Goal: Task Accomplishment & Management: Complete application form

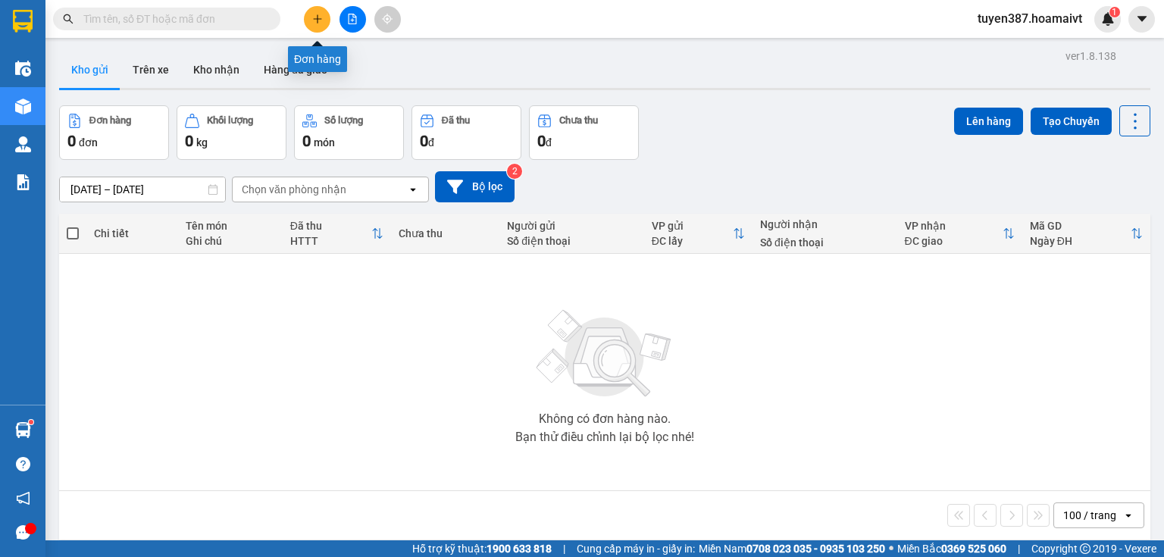
click at [316, 17] on icon "plus" at bounding box center [317, 19] width 11 height 11
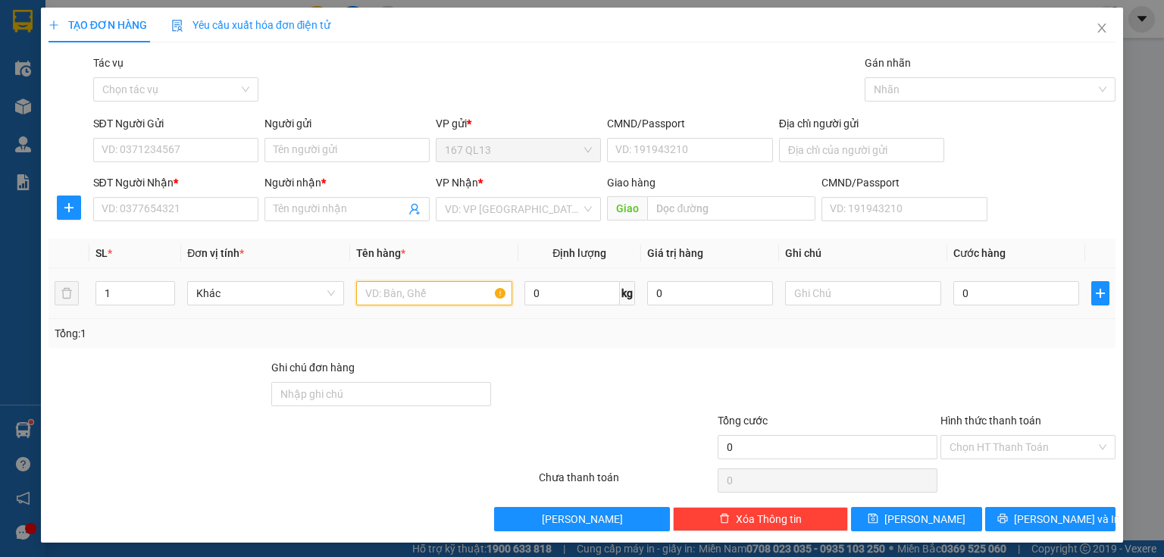
click at [459, 289] on input "text" at bounding box center [434, 293] width 156 height 24
type input "kien"
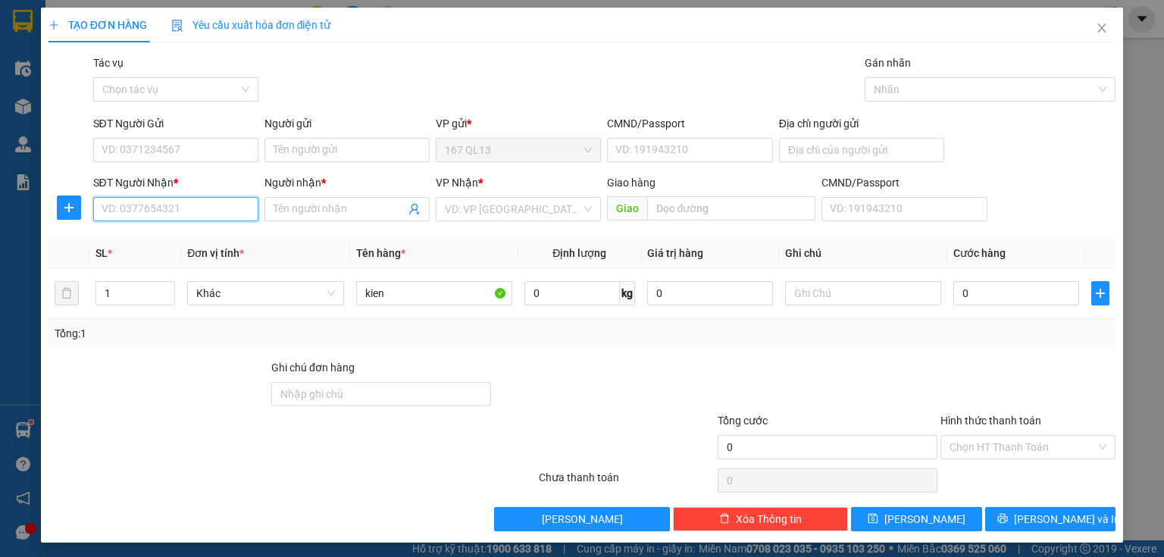
click at [221, 211] on input "SĐT Người Nhận *" at bounding box center [175, 209] width 165 height 24
click at [172, 236] on div "0767008156 - Thái" at bounding box center [175, 239] width 146 height 17
type input "0767008156"
type input "Thái"
type input "0767008156"
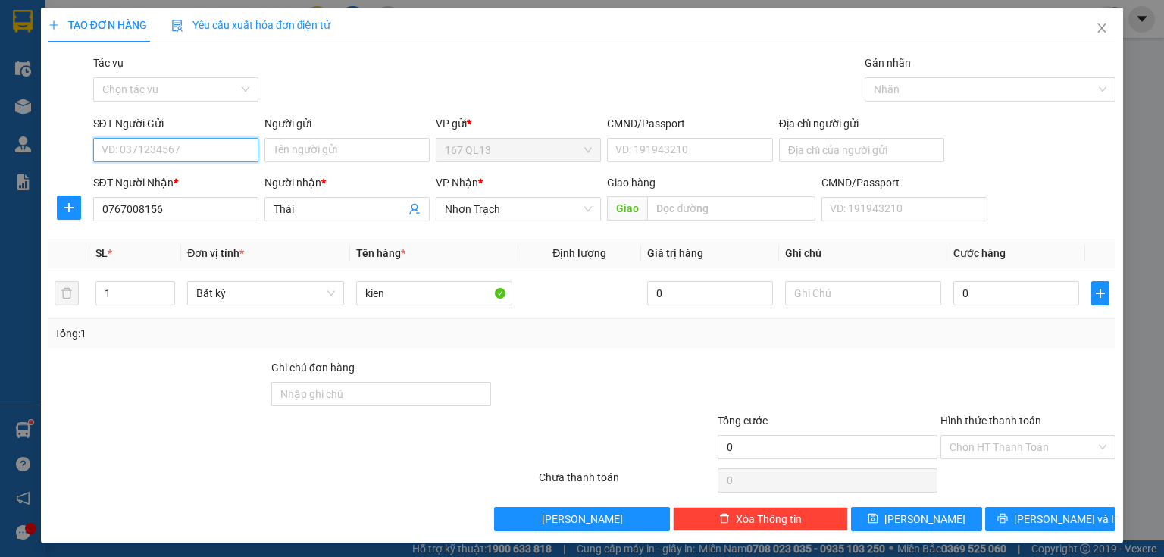
click at [173, 152] on input "SĐT Người Gửi" at bounding box center [175, 150] width 165 height 24
click at [191, 179] on div "0909719193 - [PERSON_NAME]" at bounding box center [176, 180] width 149 height 17
type input "0909719193"
type input "hoan"
type input "087201012525"
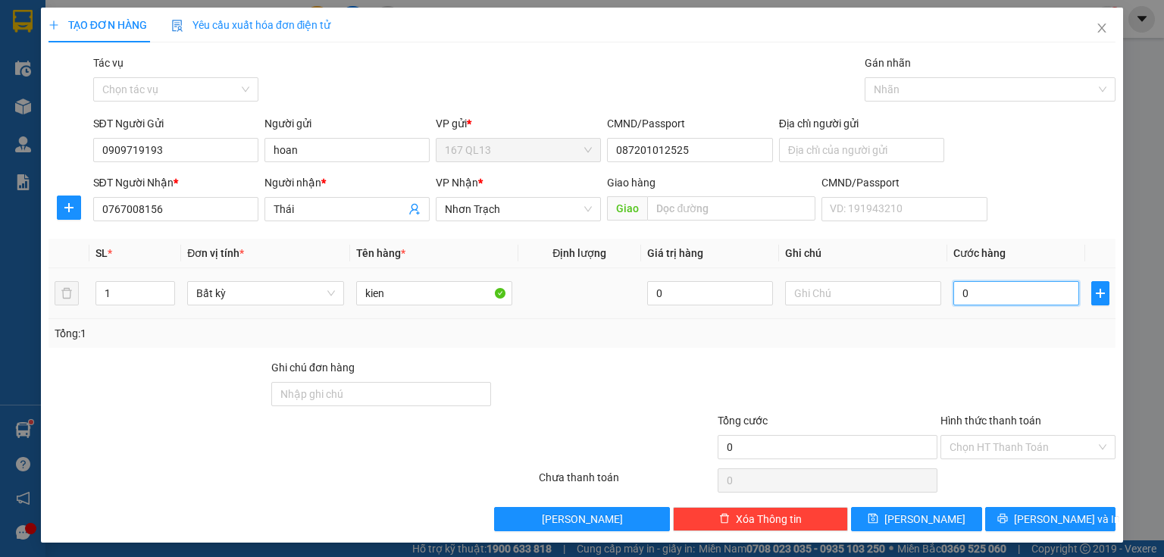
click at [954, 290] on input "0" at bounding box center [1017, 293] width 126 height 24
type input "3"
type input "30"
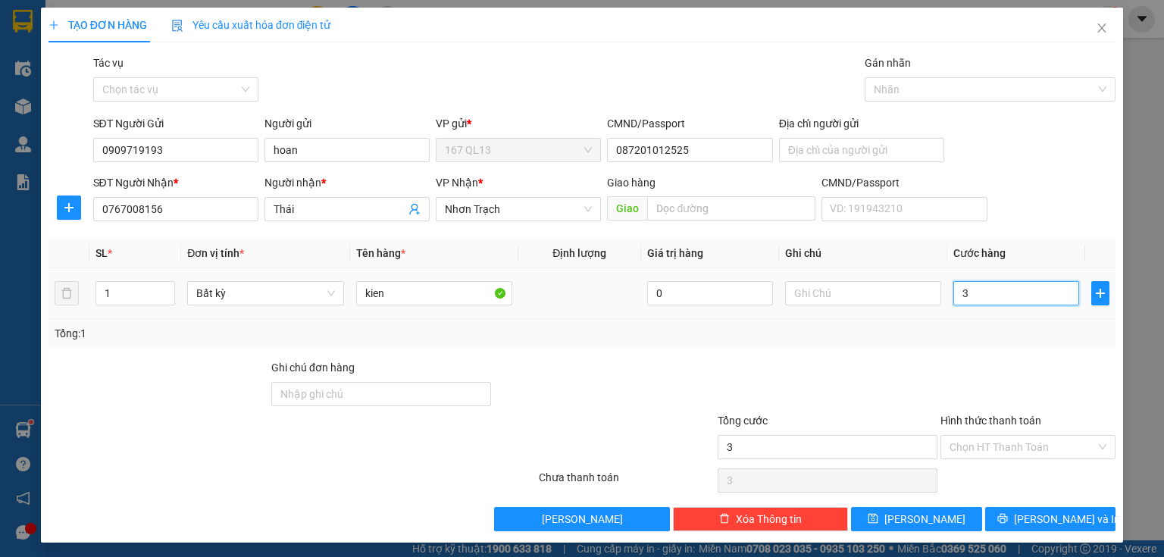
type input "30"
type input "30.000"
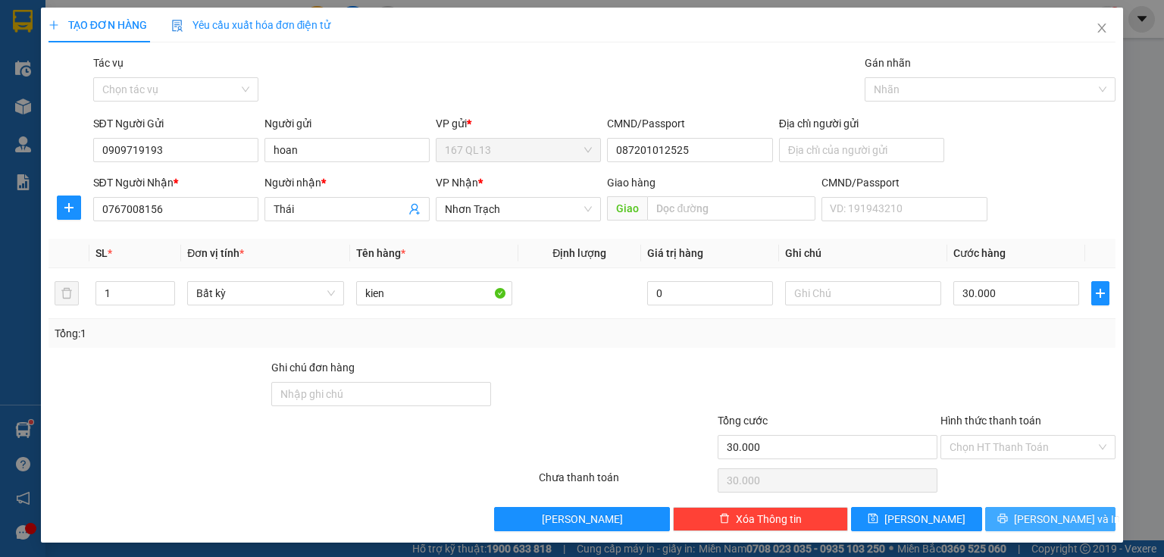
click at [1046, 517] on span "[PERSON_NAME] và In" at bounding box center [1067, 519] width 106 height 17
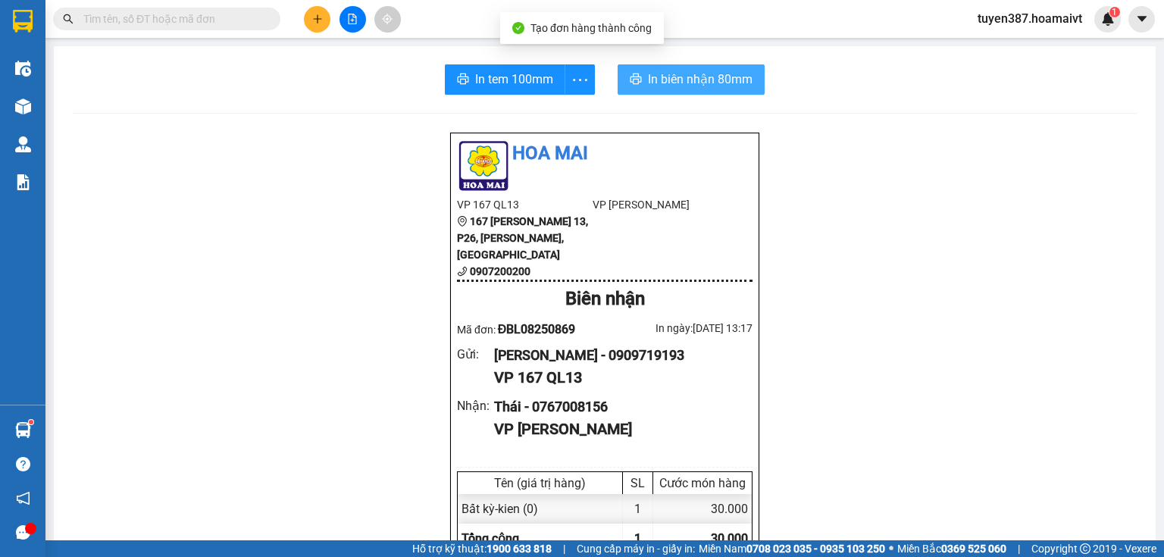
click at [664, 74] on span "In biên nhận 80mm" at bounding box center [700, 79] width 105 height 19
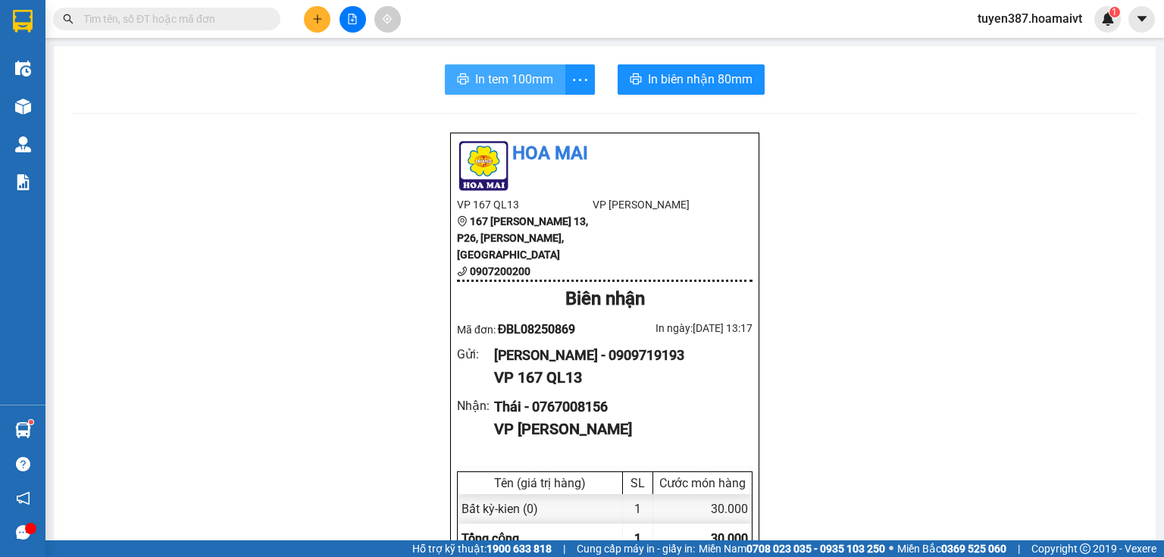
click at [507, 79] on span "In tem 100mm" at bounding box center [514, 79] width 78 height 19
click at [312, 14] on icon "plus" at bounding box center [317, 19] width 11 height 11
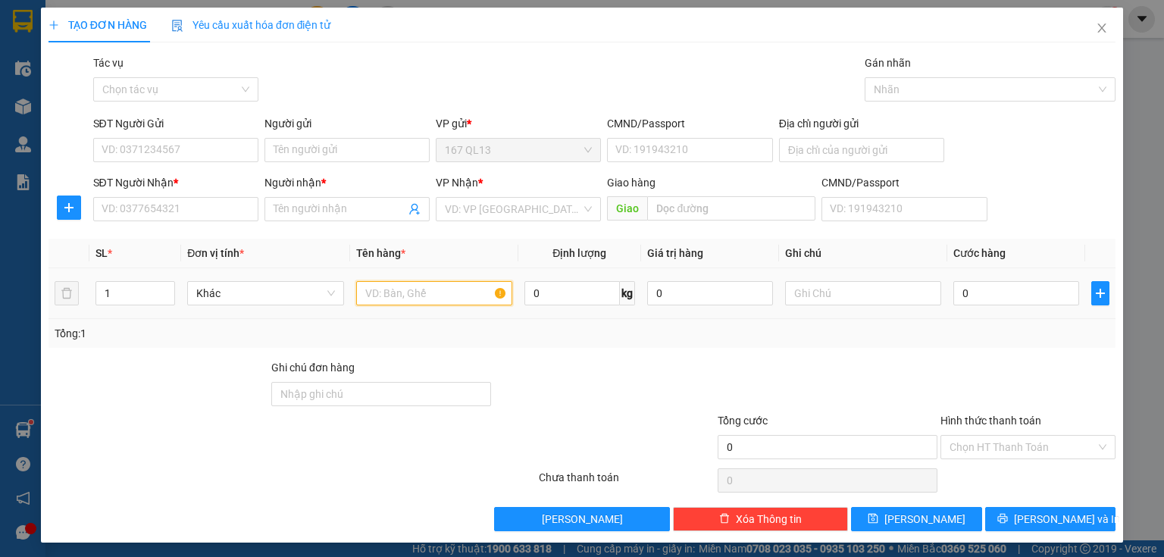
click at [439, 293] on input "text" at bounding box center [434, 293] width 156 height 24
type input "goi bk"
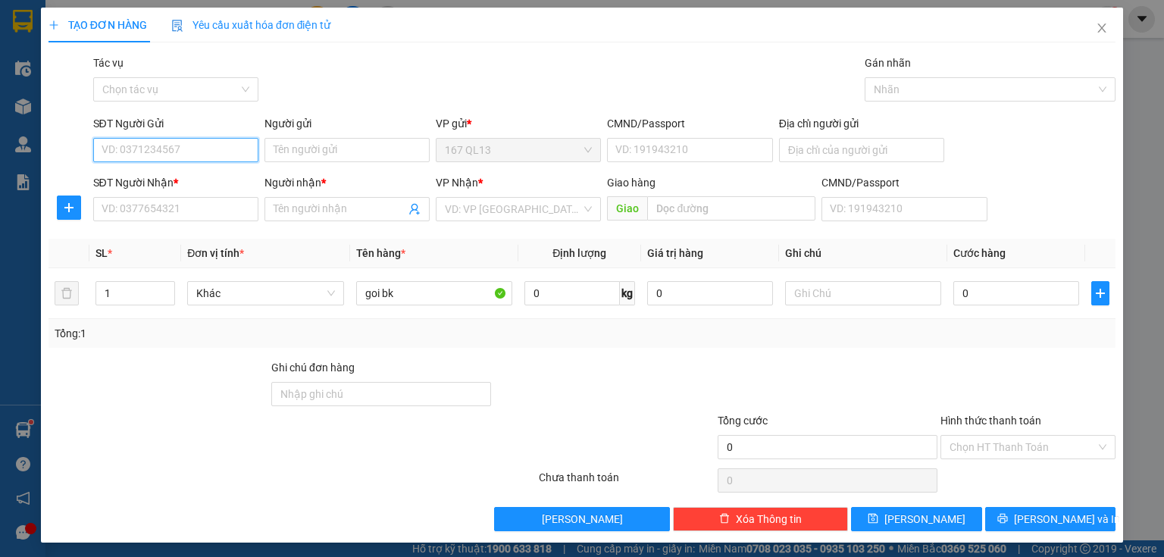
click at [221, 143] on input "SĐT Người Gửi" at bounding box center [175, 150] width 165 height 24
type input "0903487179"
click at [331, 151] on input "Người gửi" at bounding box center [347, 150] width 165 height 24
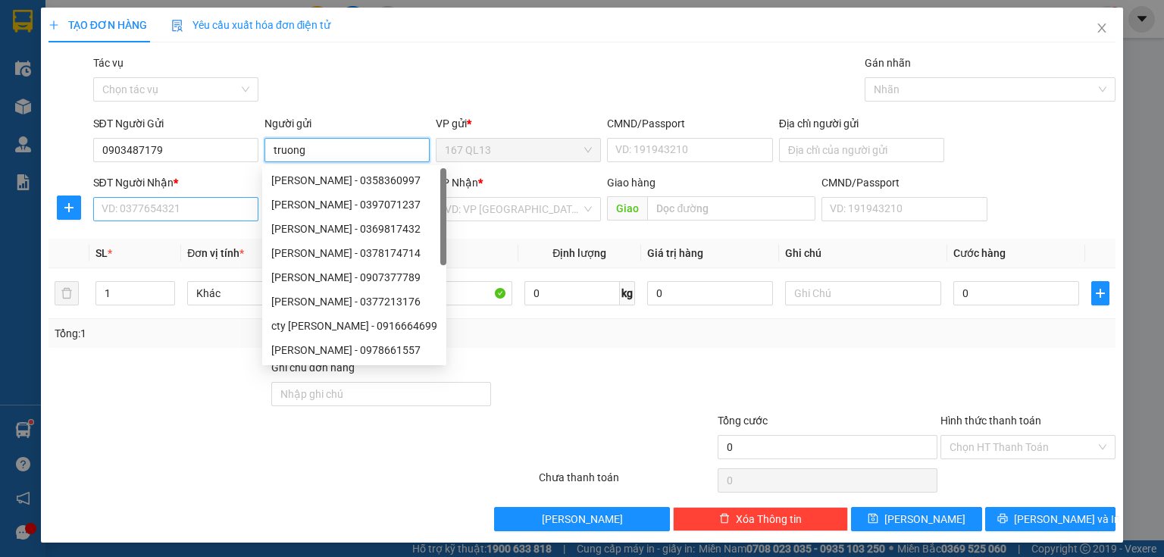
type input "truong"
click at [188, 210] on input "SĐT Người Nhận *" at bounding box center [175, 209] width 165 height 24
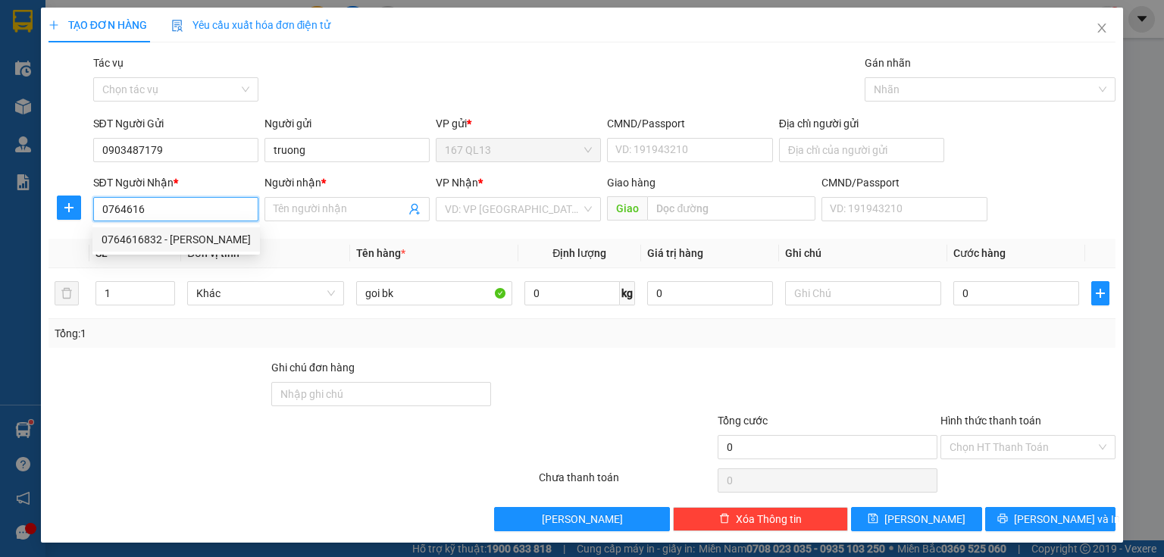
click at [175, 235] on div "0764616832 - [PERSON_NAME]" at bounding box center [176, 239] width 149 height 17
type input "0764616832"
type input "trung"
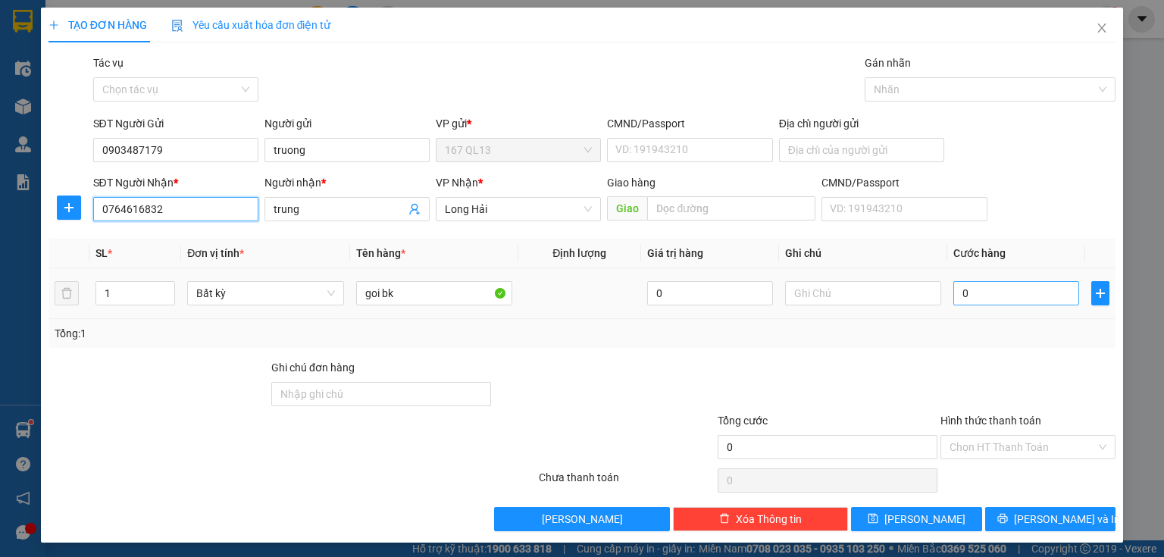
type input "0764616832"
click at [954, 294] on input "0" at bounding box center [1017, 293] width 126 height 24
type input "4"
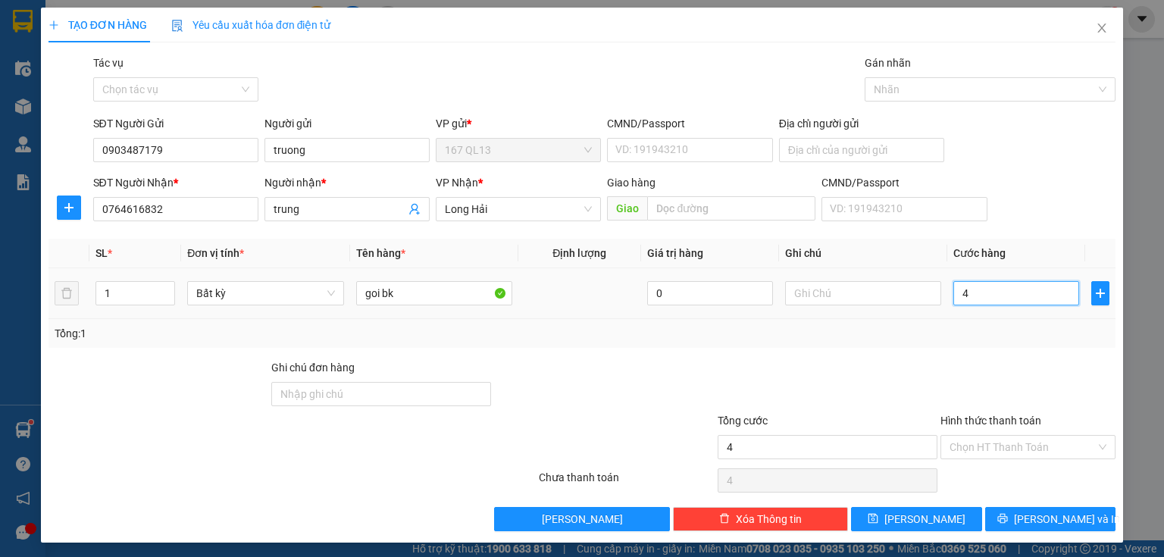
type input "40"
type input "40.000"
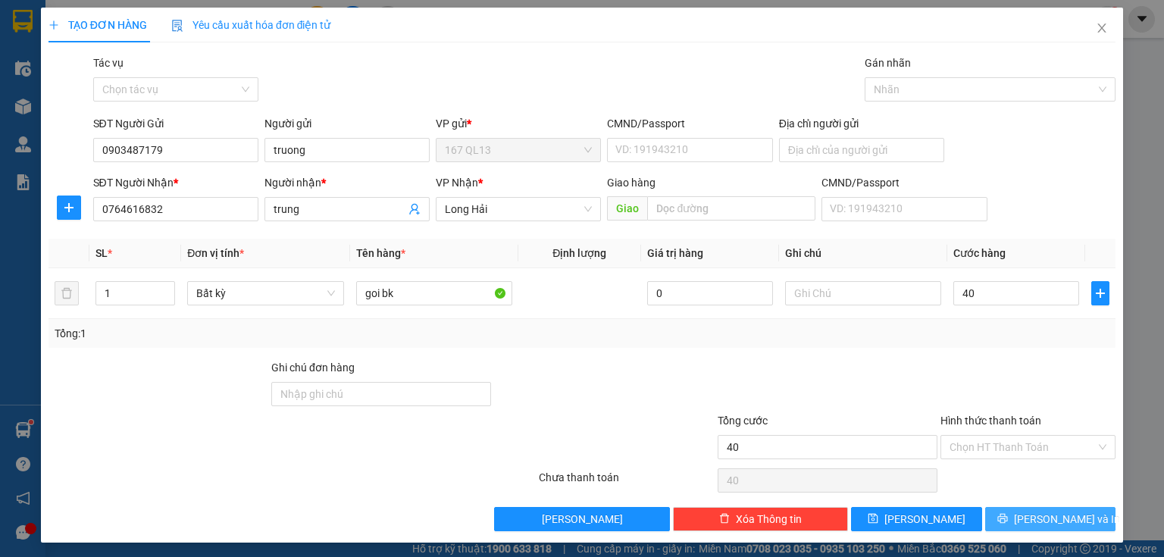
type input "40.000"
click at [1052, 516] on span "[PERSON_NAME] và In" at bounding box center [1067, 519] width 106 height 17
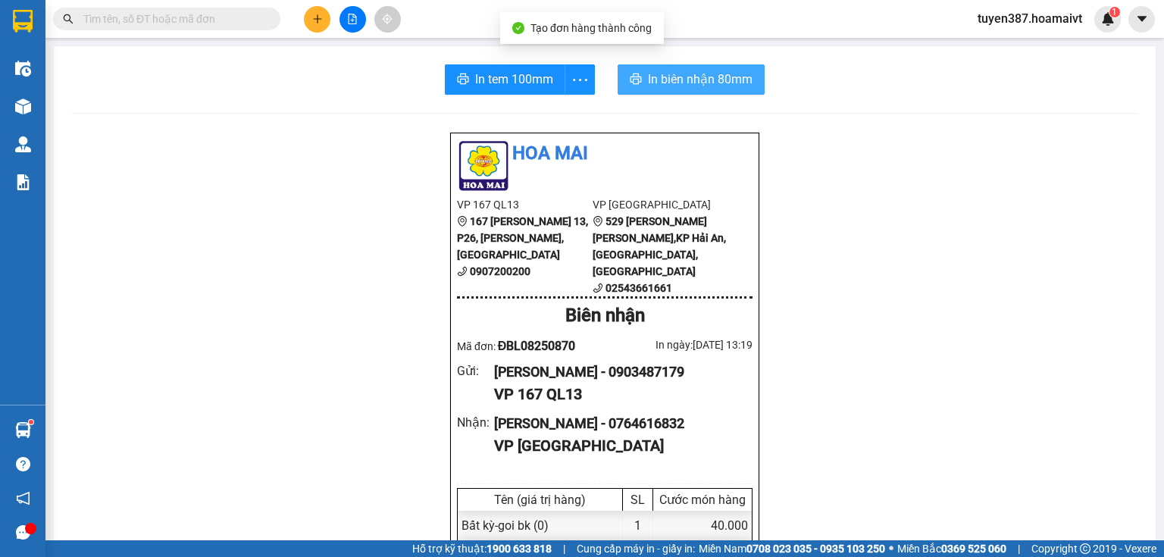
click at [659, 77] on span "In biên nhận 80mm" at bounding box center [700, 79] width 105 height 19
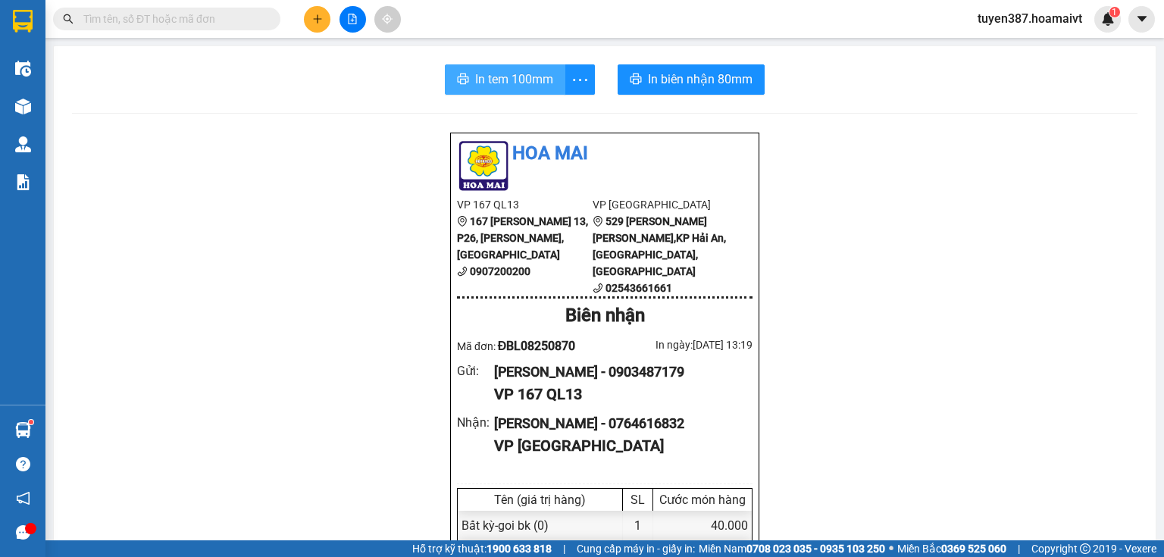
click at [498, 83] on span "In tem 100mm" at bounding box center [514, 79] width 78 height 19
click at [318, 15] on icon "plus" at bounding box center [317, 19] width 11 height 11
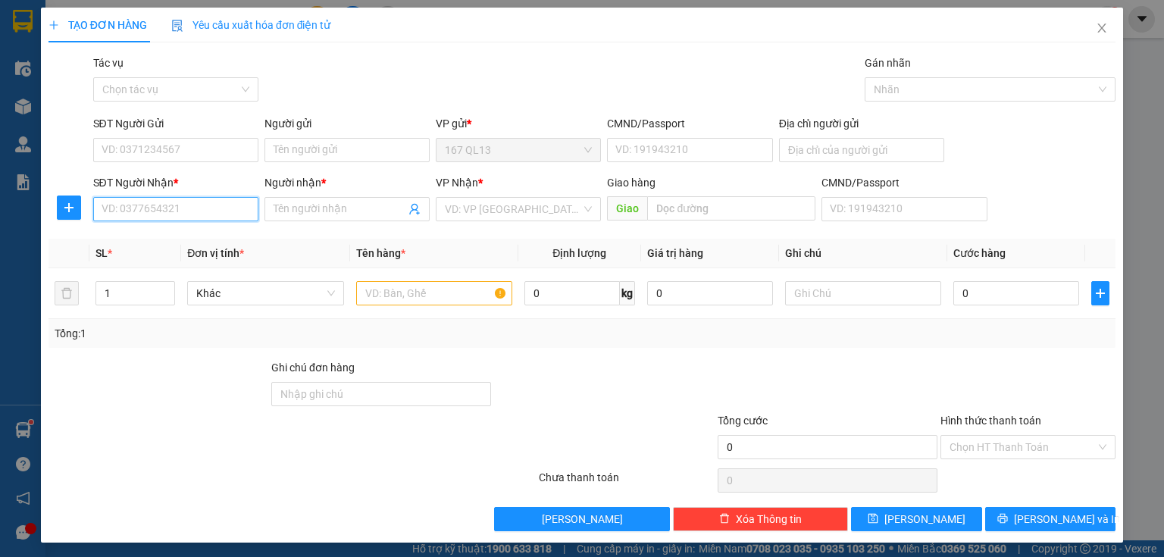
click at [218, 218] on input "SĐT Người Nhận *" at bounding box center [175, 209] width 165 height 24
type input "0903950565"
click at [196, 237] on div "0903950565 - lien" at bounding box center [175, 239] width 146 height 17
type input "lien"
type input "0903950565"
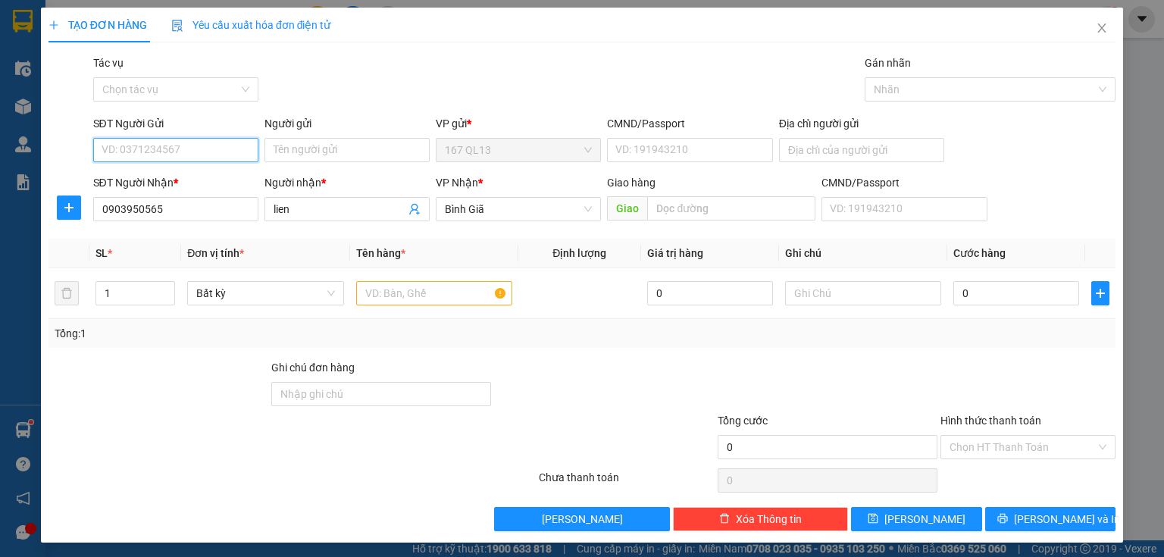
click at [206, 146] on input "SĐT Người Gửi" at bounding box center [175, 150] width 165 height 24
click at [197, 177] on div "0963196113 - [PERSON_NAME]" at bounding box center [176, 180] width 149 height 17
type input "0963196113"
type input "dung"
click at [446, 282] on input "text" at bounding box center [434, 293] width 156 height 24
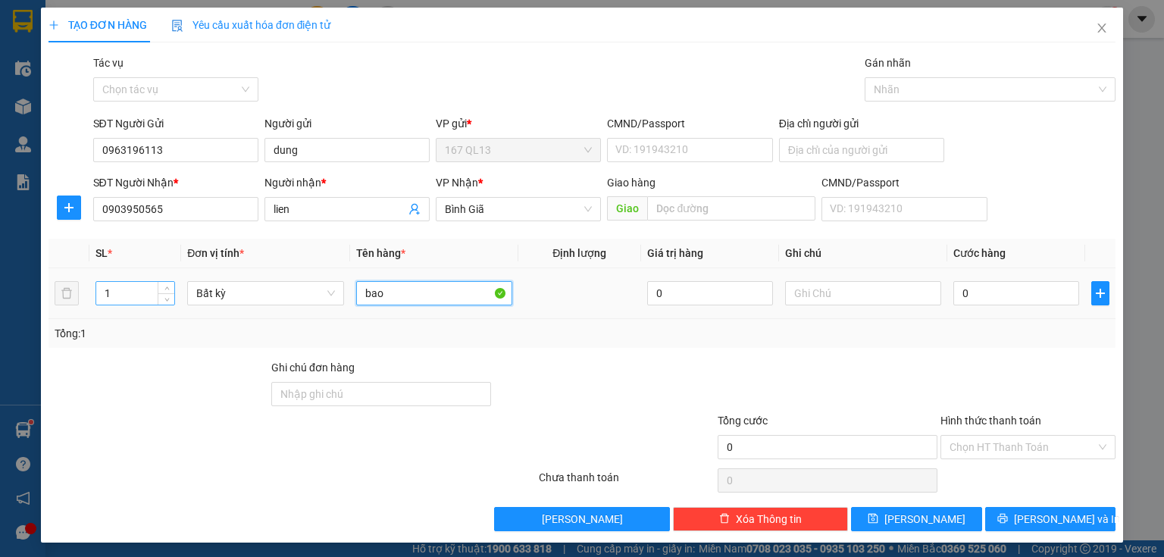
type input "bao"
click at [138, 288] on input "1" at bounding box center [135, 293] width 78 height 23
type input "2"
click at [954, 292] on input "0" at bounding box center [1017, 293] width 126 height 24
type input "1"
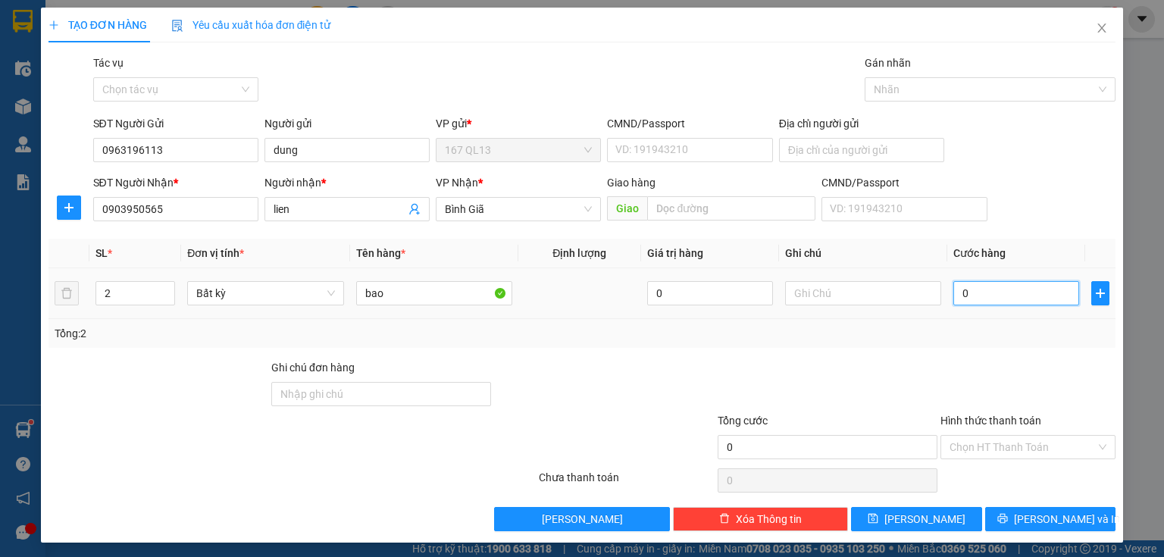
type input "1"
type input "12"
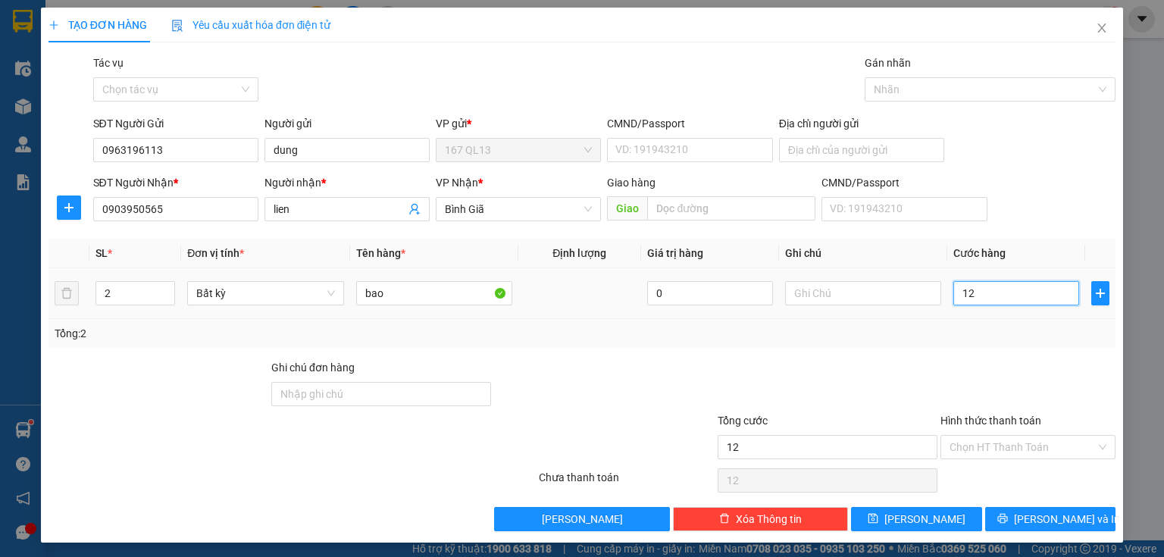
type input "120"
type input "120.000"
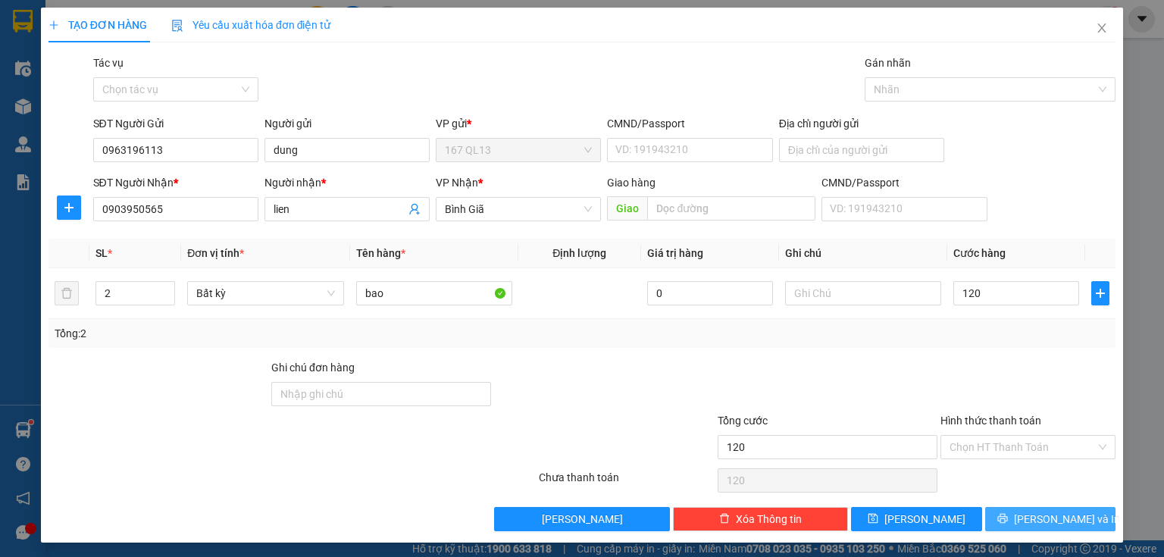
type input "120.000"
click at [1041, 512] on span "[PERSON_NAME] và In" at bounding box center [1067, 519] width 106 height 17
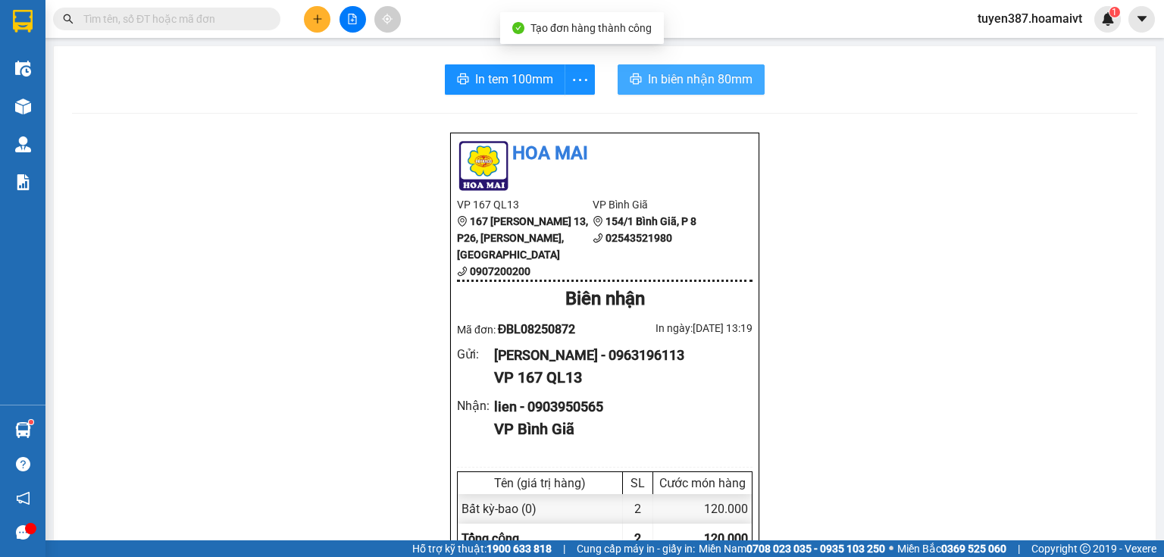
click at [660, 79] on span "In biên nhận 80mm" at bounding box center [700, 79] width 105 height 19
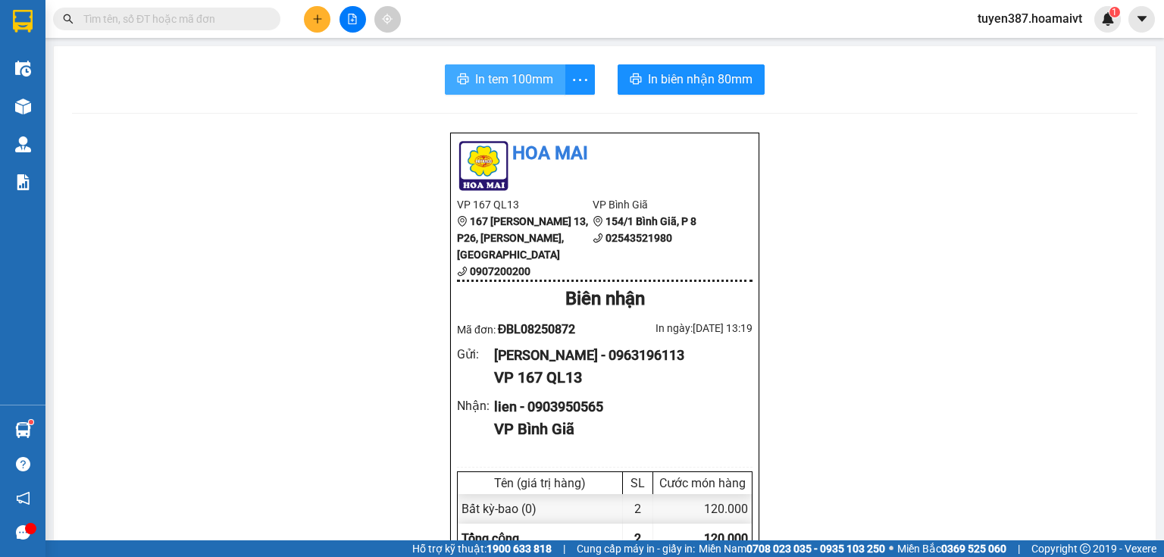
click at [482, 85] on span "In tem 100mm" at bounding box center [514, 79] width 78 height 19
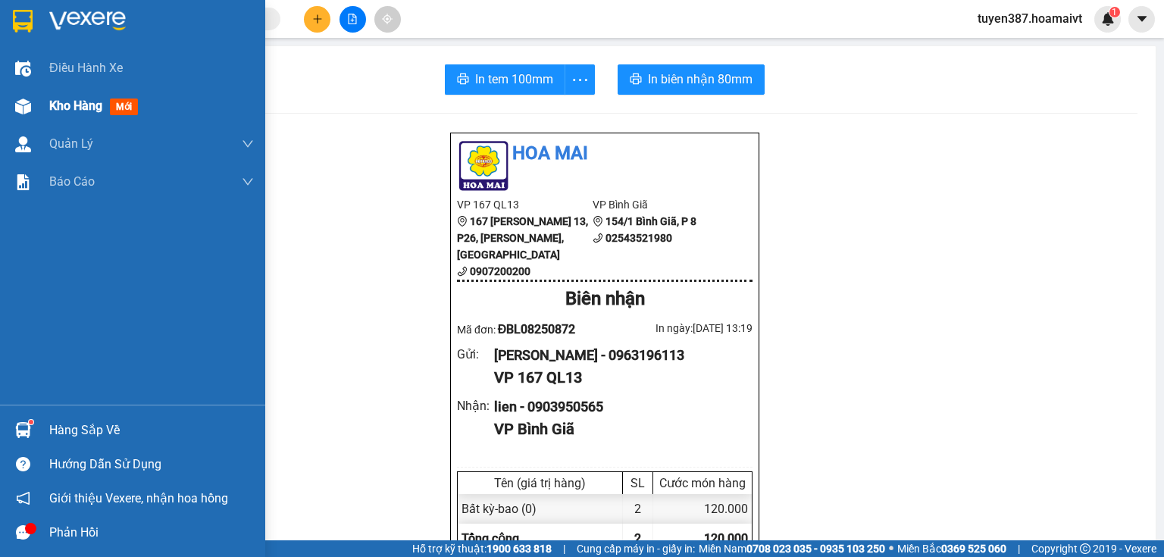
click at [118, 104] on span "mới" at bounding box center [124, 107] width 28 height 17
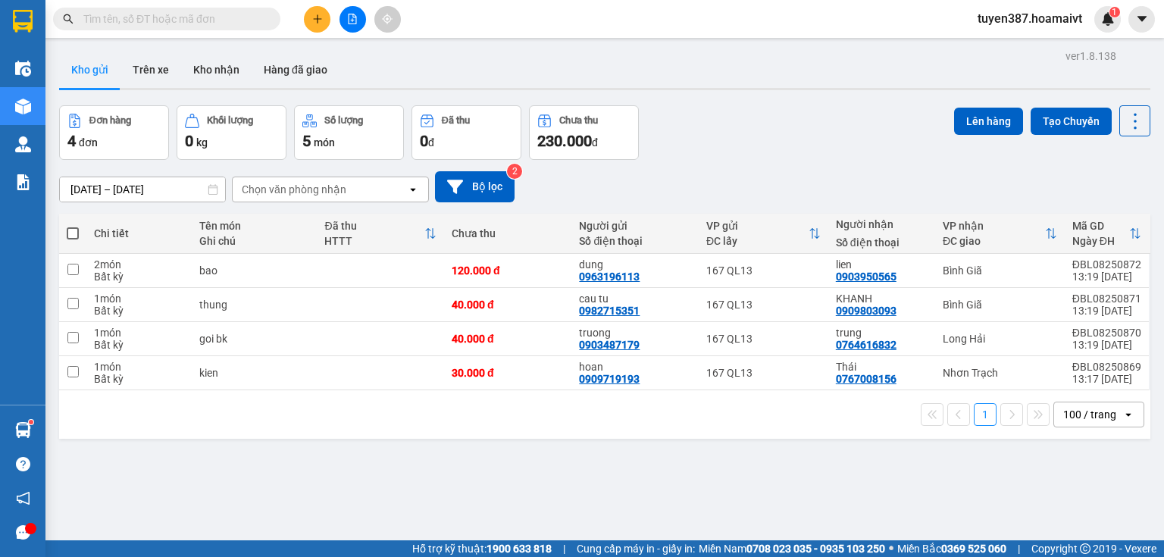
click at [357, 190] on div "Chọn văn phòng nhận" at bounding box center [320, 189] width 174 height 24
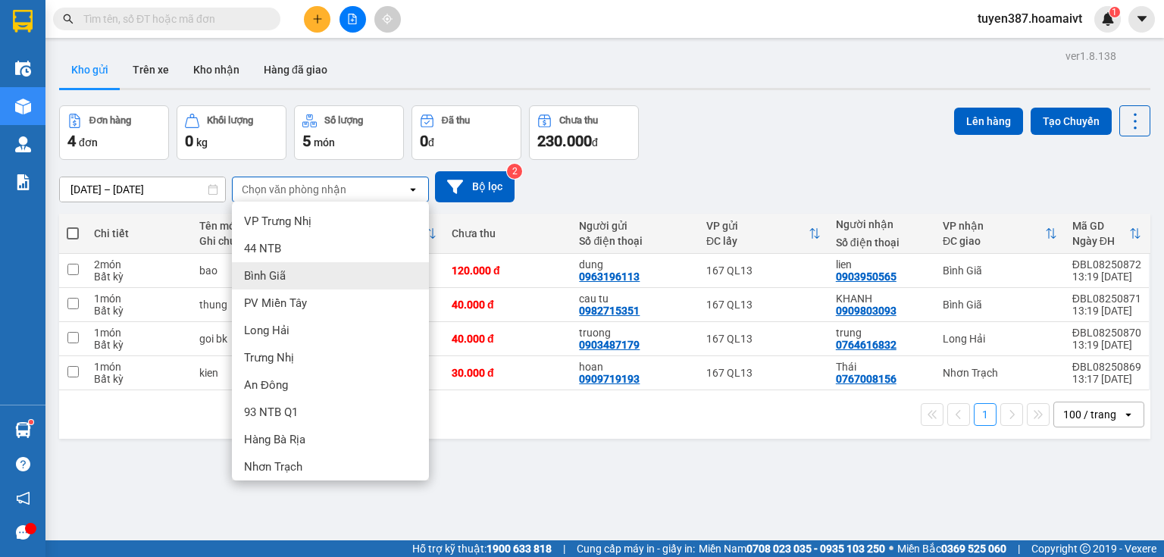
click at [293, 276] on div "Bình Giã" at bounding box center [330, 275] width 197 height 27
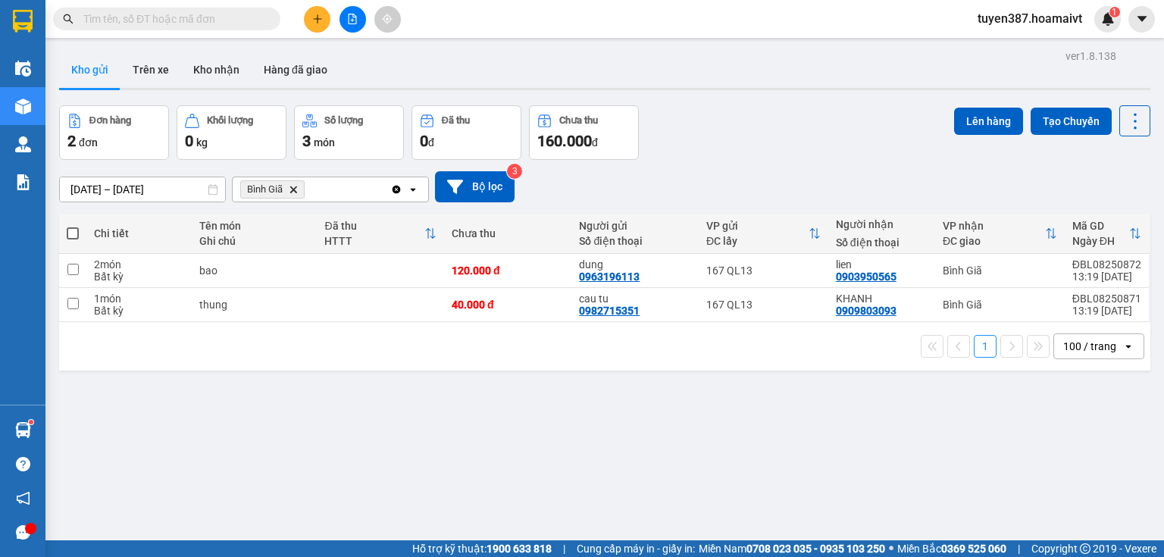
click at [73, 230] on span at bounding box center [73, 233] width 12 height 12
click at [73, 226] on input "checkbox" at bounding box center [73, 226] width 0 height 0
checkbox input "true"
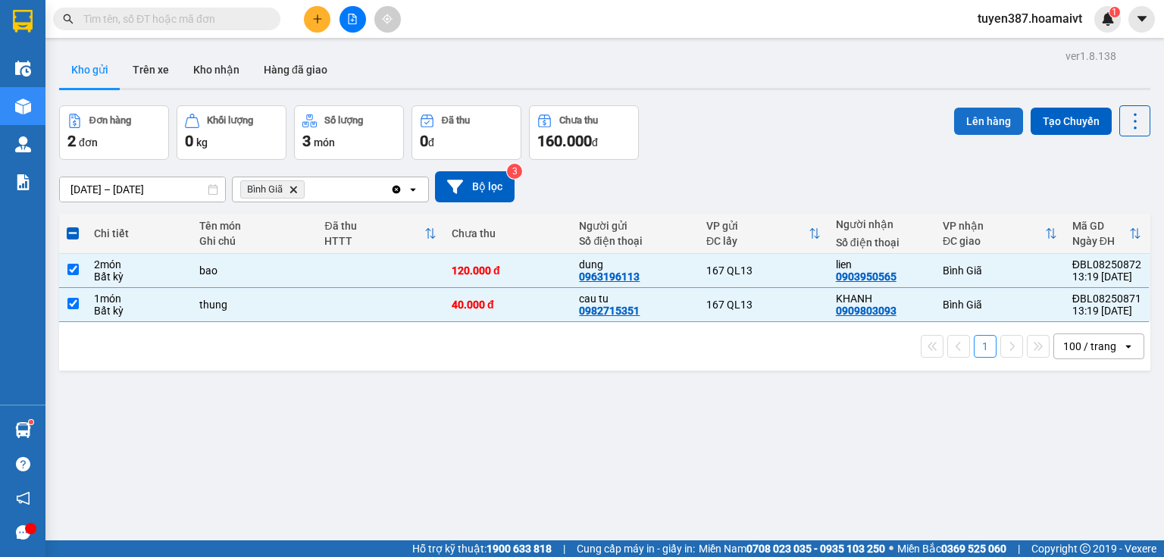
click at [973, 116] on button "Lên hàng" at bounding box center [988, 121] width 69 height 27
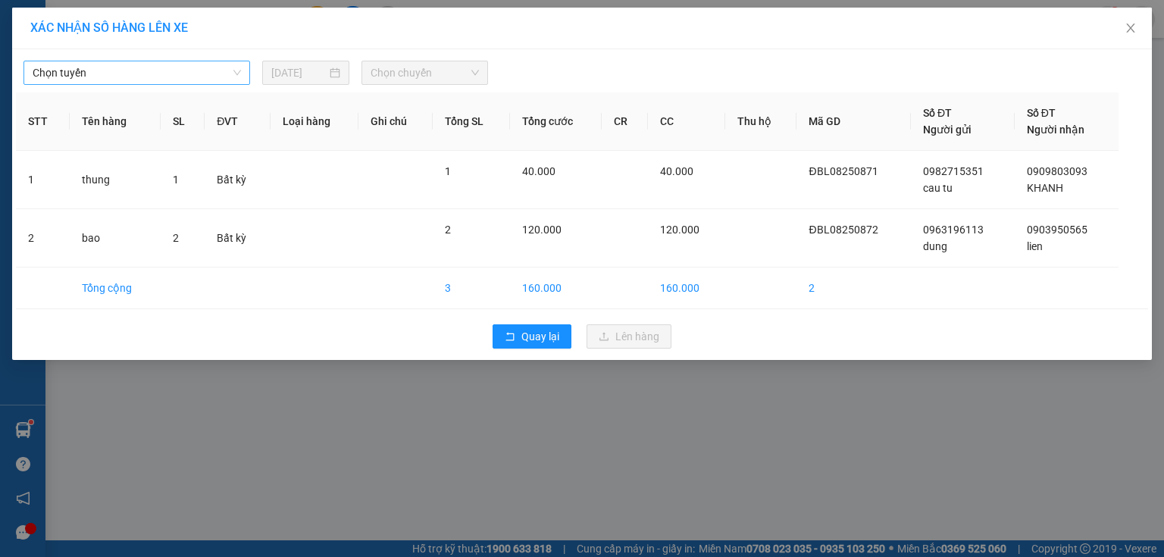
click at [175, 67] on span "Chọn tuyến" at bounding box center [137, 72] width 208 height 23
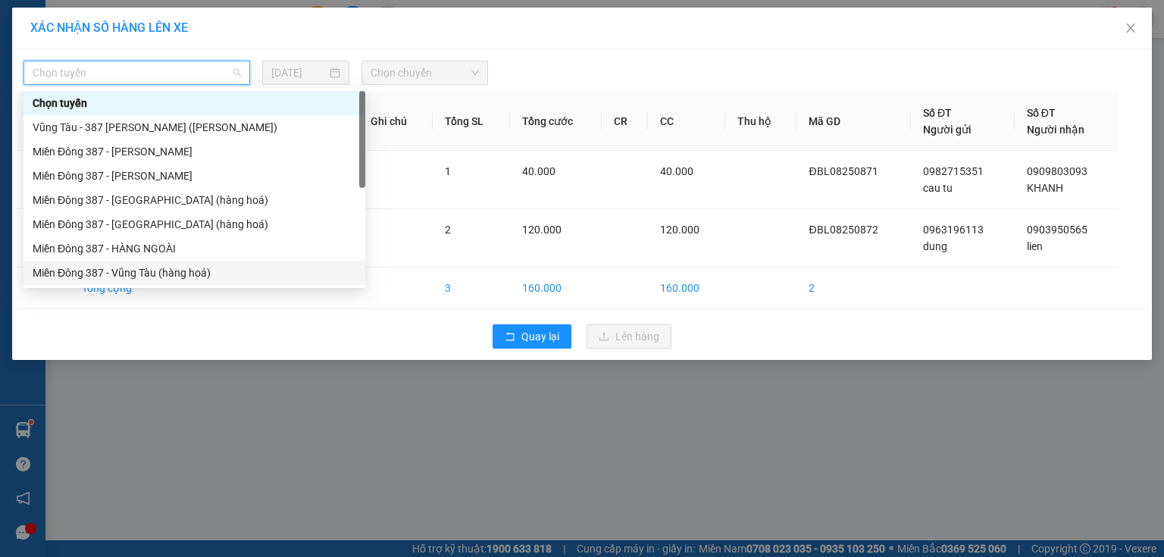
click at [134, 267] on div "Miền Đông 387 - Vũng Tàu (hàng hoá)" at bounding box center [195, 273] width 324 height 17
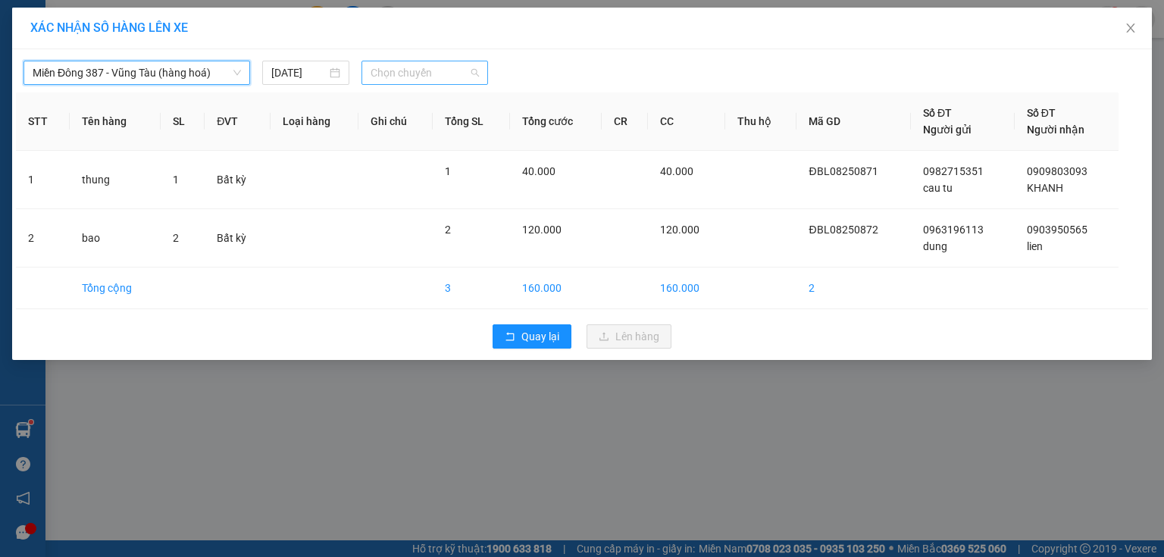
click at [447, 74] on span "Chọn chuyến" at bounding box center [425, 72] width 109 height 23
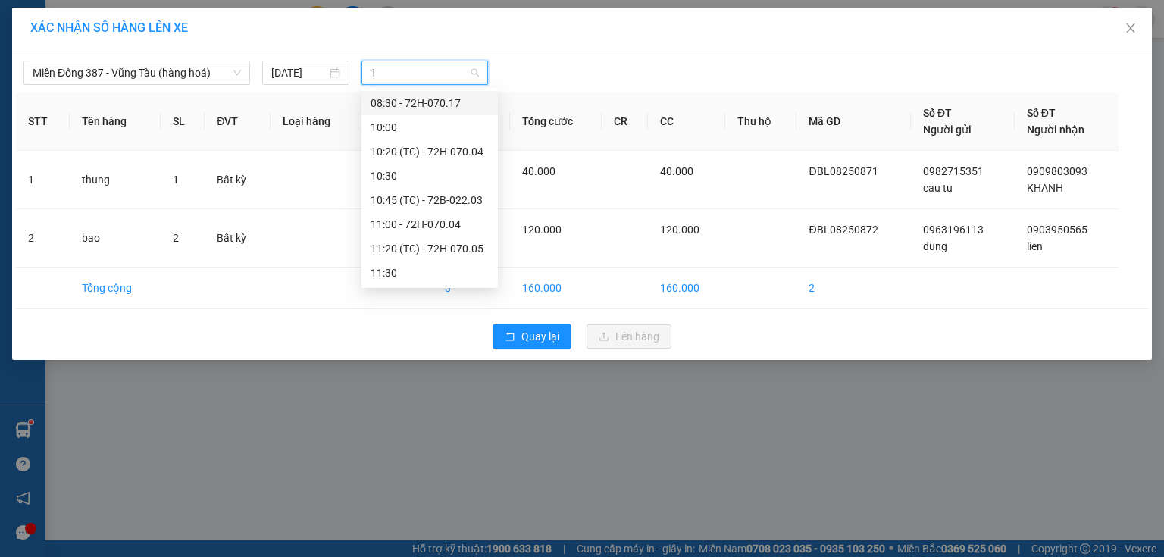
type input "14"
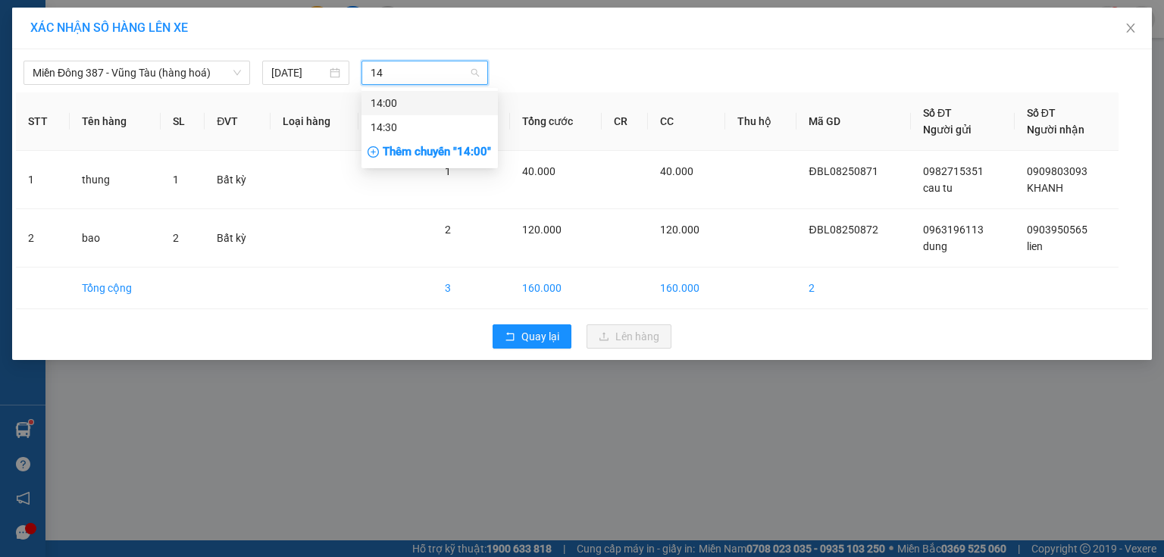
click at [404, 100] on div "14:00" at bounding box center [430, 103] width 118 height 17
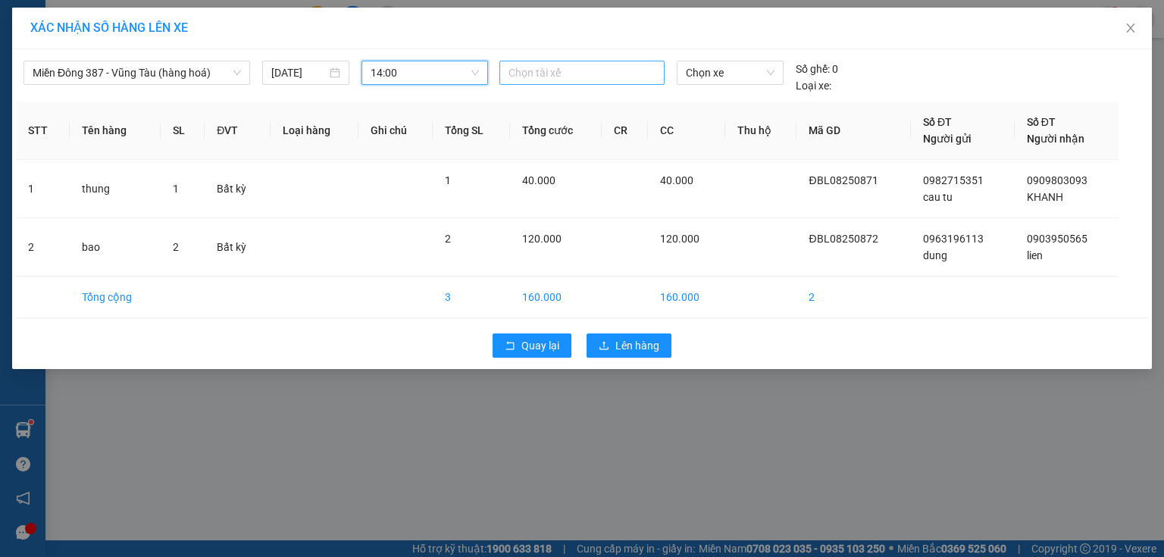
click at [587, 64] on div at bounding box center [582, 73] width 158 height 18
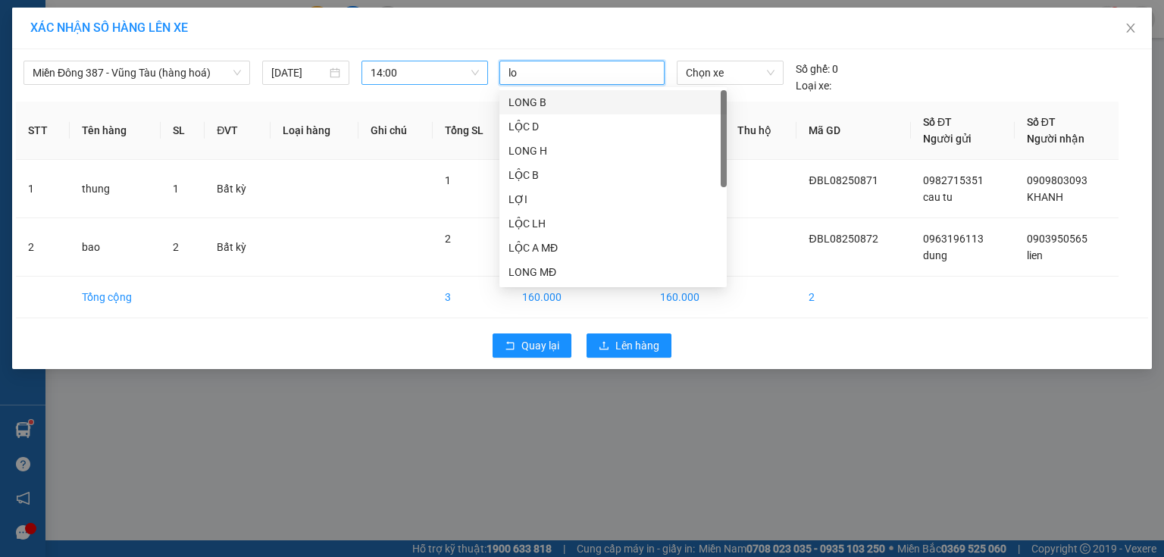
type input "loc"
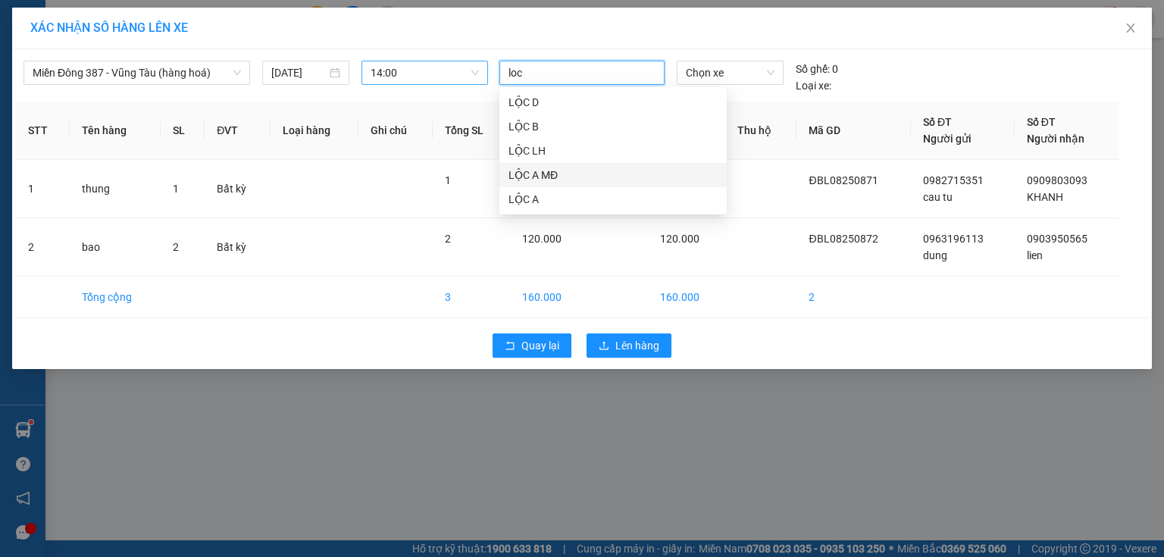
click at [525, 167] on div "LỘC A MĐ" at bounding box center [613, 175] width 209 height 17
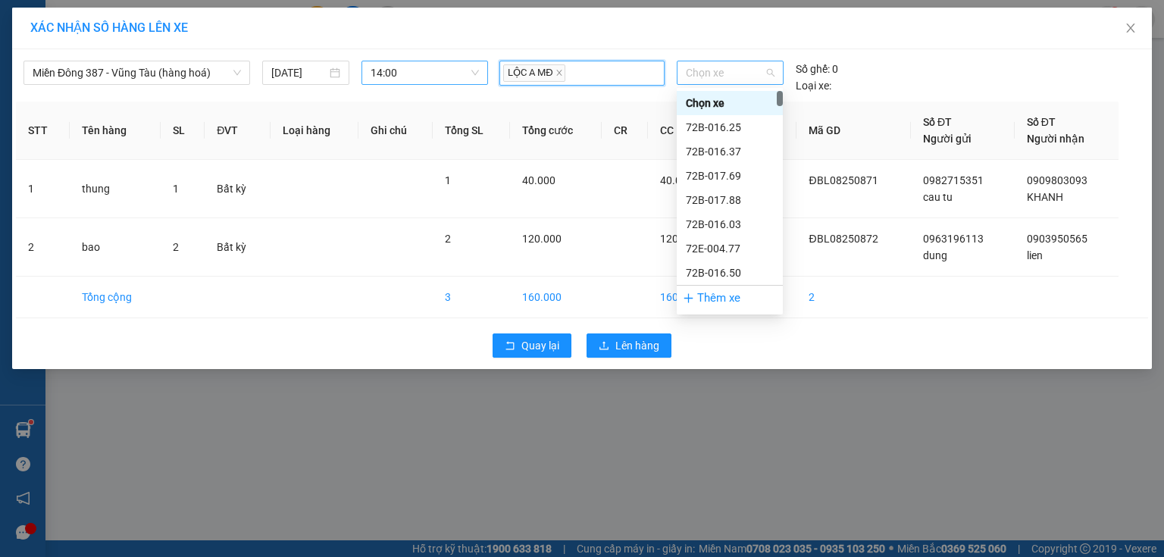
click at [741, 71] on span "Chọn xe" at bounding box center [730, 72] width 88 height 23
type input "165"
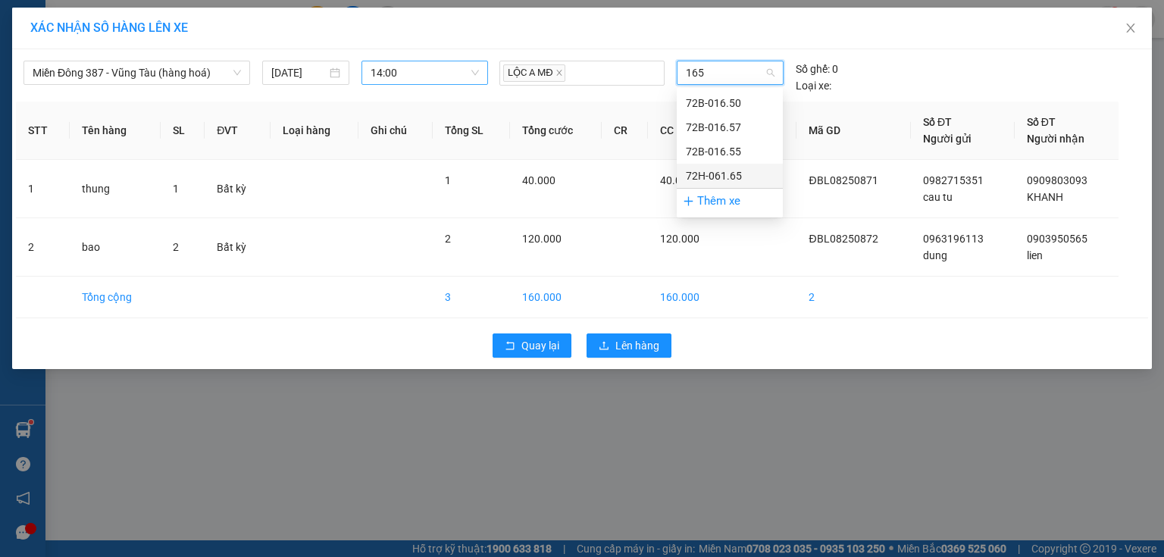
click at [710, 169] on div "72H-061.65" at bounding box center [730, 176] width 88 height 17
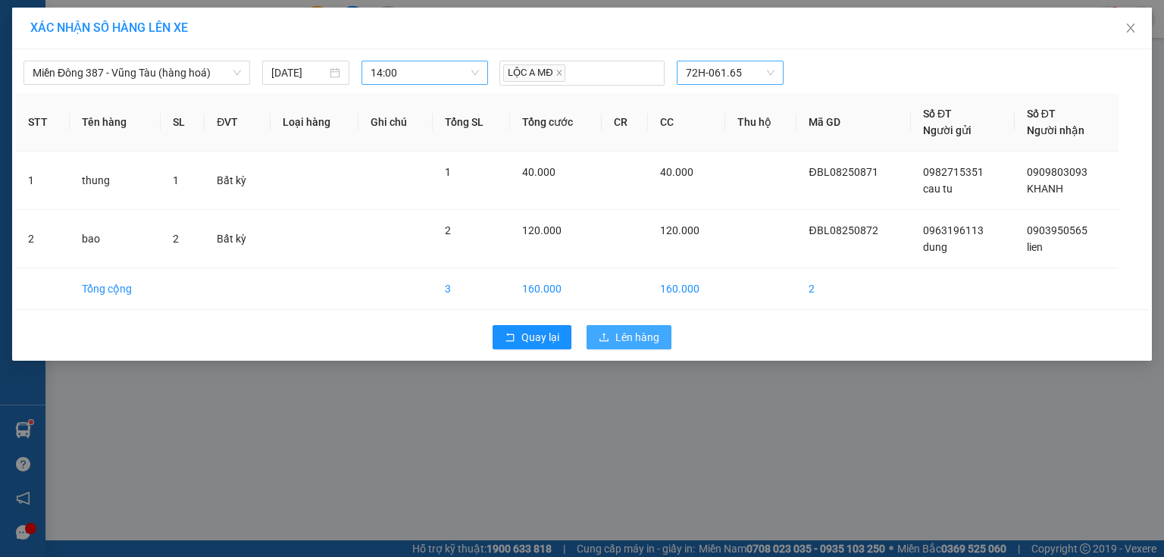
click at [644, 331] on span "Lên hàng" at bounding box center [638, 337] width 44 height 17
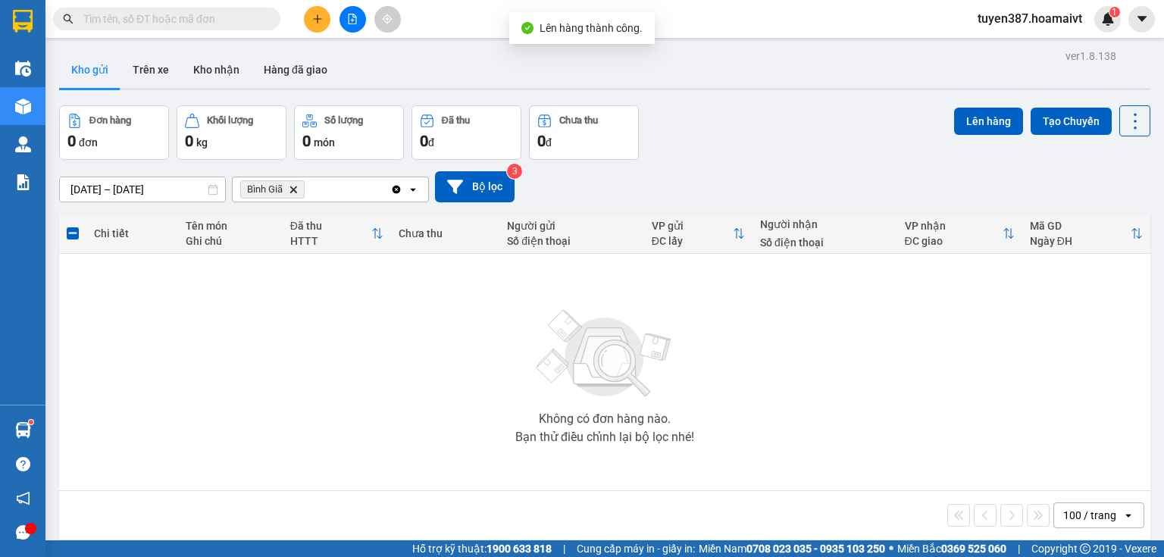
click at [293, 190] on icon "Bình Giã, close by backspace" at bounding box center [293, 189] width 7 height 7
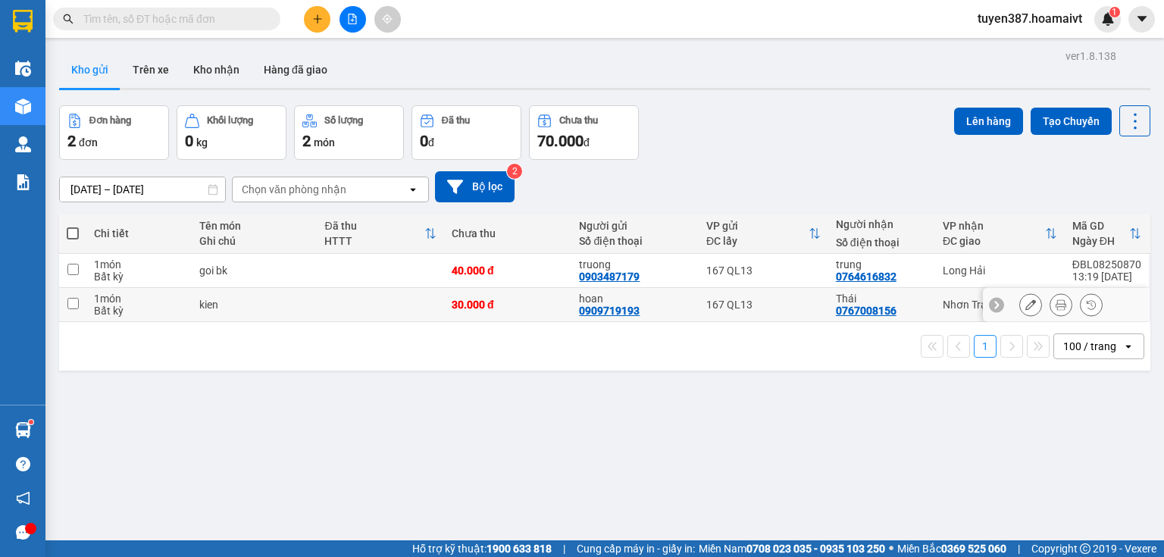
click at [73, 303] on input "checkbox" at bounding box center [72, 303] width 11 height 11
checkbox input "true"
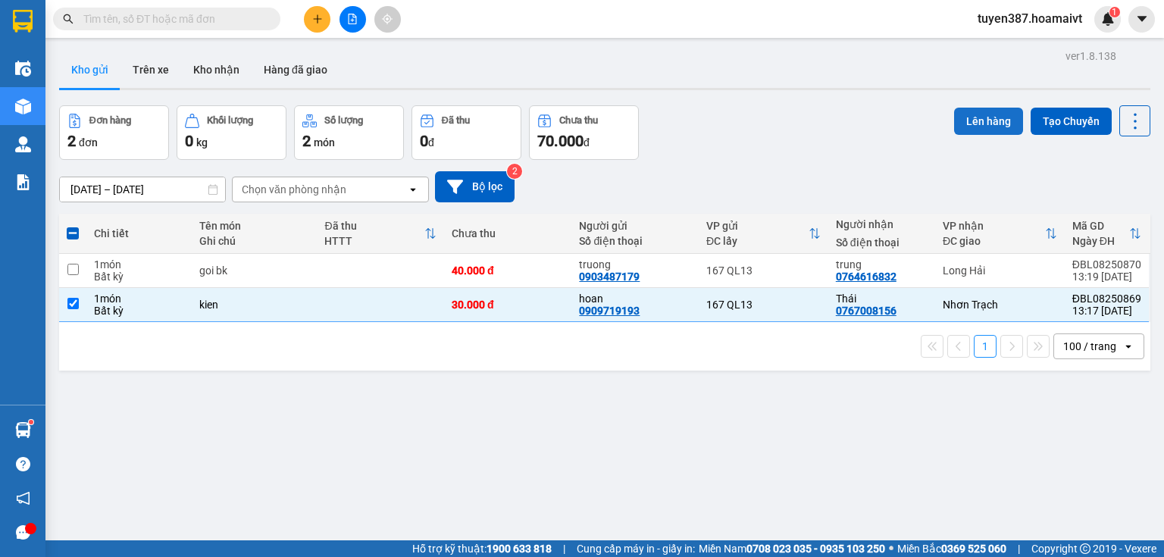
click at [992, 116] on button "Lên hàng" at bounding box center [988, 121] width 69 height 27
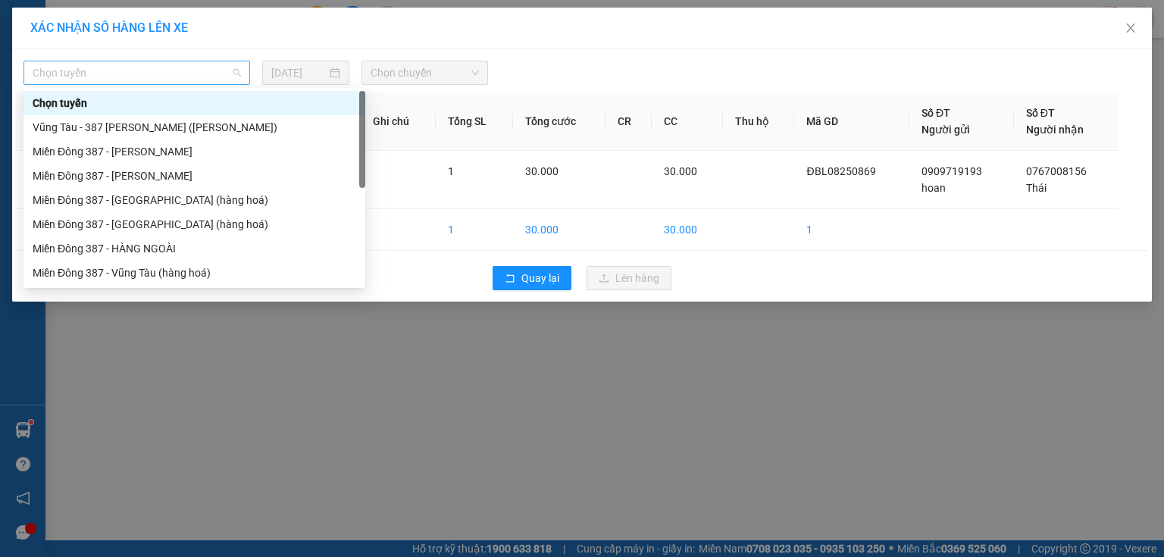
click at [157, 76] on span "Chọn tuyến" at bounding box center [137, 72] width 208 height 23
click at [139, 174] on div "Miền Đông 387 - [PERSON_NAME]" at bounding box center [195, 176] width 324 height 17
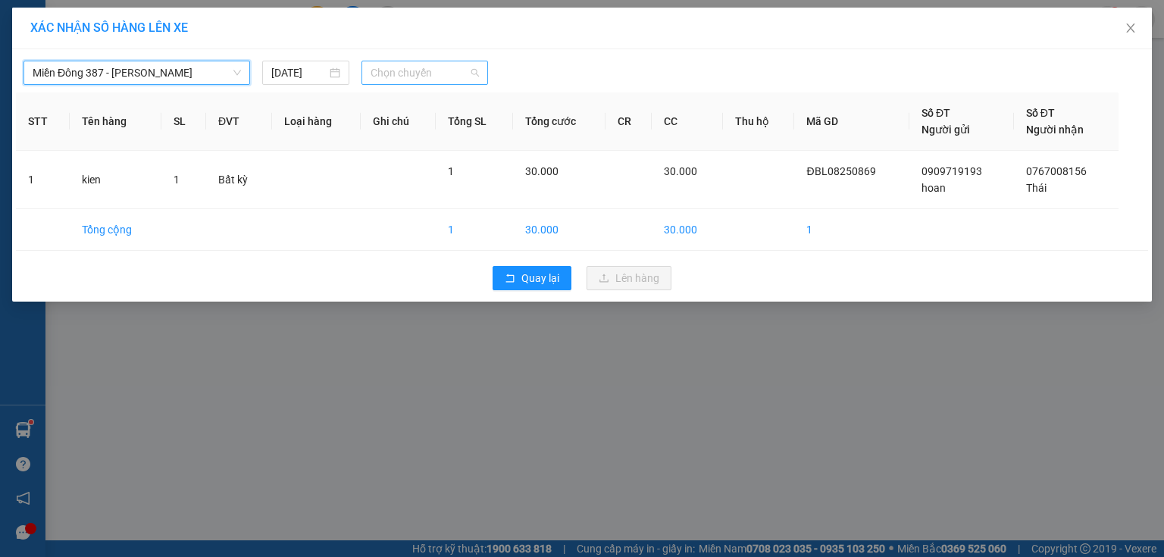
click at [443, 67] on span "Chọn chuyến" at bounding box center [425, 72] width 109 height 23
type input "14"
click at [468, 124] on div "Thêm chuyến " 14:00 "" at bounding box center [442, 128] width 161 height 26
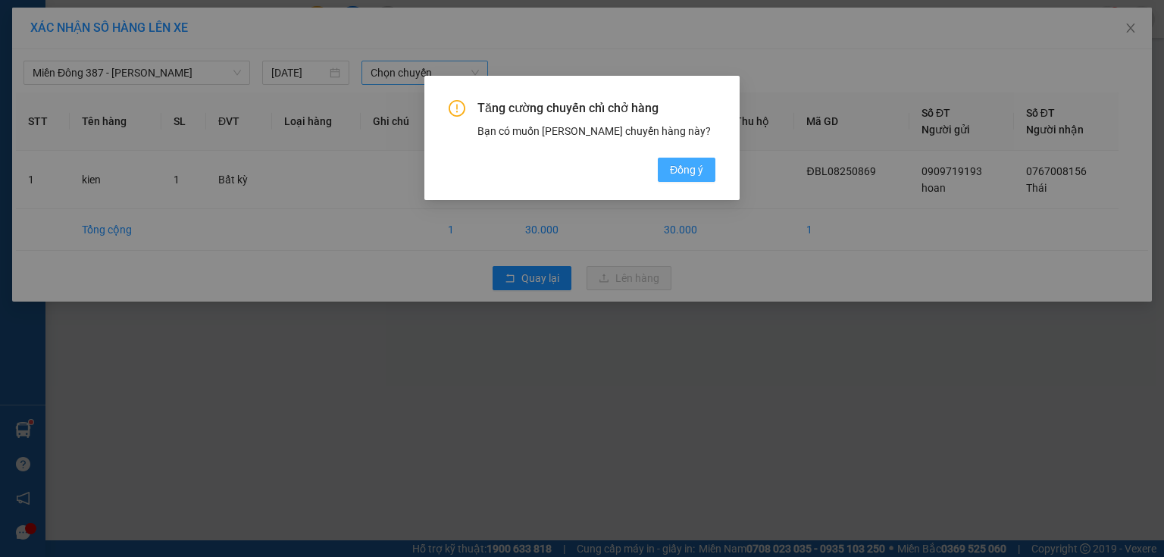
click at [688, 163] on span "Đồng ý" at bounding box center [686, 169] width 33 height 17
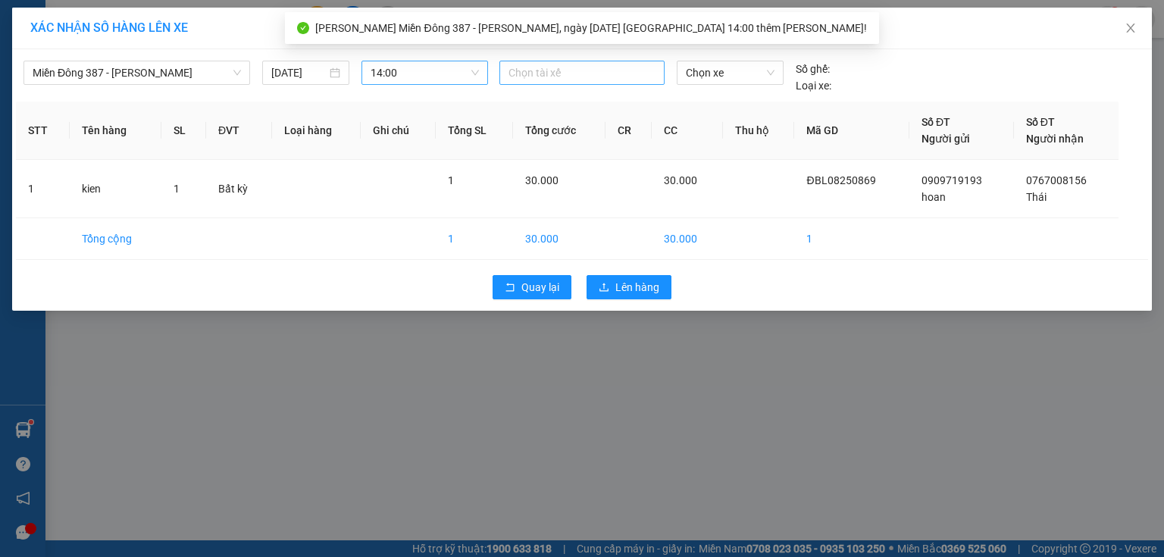
click at [597, 71] on div at bounding box center [582, 73] width 158 height 18
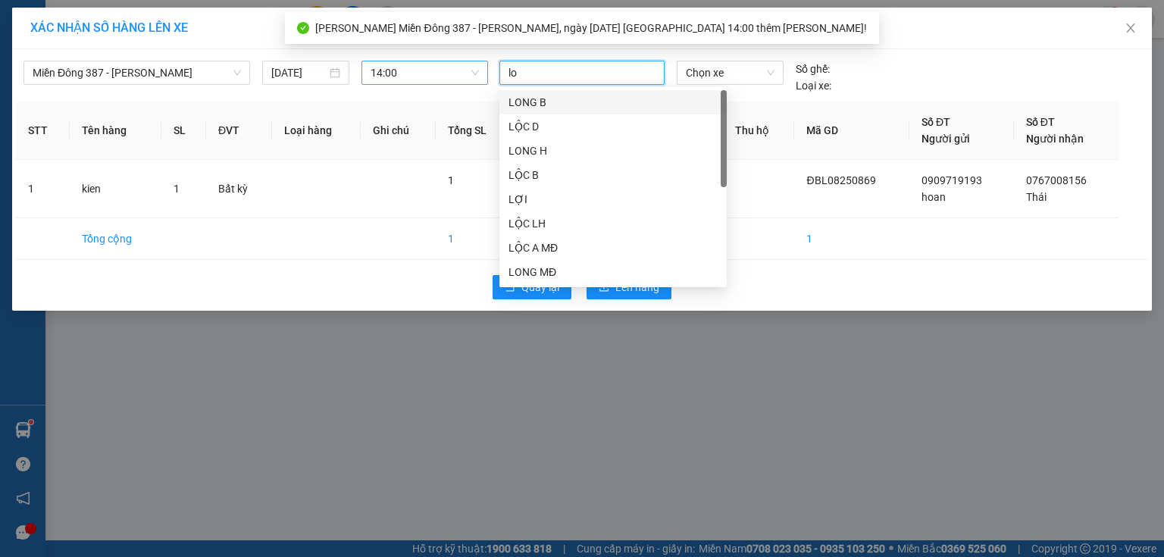
type input "loc"
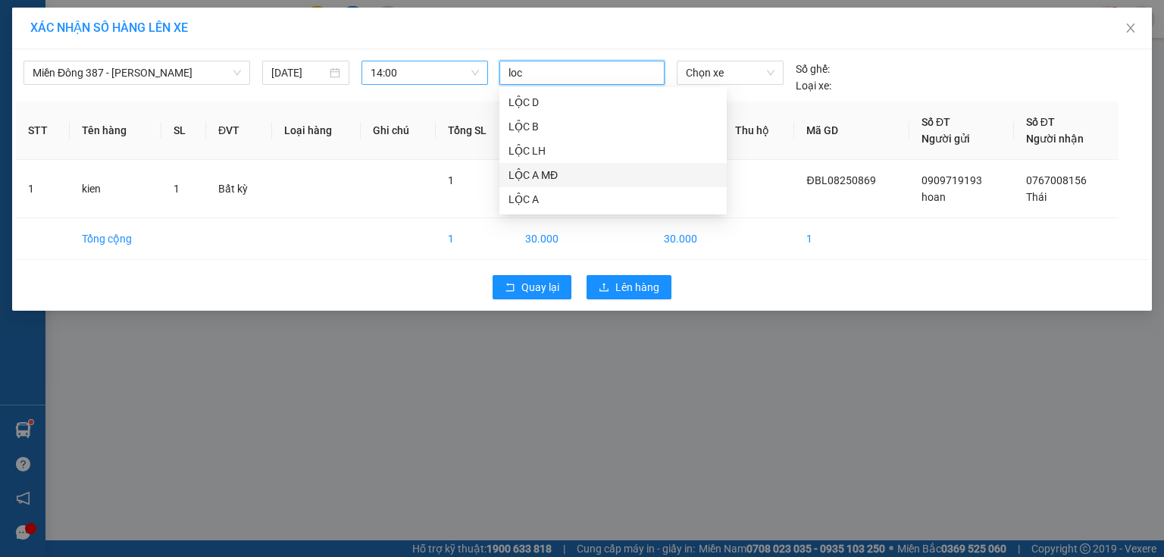
click at [525, 170] on div "LỘC A MĐ" at bounding box center [613, 175] width 209 height 17
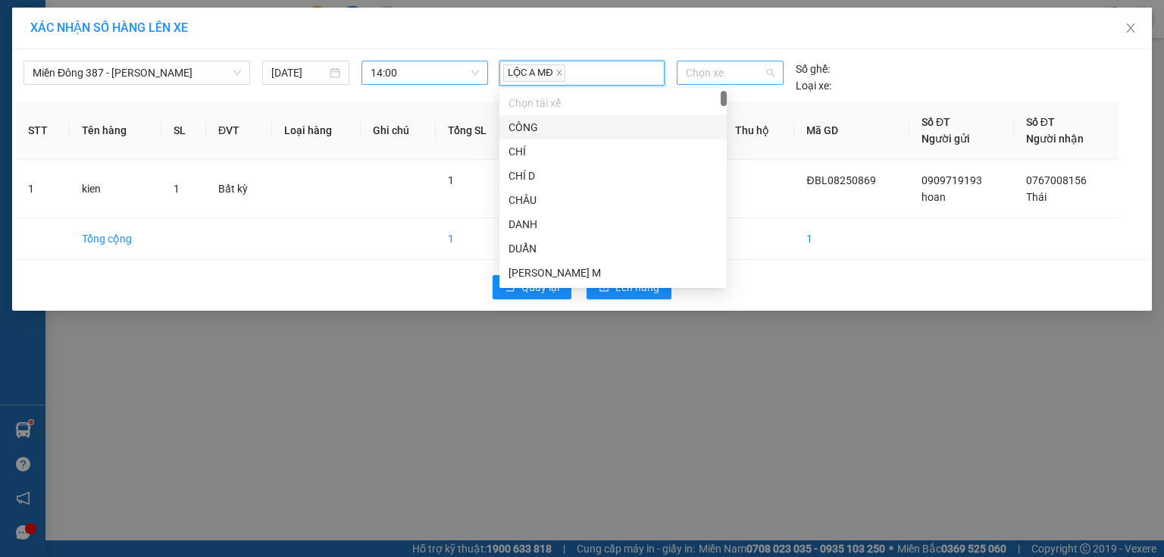
click at [752, 73] on span "Chọn xe" at bounding box center [730, 72] width 88 height 23
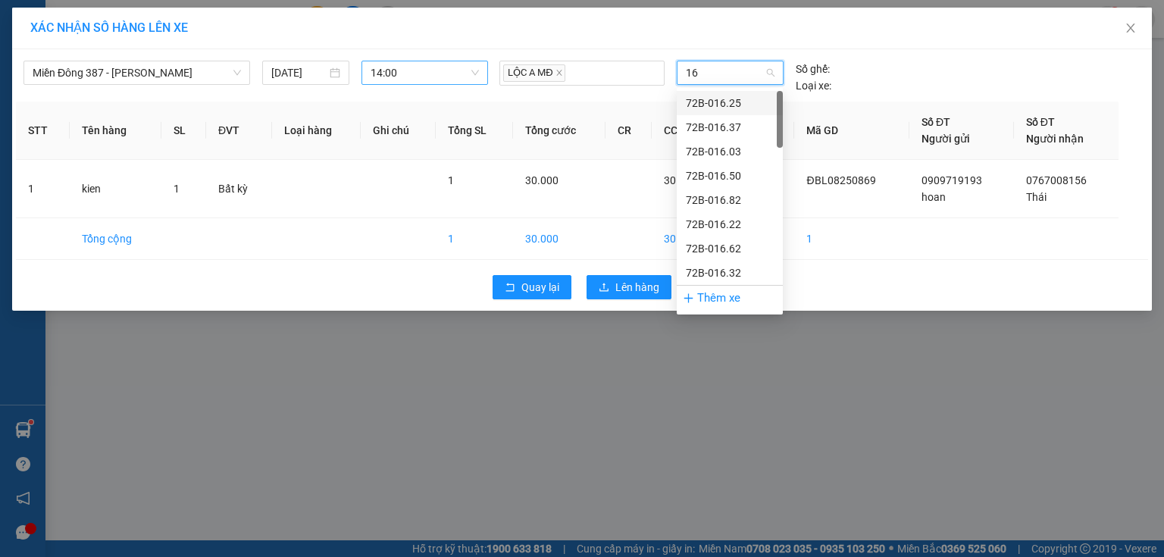
type input "165"
click at [713, 173] on div "72H-061.65" at bounding box center [730, 176] width 88 height 17
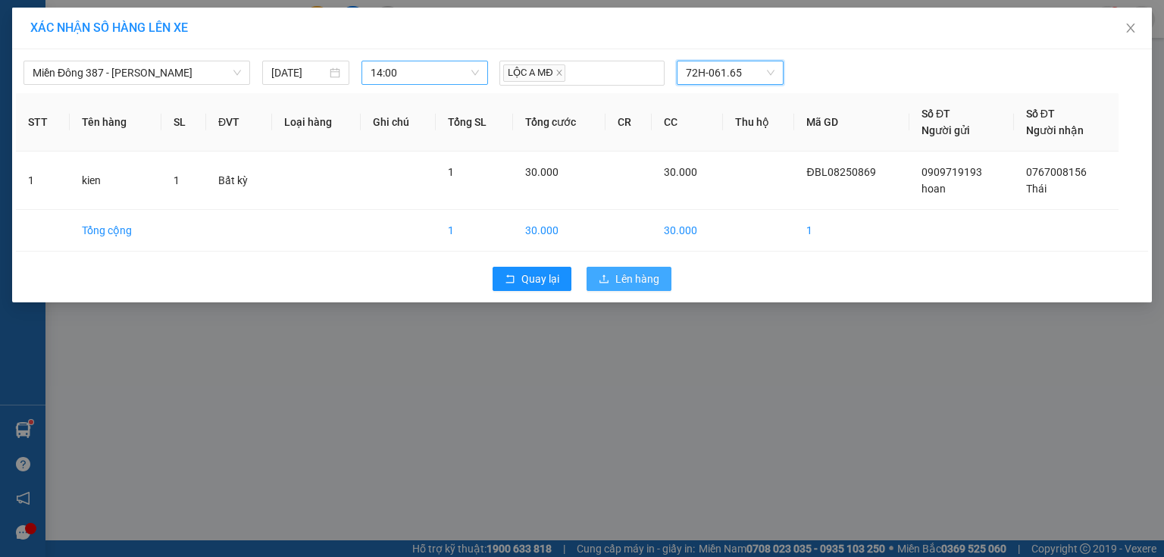
click at [648, 275] on span "Lên hàng" at bounding box center [638, 279] width 44 height 17
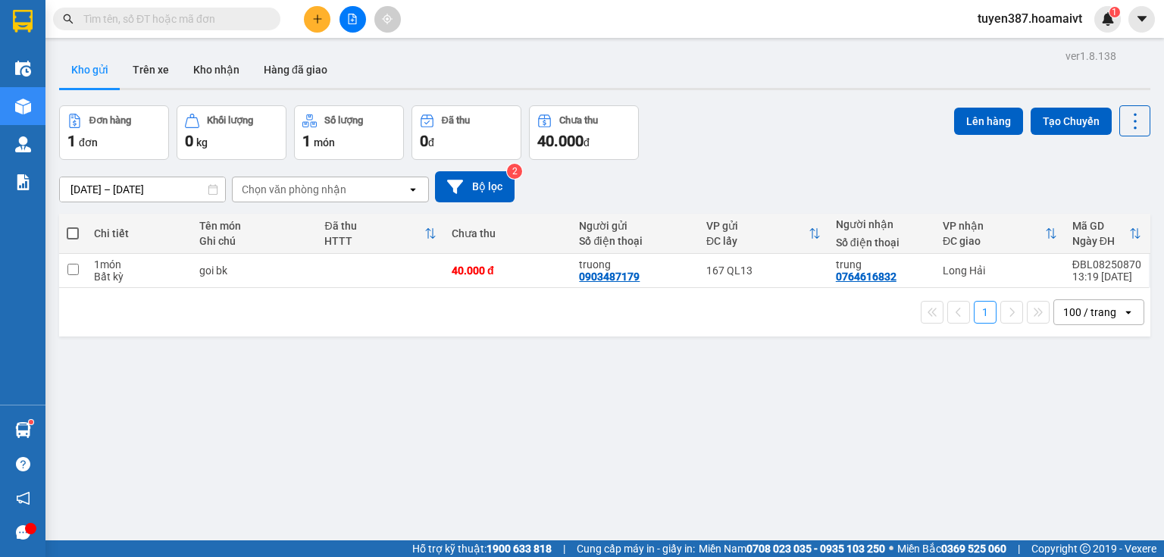
click at [74, 233] on span at bounding box center [73, 233] width 12 height 12
click at [73, 226] on input "checkbox" at bounding box center [73, 226] width 0 height 0
checkbox input "true"
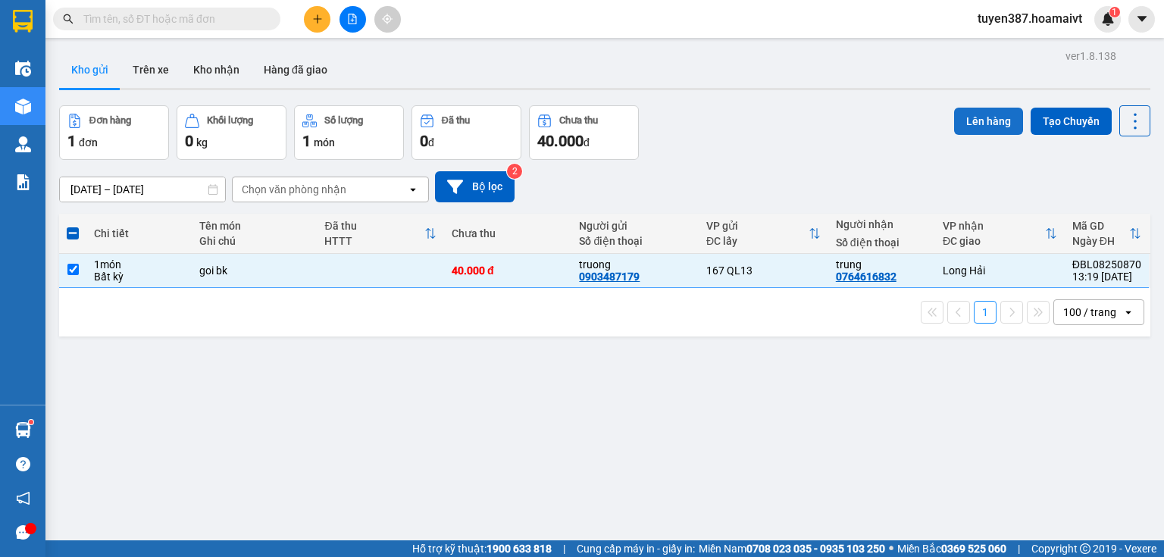
click at [982, 118] on button "Lên hàng" at bounding box center [988, 121] width 69 height 27
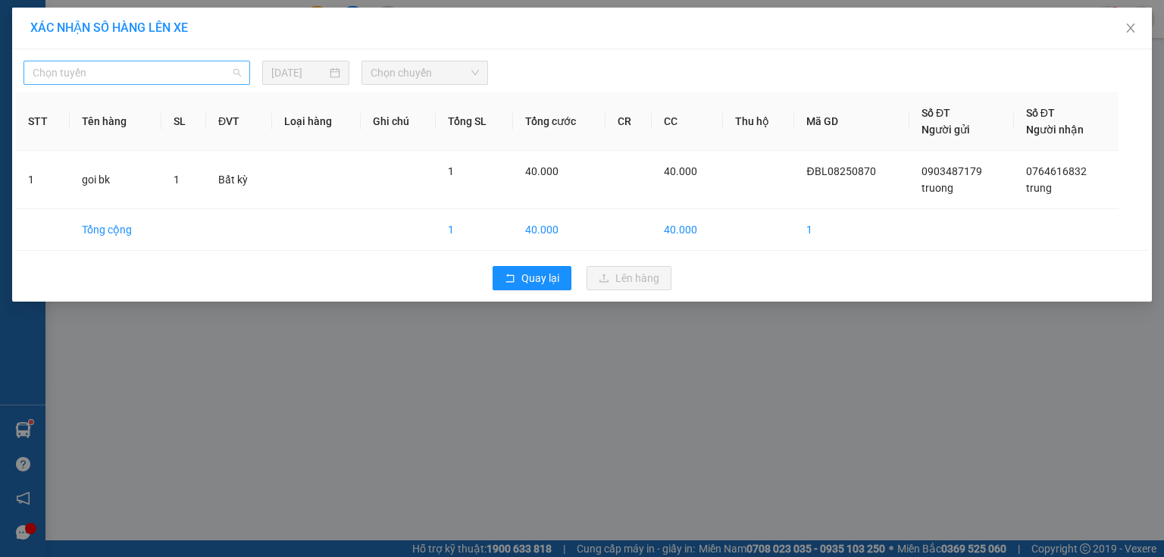
click at [125, 73] on span "Chọn tuyến" at bounding box center [137, 72] width 208 height 23
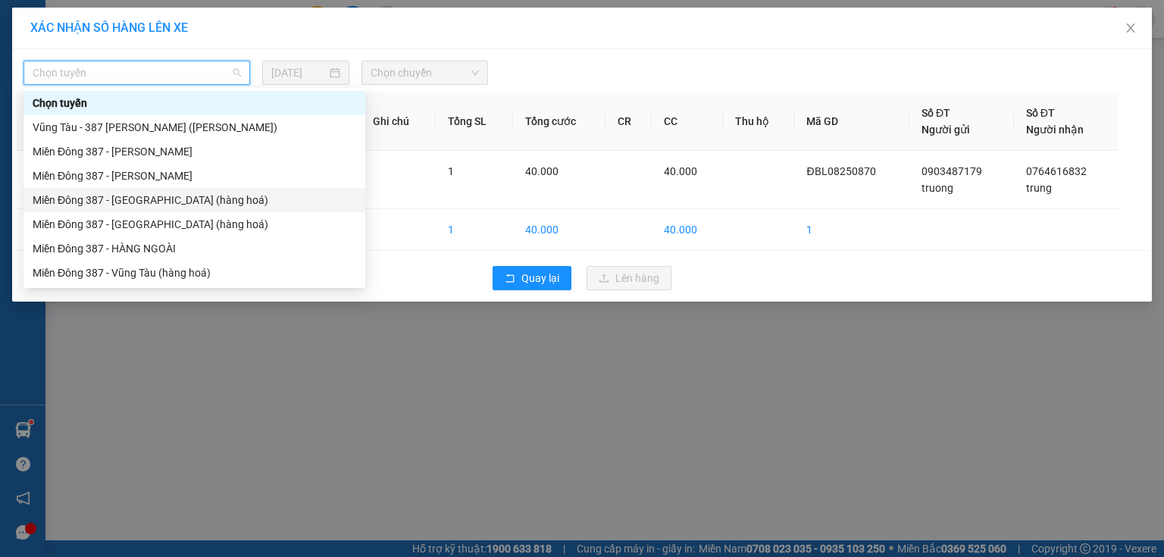
click at [115, 198] on div "Miền Đông 387 - [GEOGRAPHIC_DATA] (hàng hoá)" at bounding box center [195, 200] width 324 height 17
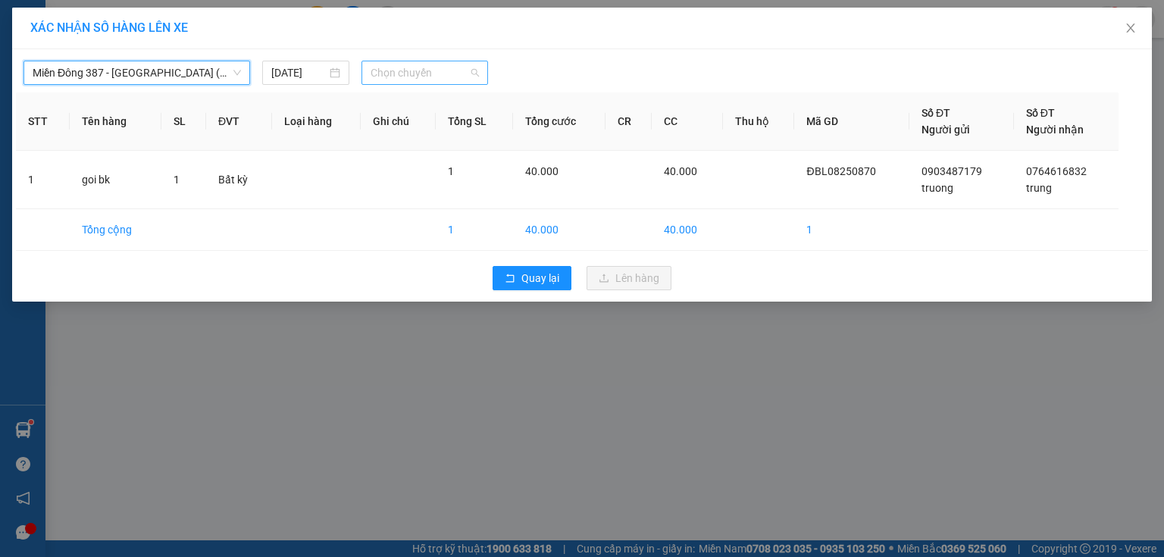
click at [443, 70] on span "Chọn chuyến" at bounding box center [425, 72] width 109 height 23
type input "14"
click at [481, 129] on div "Thêm chuyến " 14:00 "" at bounding box center [442, 128] width 161 height 26
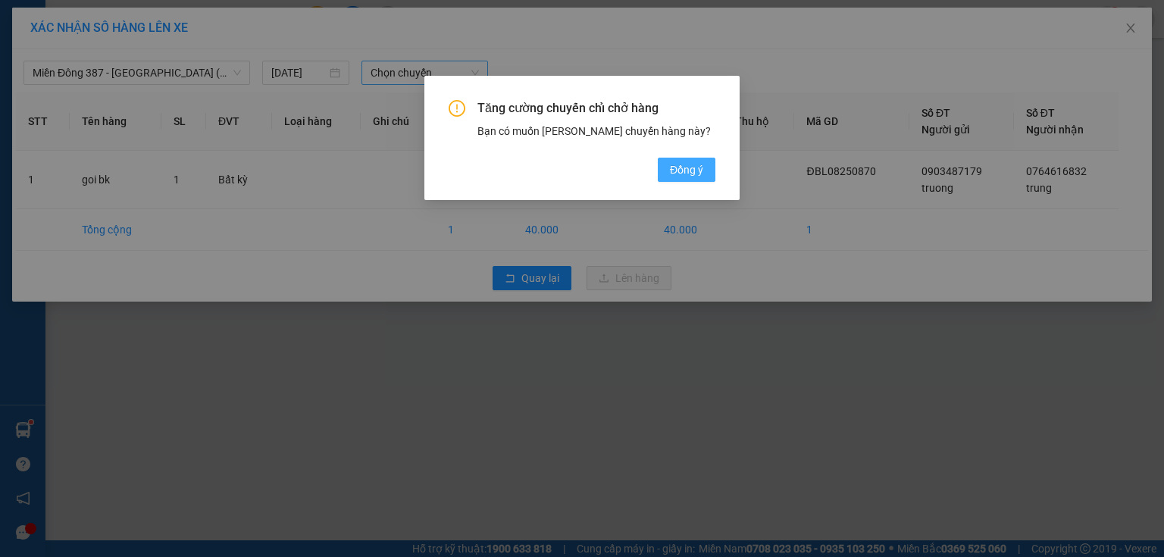
click at [685, 169] on span "Đồng ý" at bounding box center [686, 169] width 33 height 17
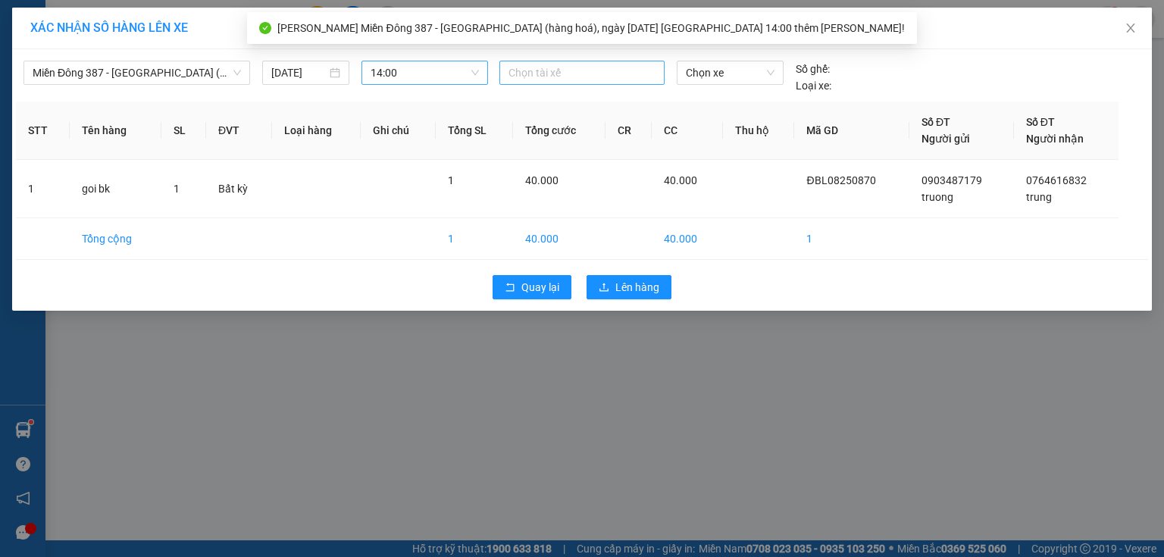
click at [581, 72] on div at bounding box center [582, 73] width 158 height 18
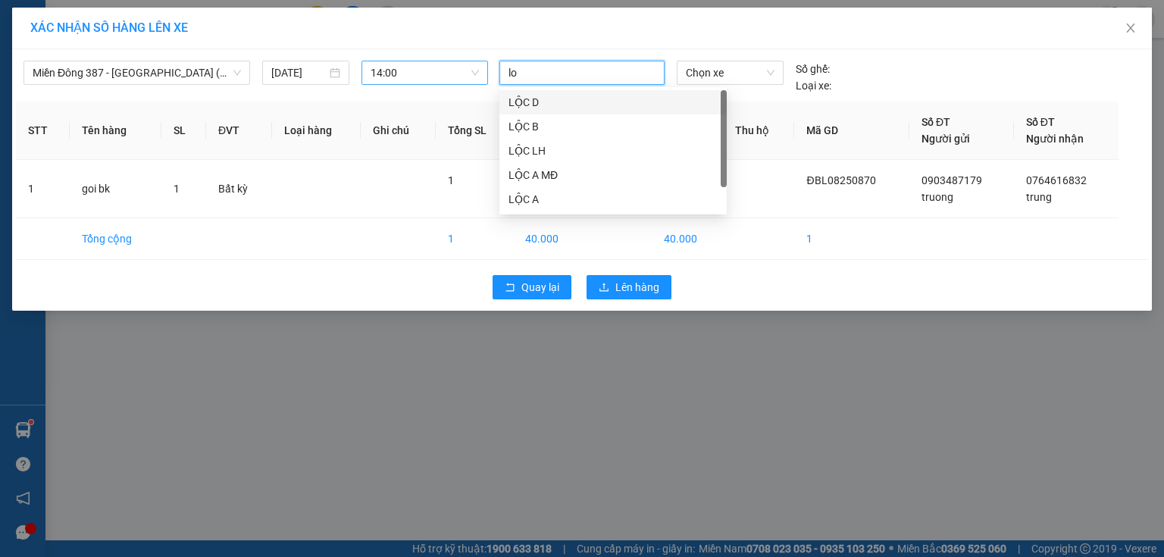
type input "loc"
click at [528, 168] on div "LỘC A MĐ" at bounding box center [613, 175] width 209 height 17
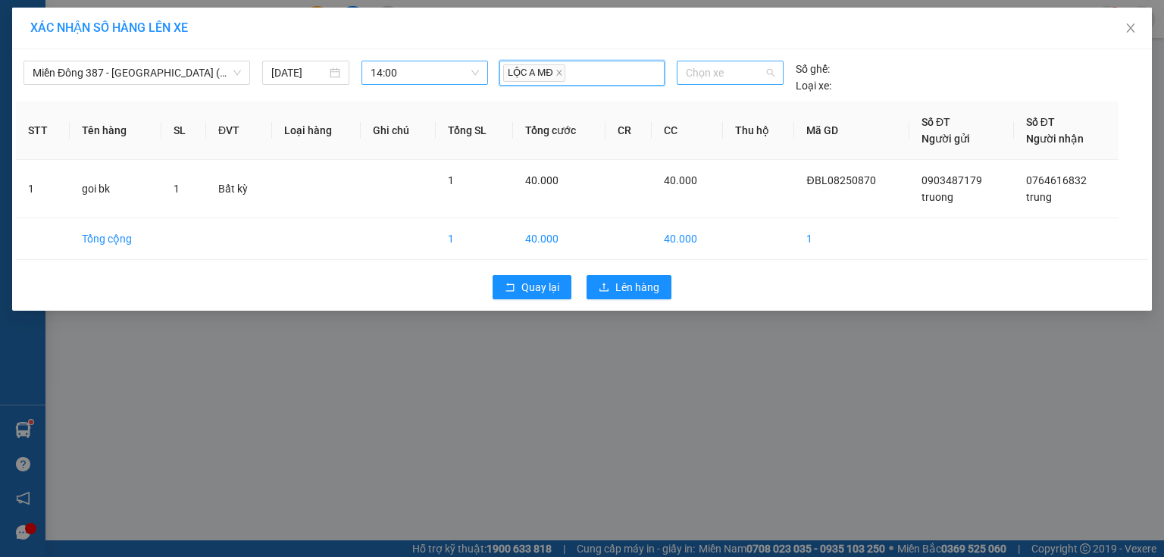
click at [745, 76] on span "Chọn xe" at bounding box center [730, 72] width 88 height 23
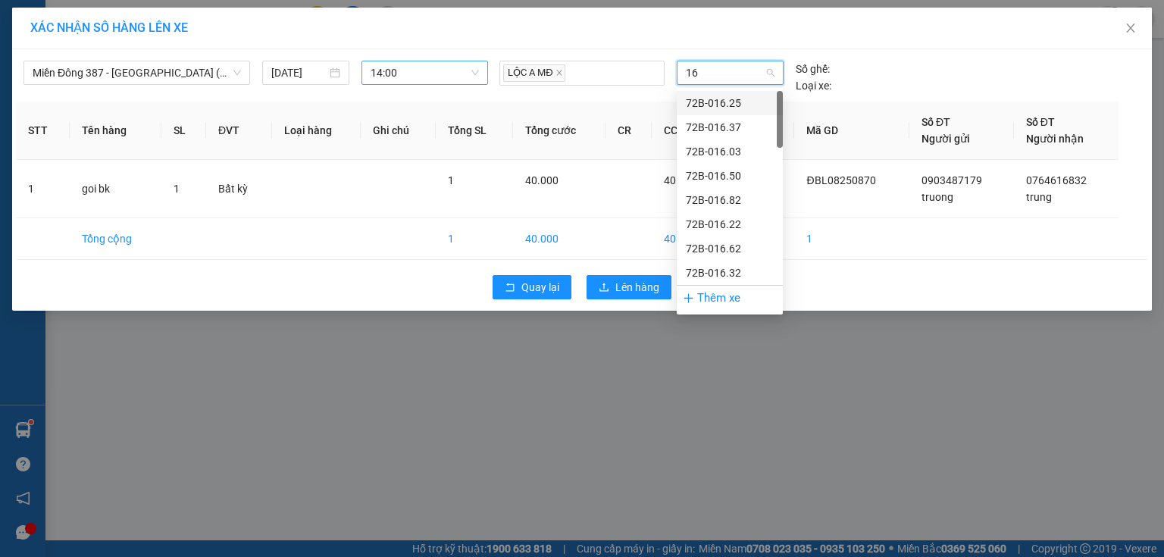
type input "165"
click at [704, 173] on div "72H-061.65" at bounding box center [730, 176] width 88 height 17
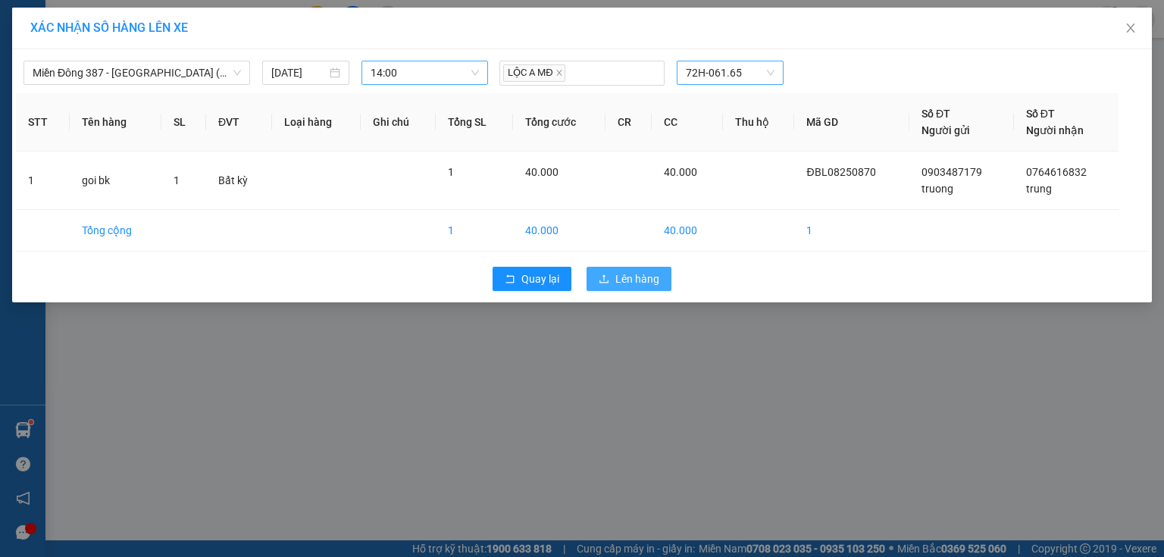
click at [641, 273] on span "Lên hàng" at bounding box center [638, 279] width 44 height 17
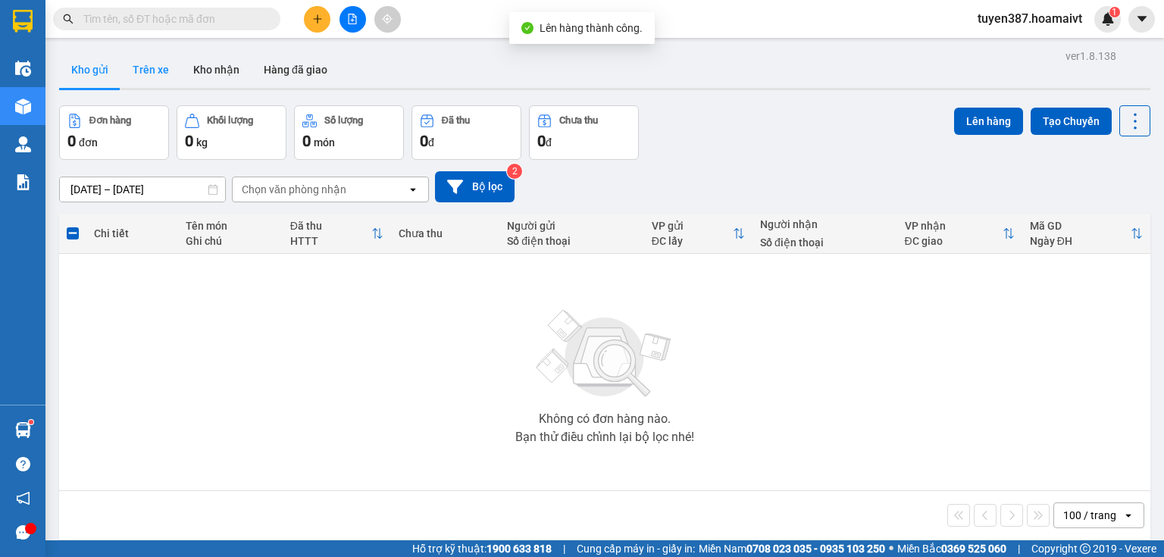
click at [145, 66] on button "Trên xe" at bounding box center [151, 70] width 61 height 36
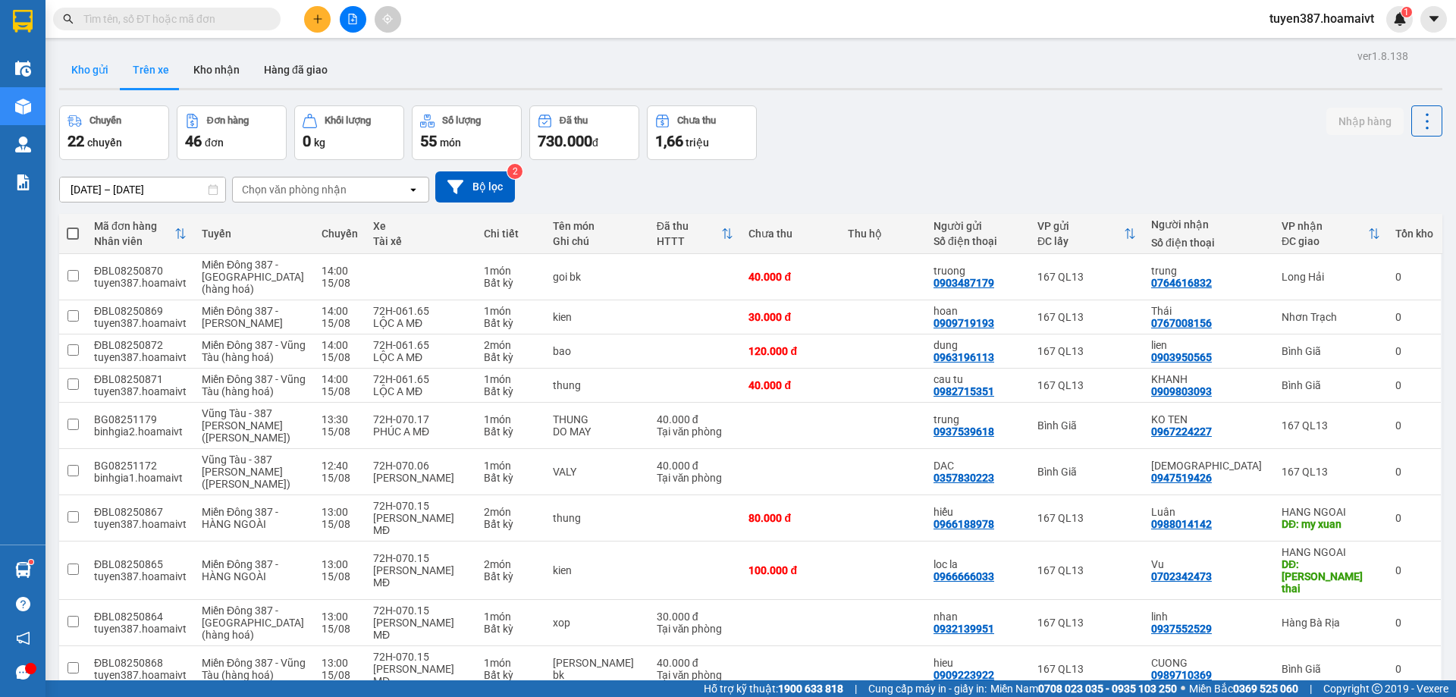
click at [82, 64] on button "Kho gửi" at bounding box center [89, 70] width 61 height 36
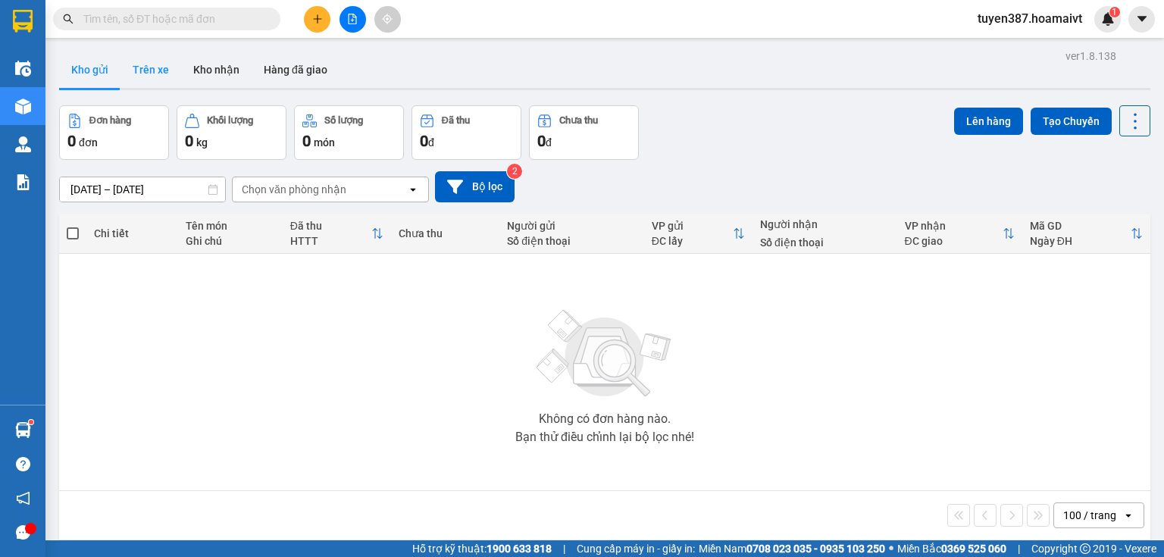
click at [155, 69] on button "Trên xe" at bounding box center [151, 70] width 61 height 36
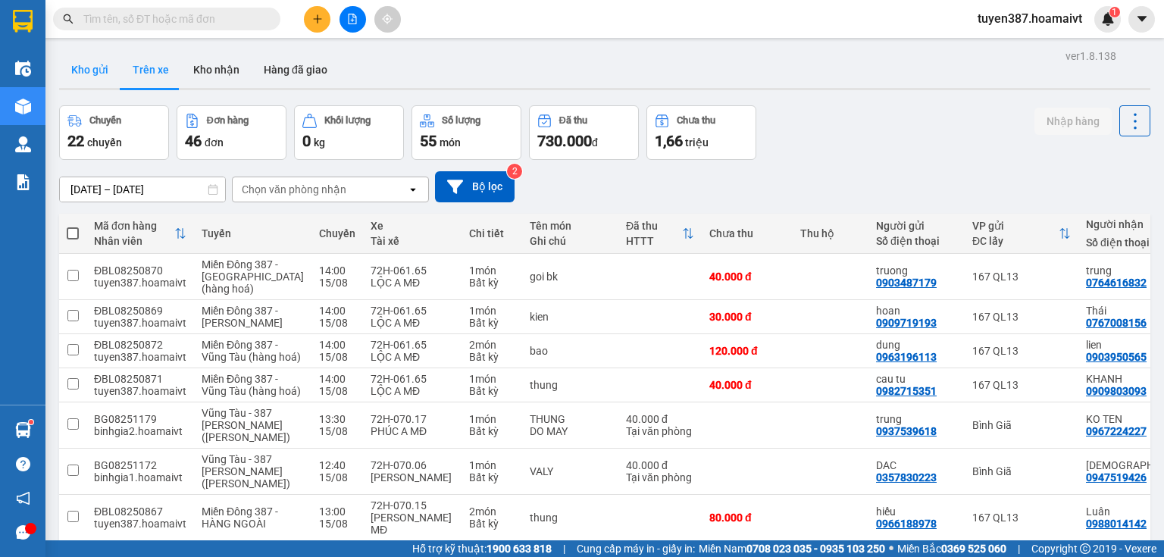
click at [100, 67] on button "Kho gửi" at bounding box center [89, 70] width 61 height 36
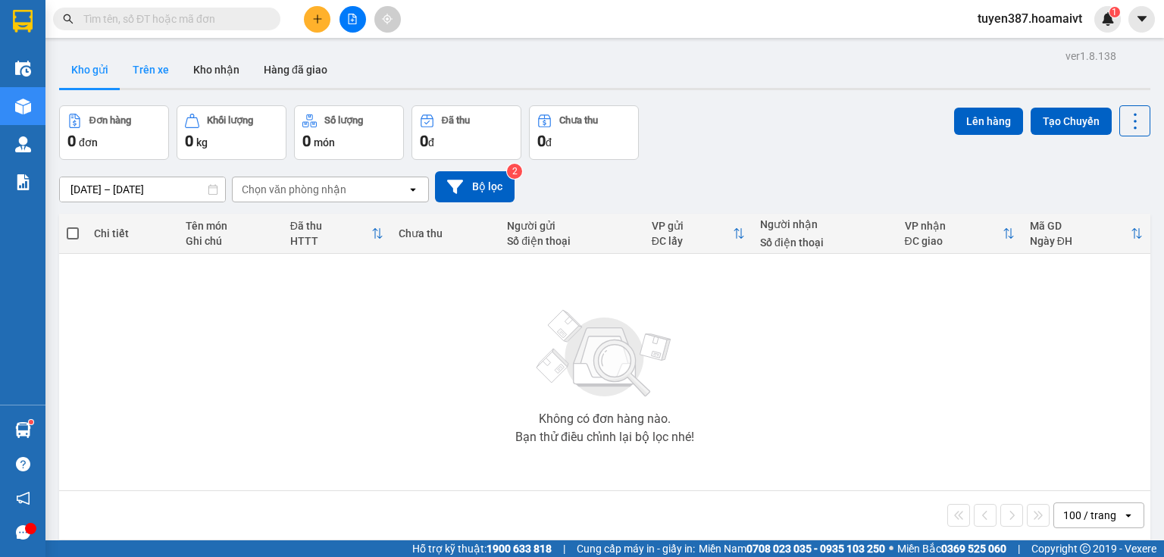
click at [146, 67] on button "Trên xe" at bounding box center [151, 70] width 61 height 36
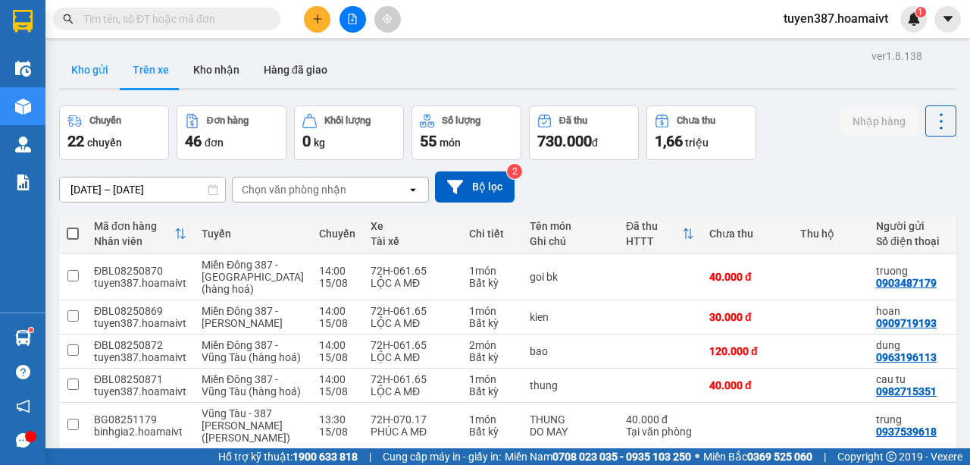
click at [80, 67] on button "Kho gửi" at bounding box center [89, 70] width 61 height 36
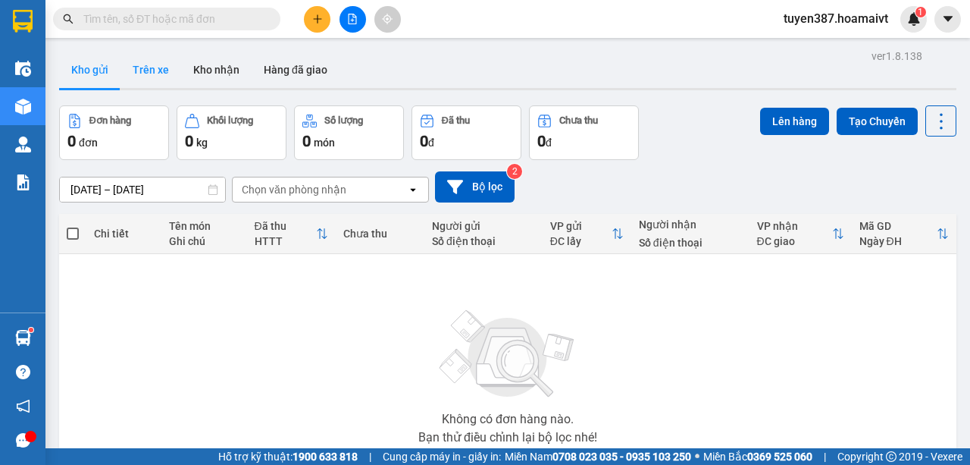
click at [147, 68] on button "Trên xe" at bounding box center [151, 70] width 61 height 36
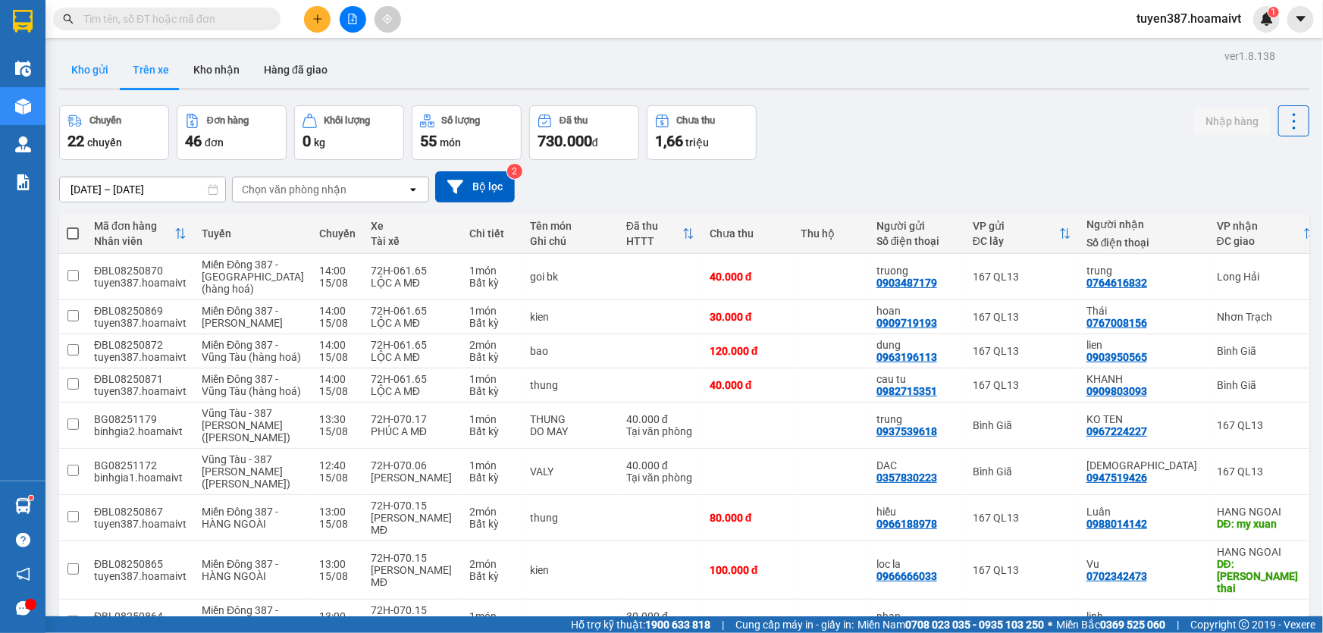
click at [78, 68] on button "Kho gửi" at bounding box center [89, 70] width 61 height 36
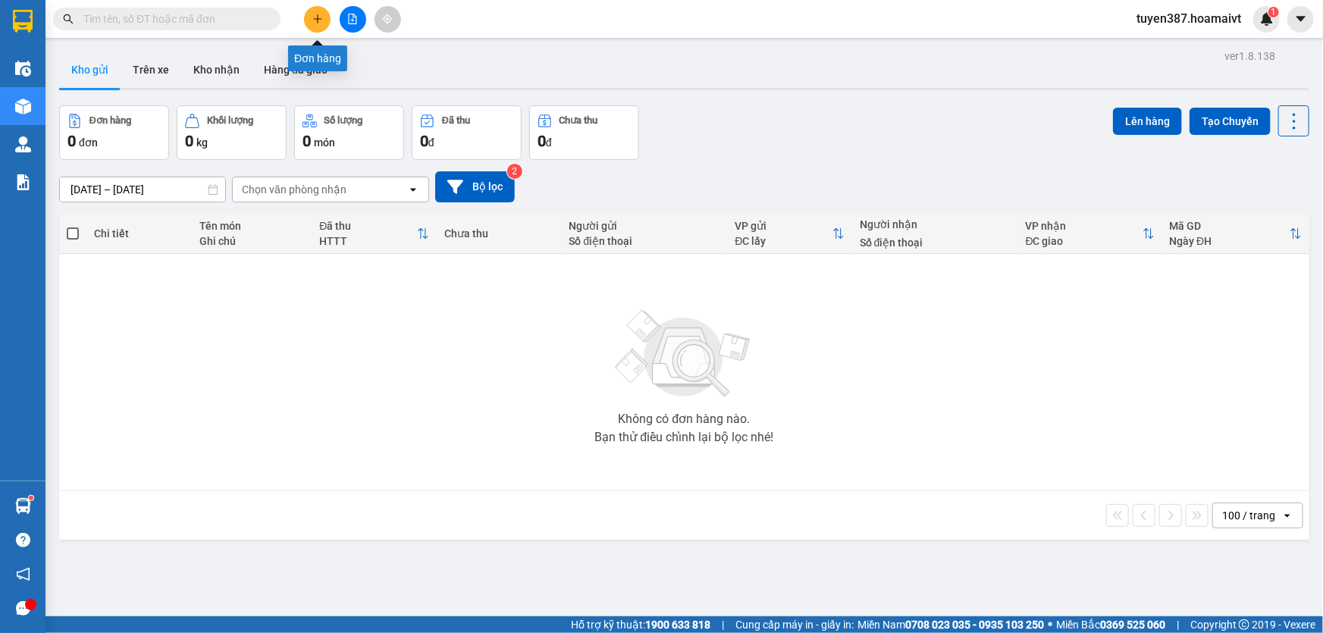
click at [320, 18] on icon "plus" at bounding box center [317, 18] width 8 height 1
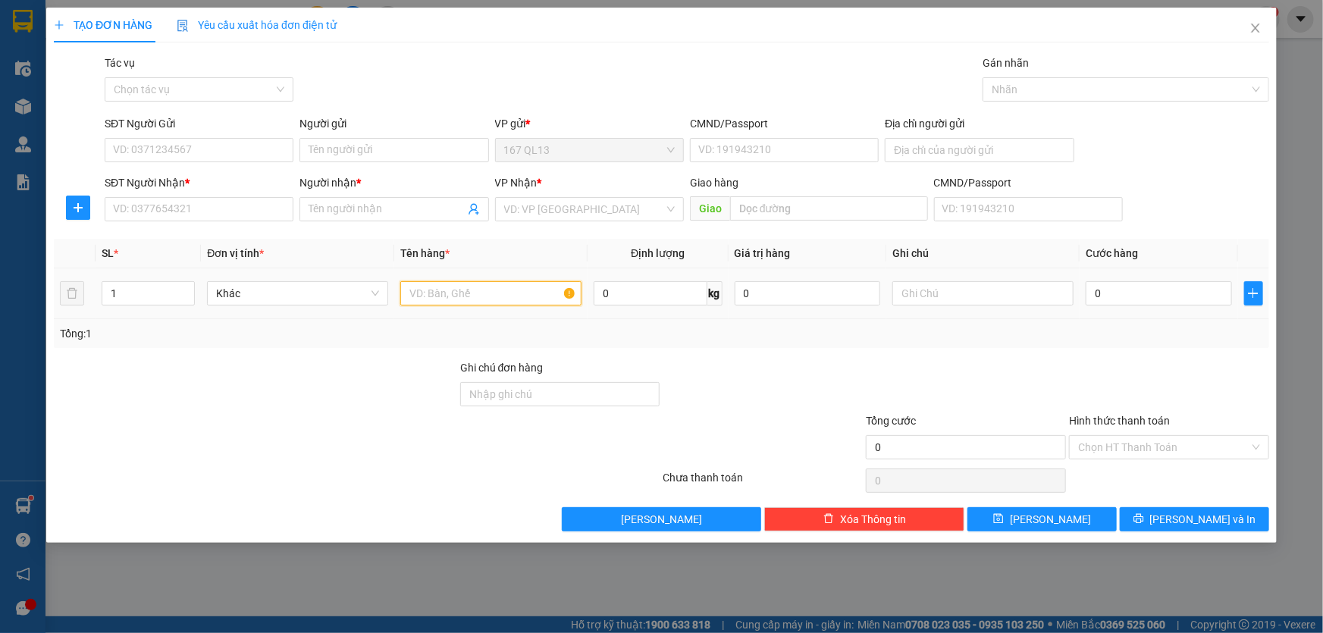
click at [508, 289] on input "text" at bounding box center [490, 293] width 181 height 24
type input "hs"
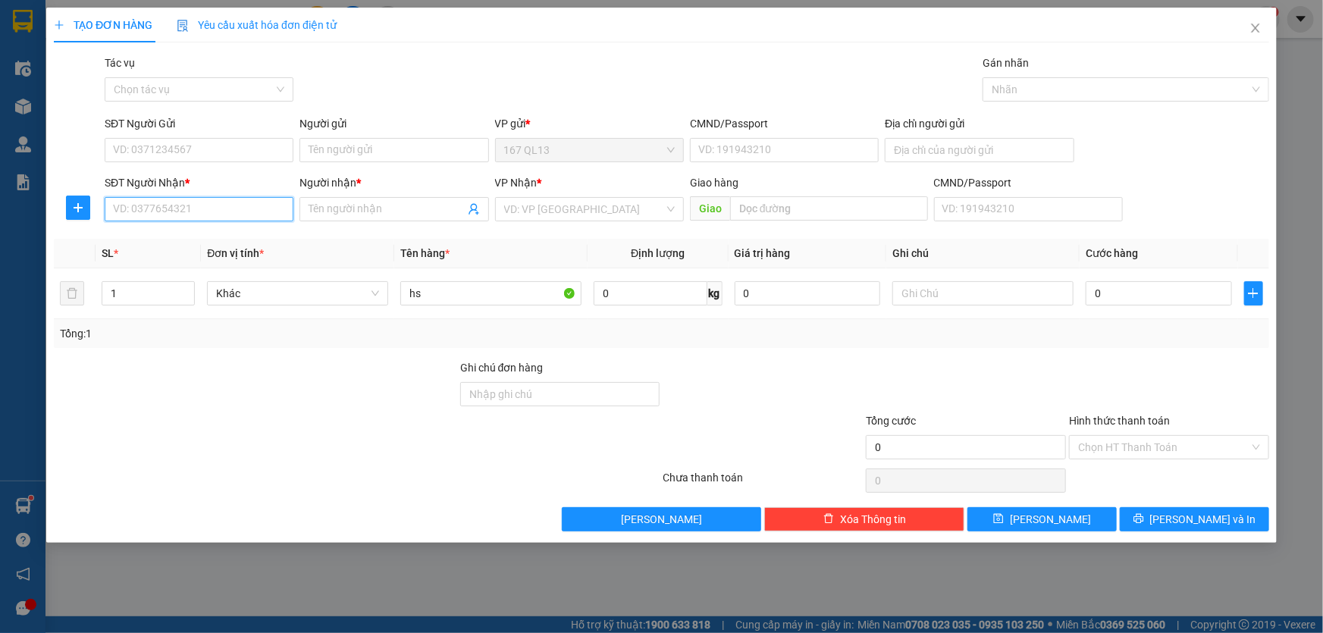
click at [217, 199] on input "SĐT Người Nhận *" at bounding box center [199, 209] width 189 height 24
type input "0968121727"
click at [377, 212] on input "Người nhận *" at bounding box center [386, 209] width 155 height 17
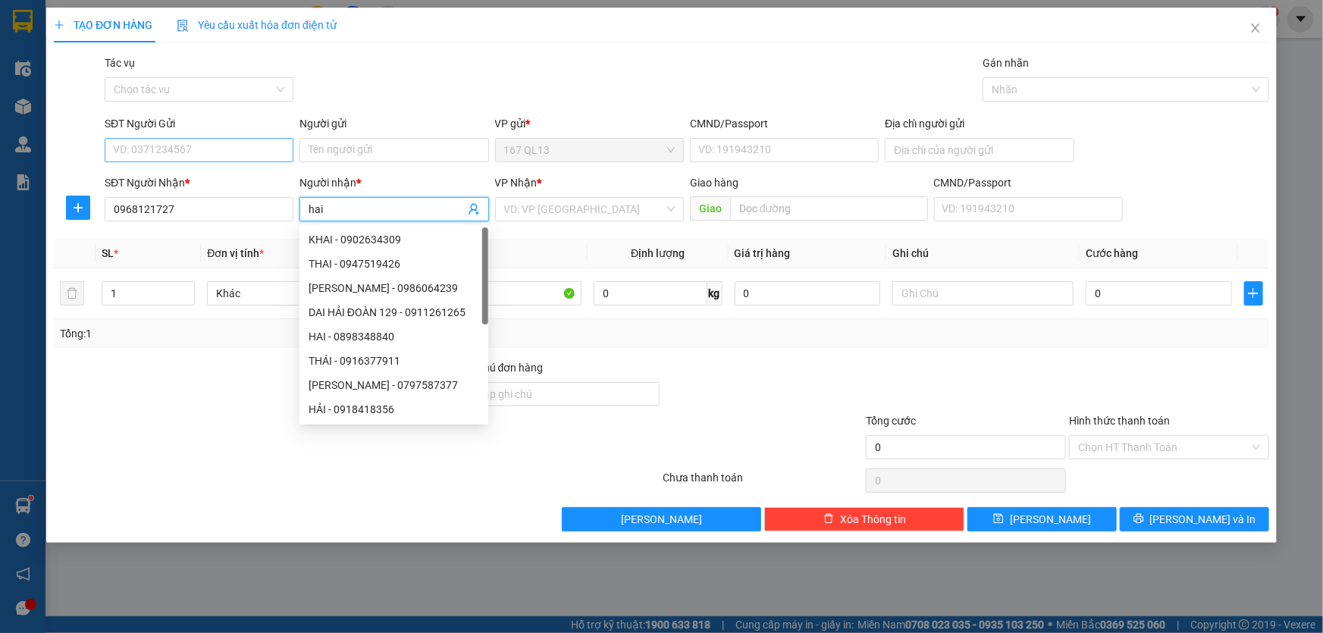
type input "hai"
click at [253, 157] on input "SĐT Người Gửi" at bounding box center [199, 150] width 189 height 24
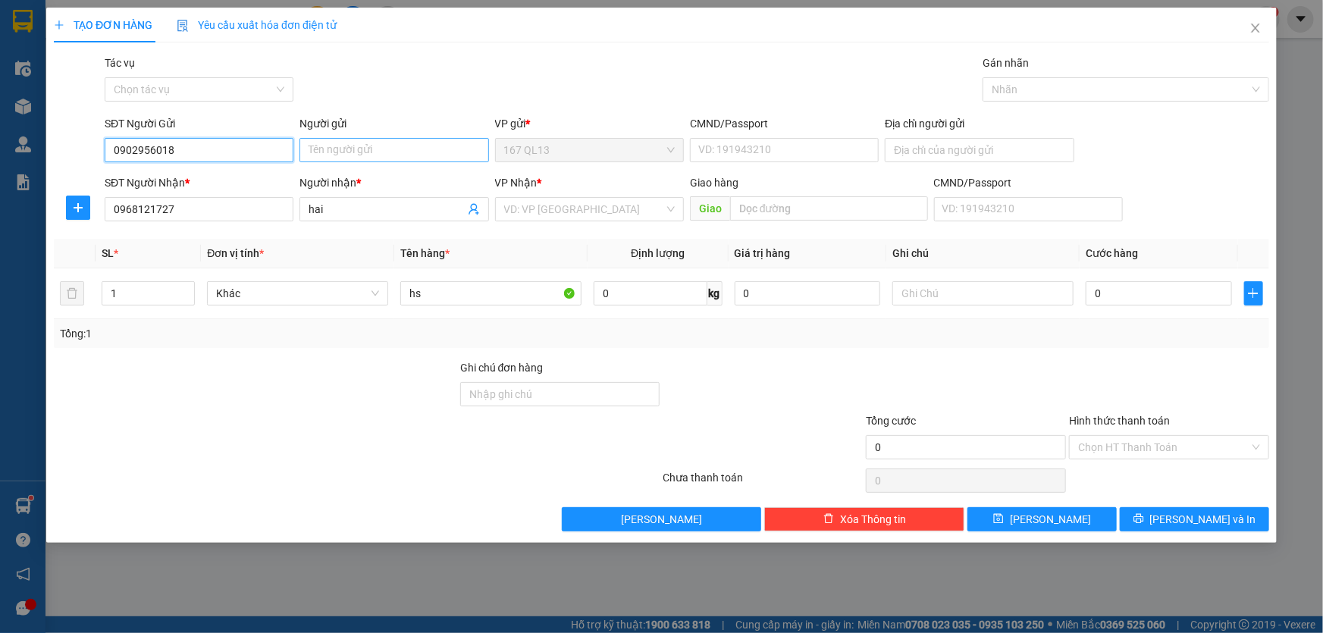
type input "0902956018"
click at [326, 151] on input "Người gửi" at bounding box center [393, 150] width 189 height 24
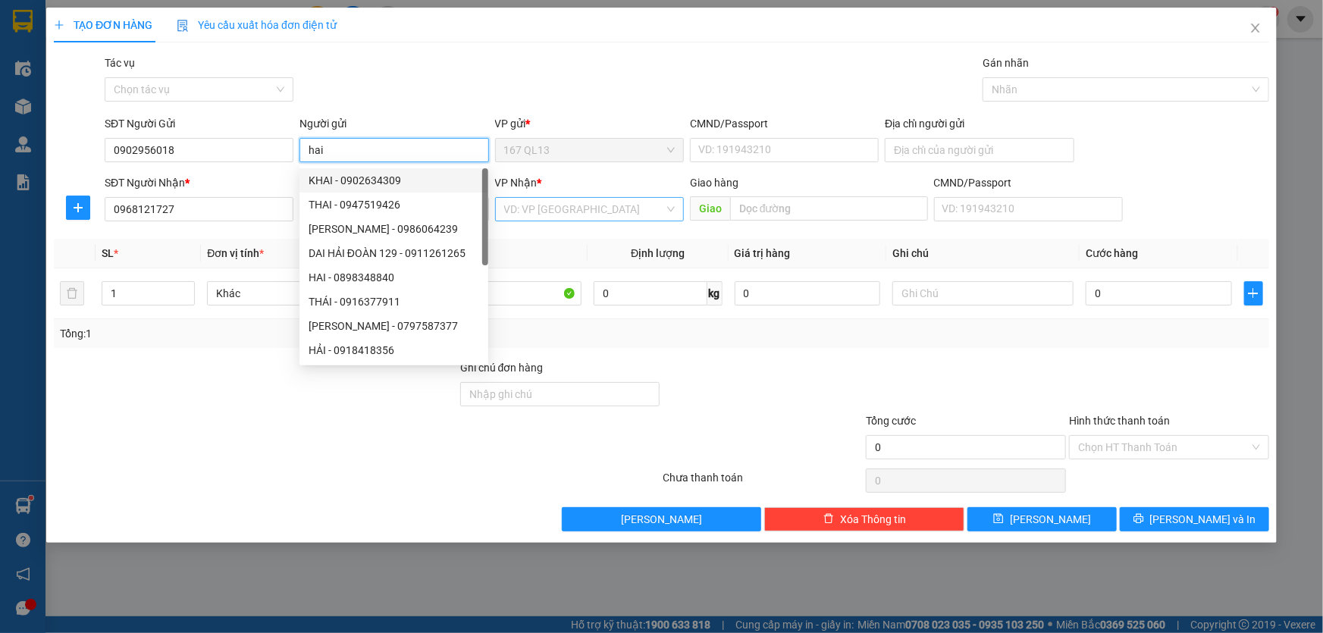
type input "hai"
click at [556, 205] on input "search" at bounding box center [584, 209] width 160 height 23
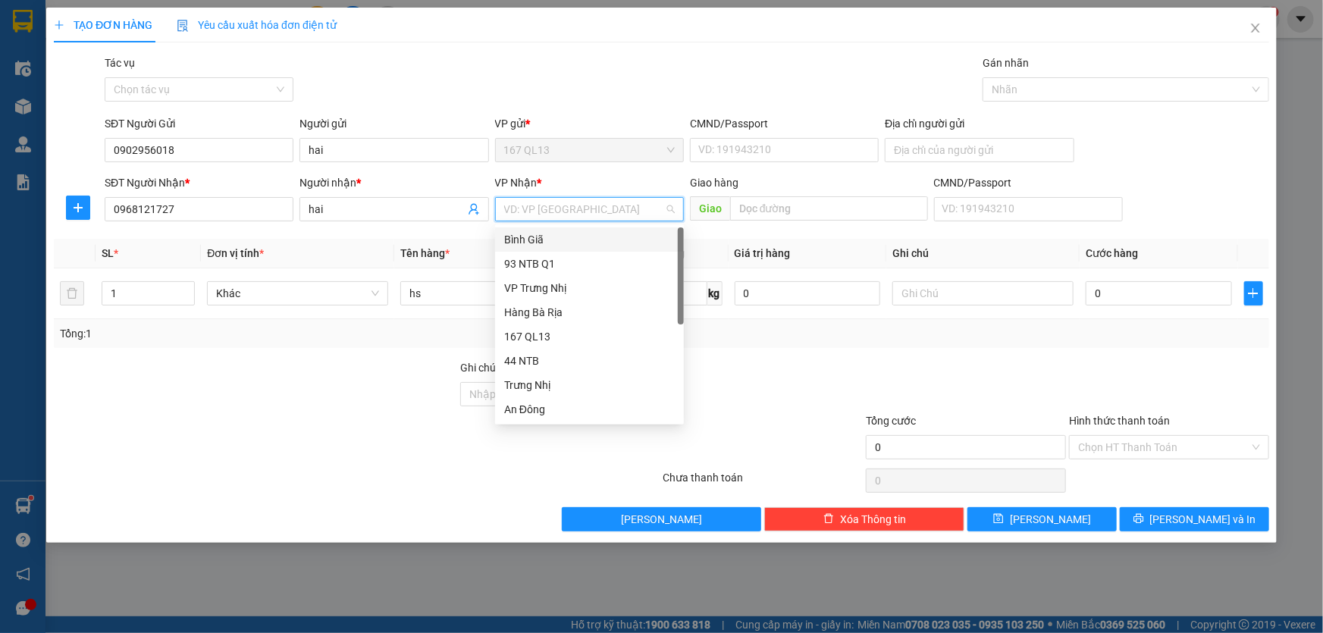
click at [547, 233] on div "Bình Giã" at bounding box center [589, 239] width 171 height 17
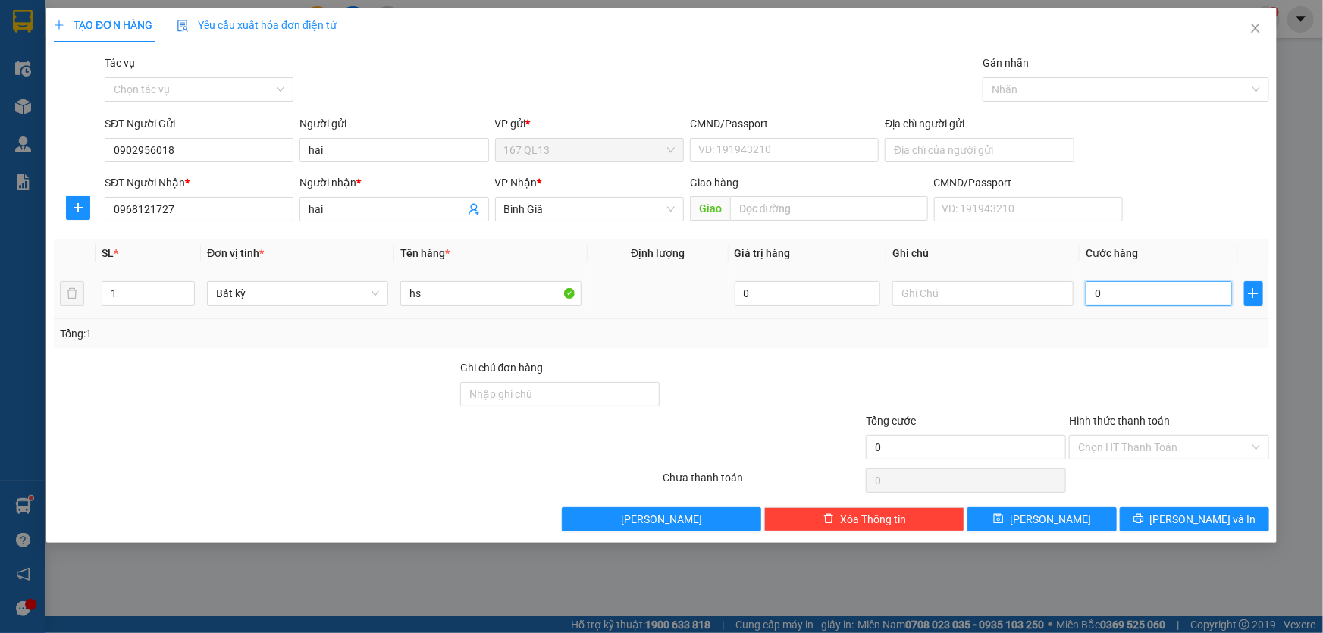
click at [1092, 291] on input "0" at bounding box center [1159, 293] width 146 height 24
type input "3"
type input "30"
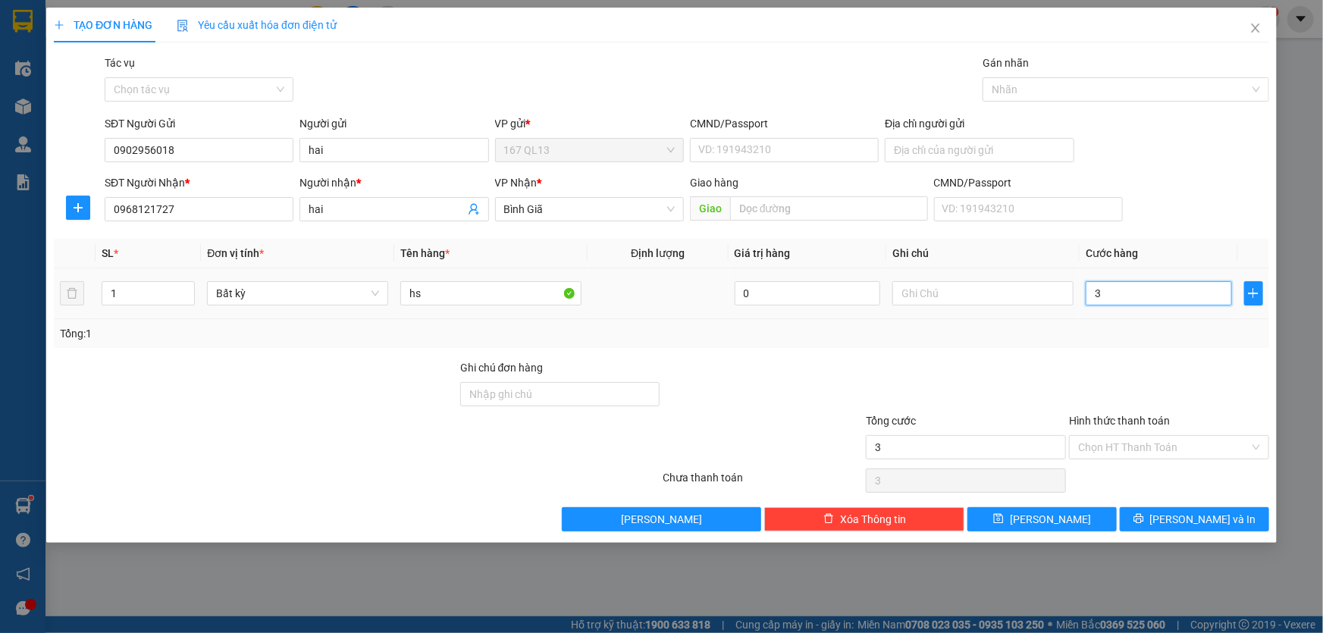
type input "30"
type input "30.000"
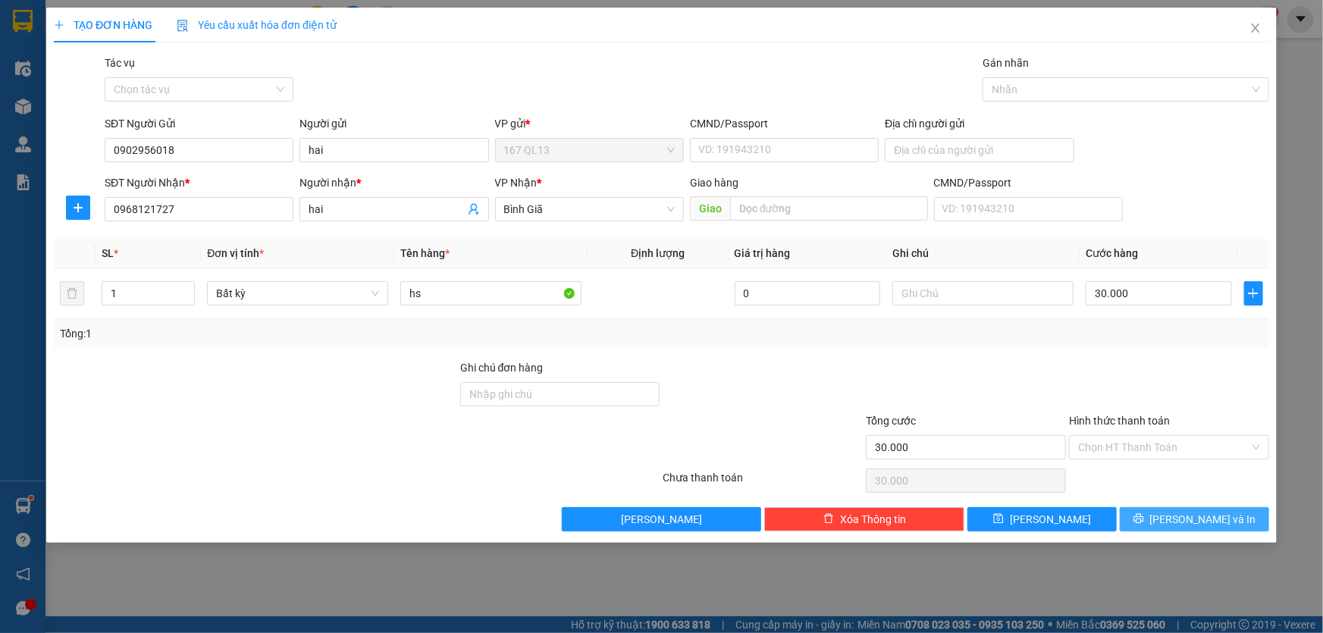
click at [1164, 512] on span "[PERSON_NAME] và In" at bounding box center [1203, 519] width 106 height 17
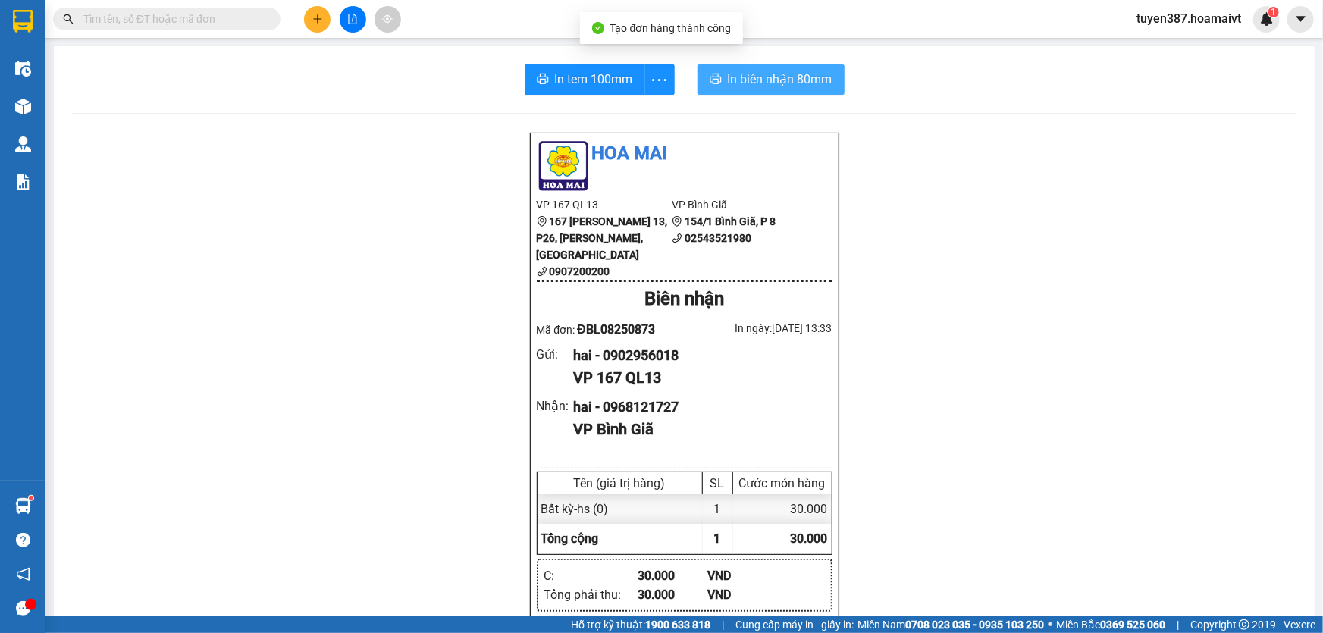
click at [752, 78] on span "In biên nhận 80mm" at bounding box center [780, 79] width 105 height 19
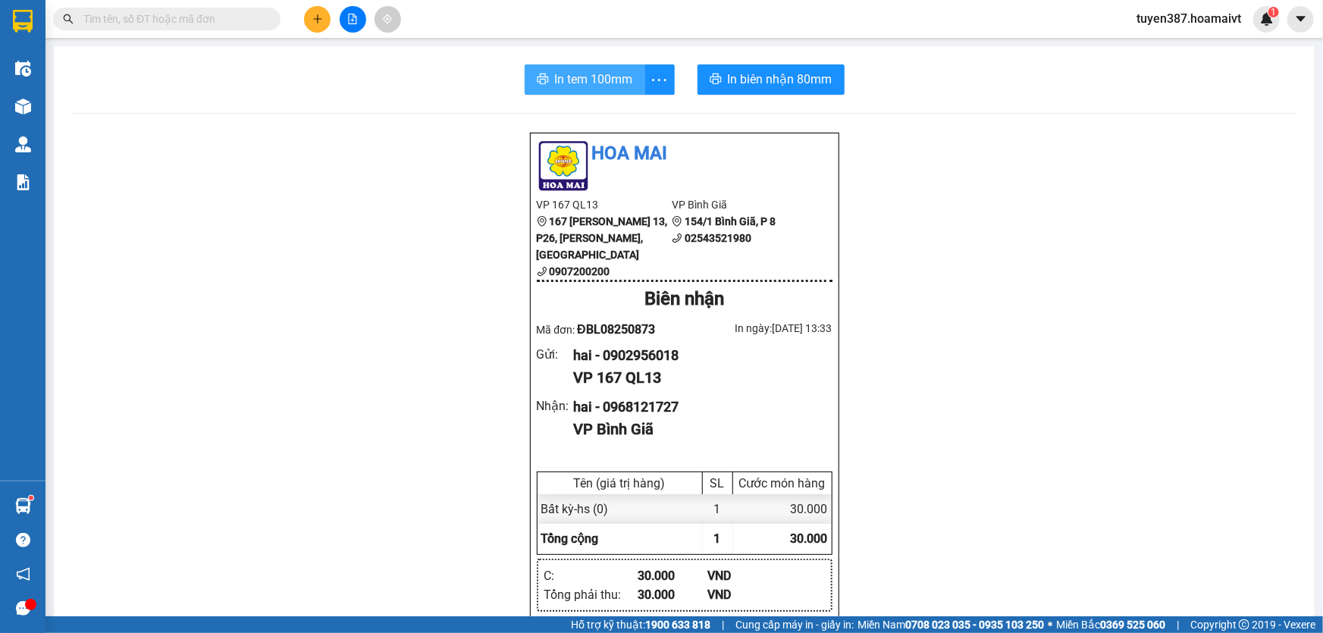
click at [584, 81] on span "In tem 100mm" at bounding box center [594, 79] width 78 height 19
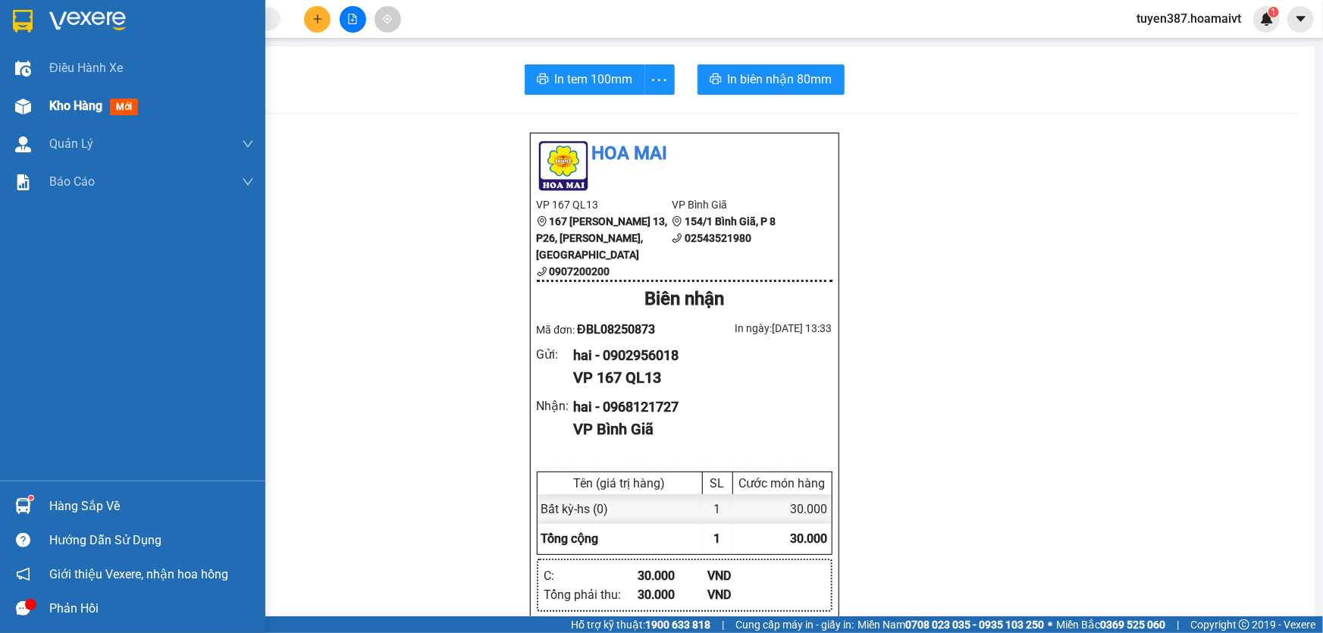
click at [119, 101] on span "mới" at bounding box center [124, 107] width 28 height 17
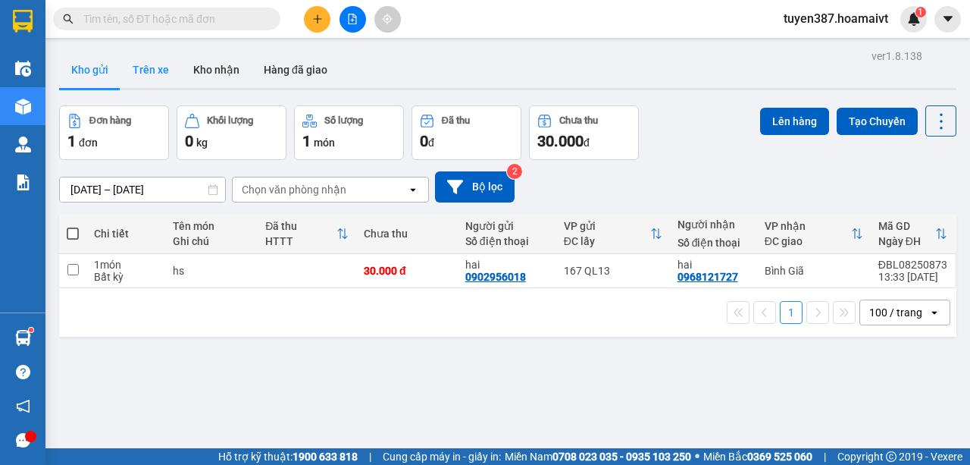
click at [152, 68] on button "Trên xe" at bounding box center [151, 70] width 61 height 36
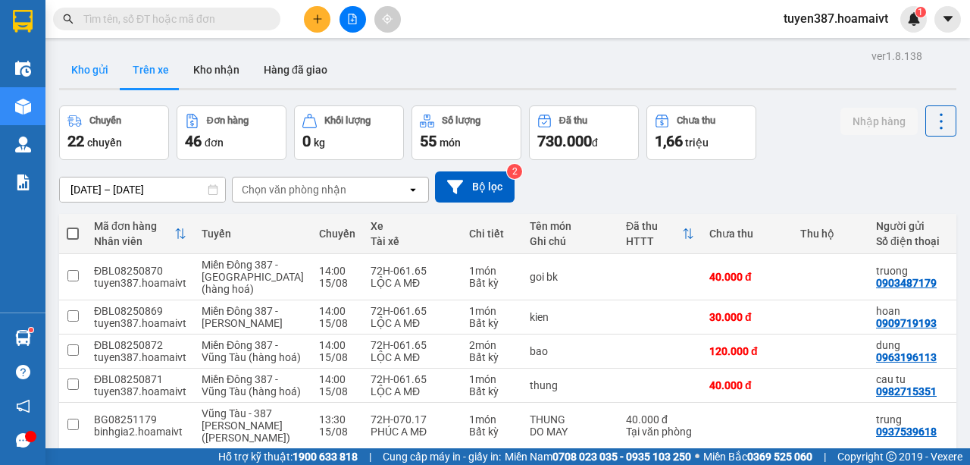
click at [80, 69] on button "Kho gửi" at bounding box center [89, 70] width 61 height 36
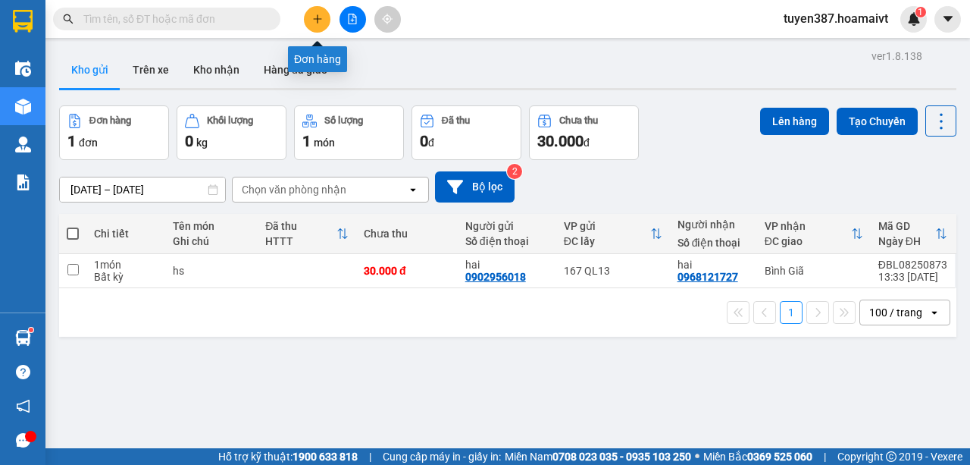
click at [317, 16] on icon "plus" at bounding box center [317, 19] width 11 height 11
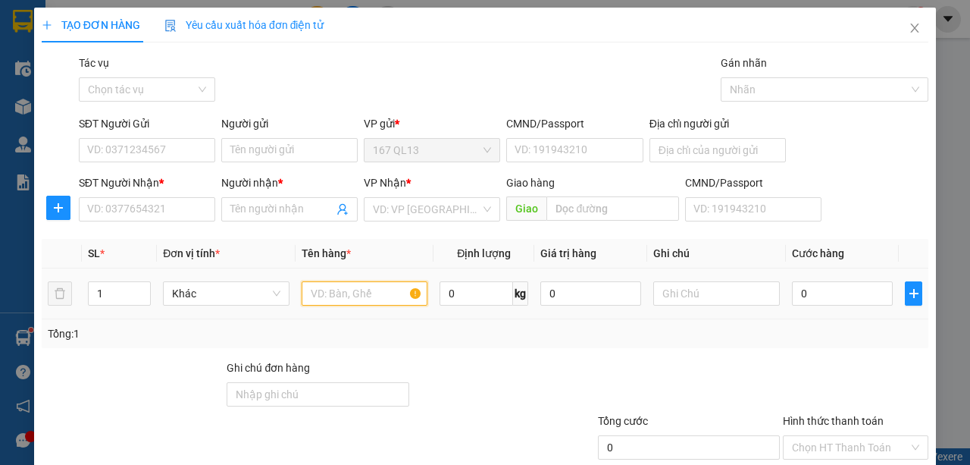
click at [370, 293] on input "text" at bounding box center [365, 293] width 127 height 24
type input "xop"
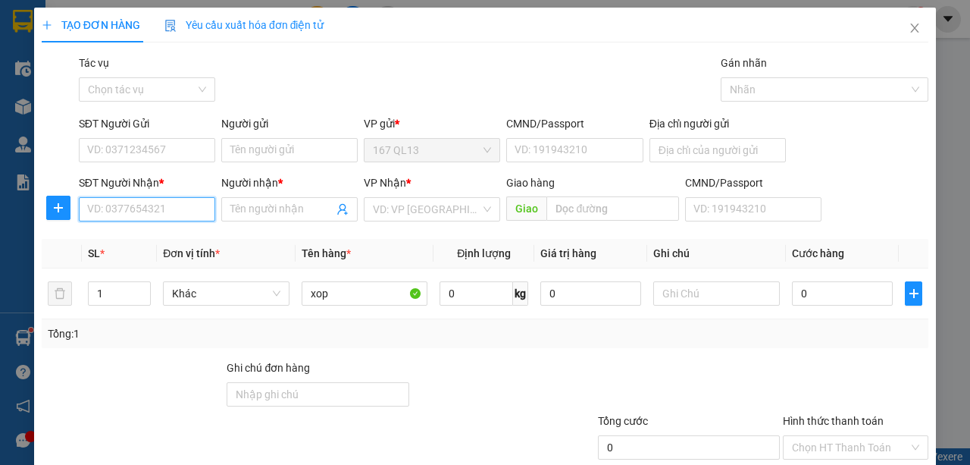
click at [196, 200] on input "SĐT Người Nhận *" at bounding box center [147, 209] width 136 height 24
type input "0"
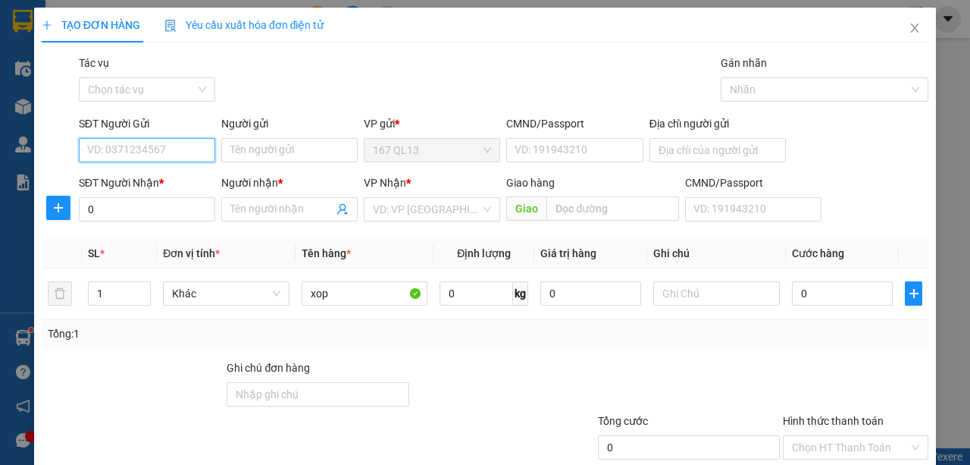
click at [176, 146] on input "SĐT Người Gửi" at bounding box center [147, 150] width 136 height 24
click at [162, 179] on div "0979963659 - trang" at bounding box center [146, 179] width 118 height 17
type input "0979963659"
type input "trang"
type input "060079000151"
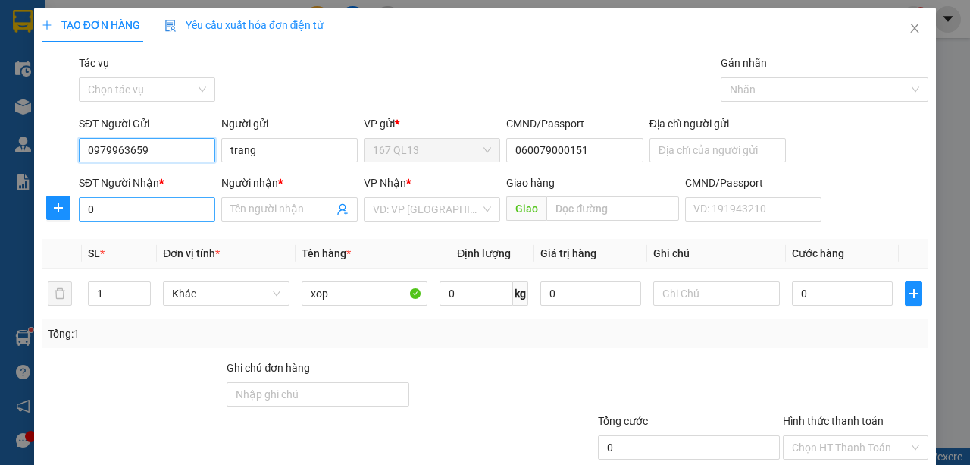
type input "0979963659"
click at [155, 209] on input "0" at bounding box center [147, 209] width 136 height 24
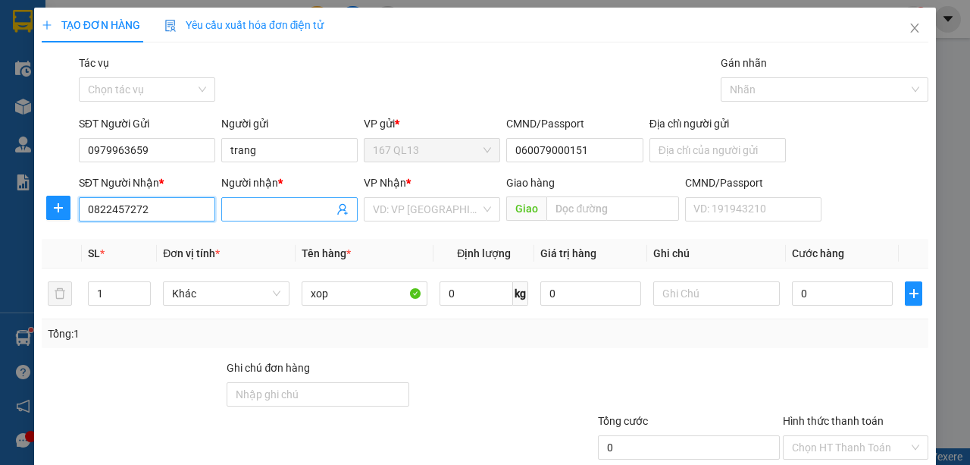
type input "0822457272"
click at [252, 207] on input "Người nhận *" at bounding box center [281, 209] width 103 height 17
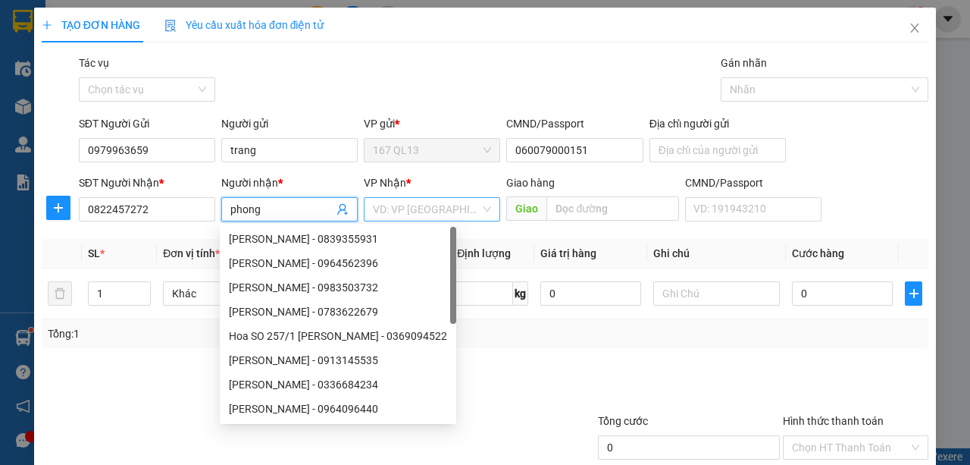
type input "phong"
click at [405, 209] on input "search" at bounding box center [427, 209] width 108 height 23
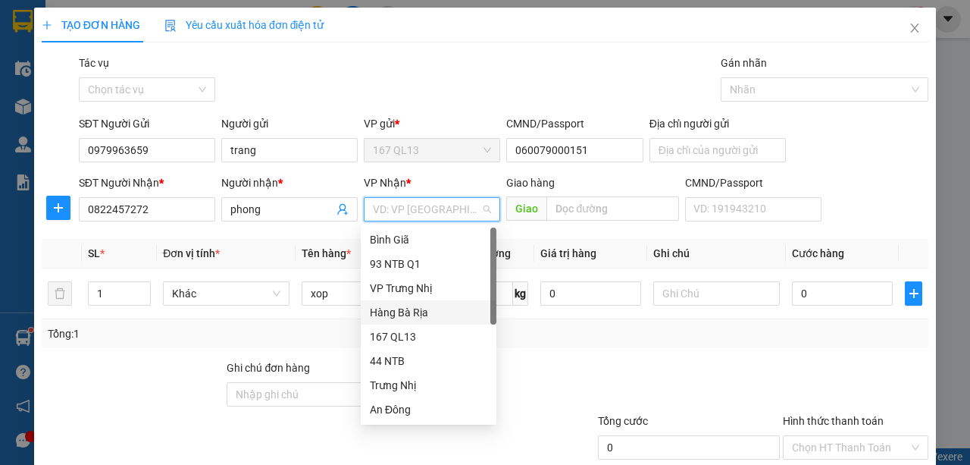
click at [416, 307] on div "Hàng Bà Rịa" at bounding box center [429, 312] width 118 height 17
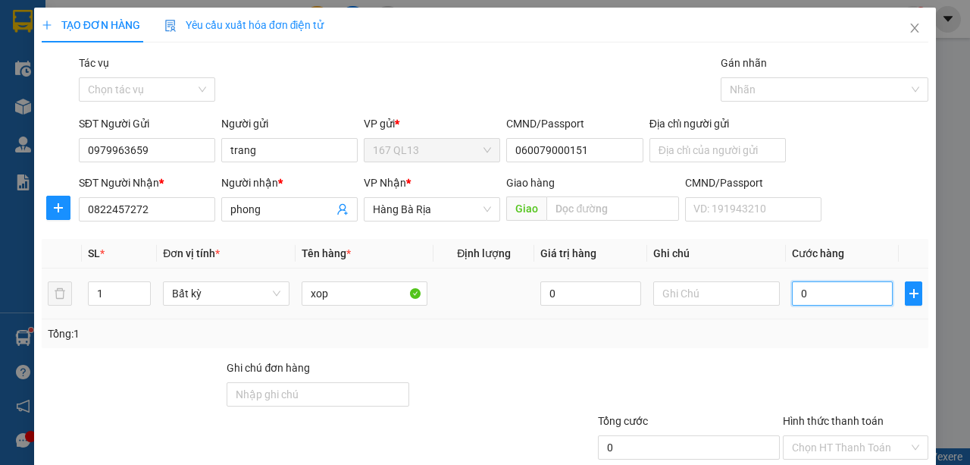
click at [792, 294] on input "0" at bounding box center [842, 293] width 101 height 24
type input "4"
type input "40"
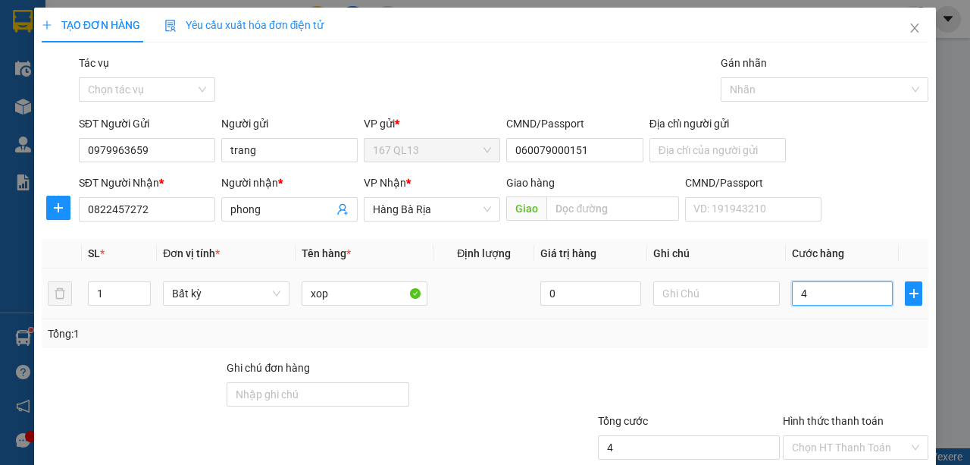
type input "40"
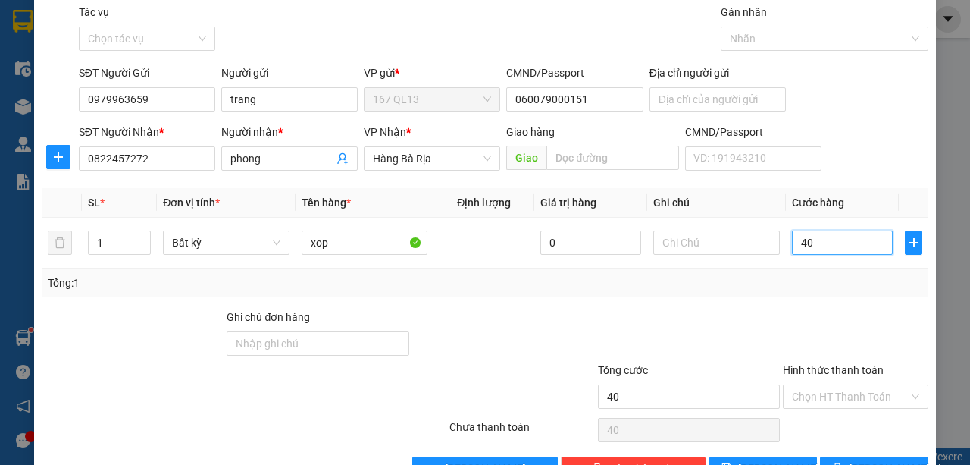
scroll to position [95, 0]
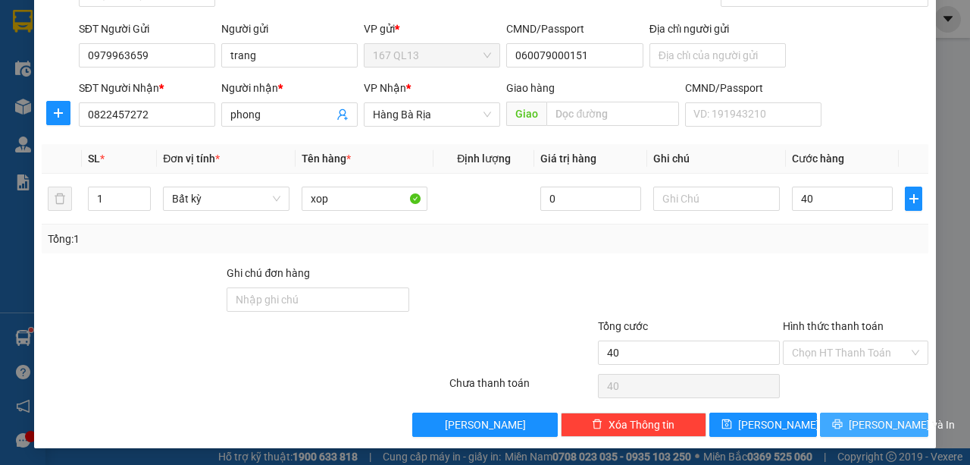
type input "40.000"
drag, startPoint x: 871, startPoint y: 421, endPoint x: 841, endPoint y: 371, distance: 58.1
click at [871, 420] on span "[PERSON_NAME] và In" at bounding box center [902, 424] width 106 height 17
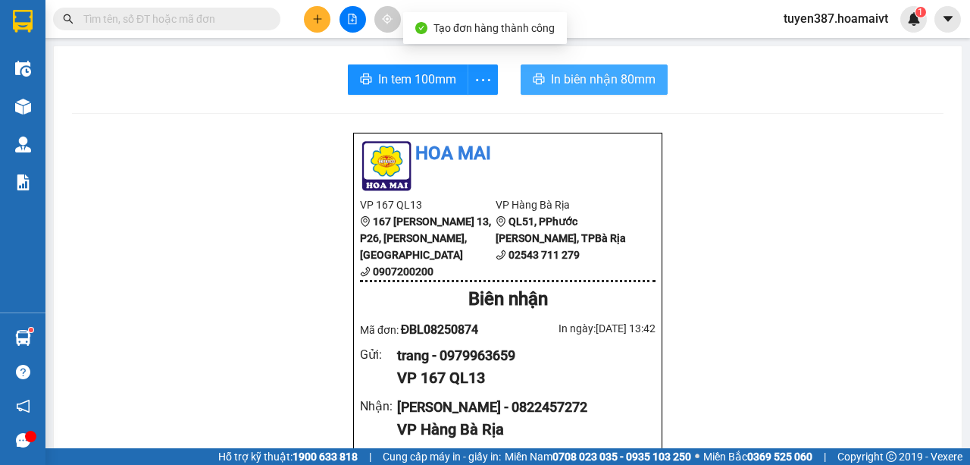
click at [592, 80] on span "In biên nhận 80mm" at bounding box center [603, 79] width 105 height 19
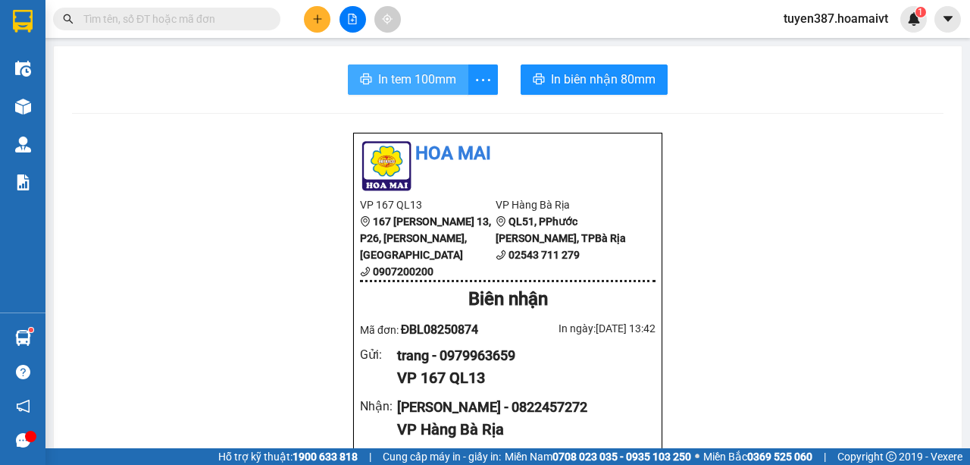
drag, startPoint x: 390, startPoint y: 77, endPoint x: 506, endPoint y: 71, distance: 116.1
click at [390, 77] on span "In tem 100mm" at bounding box center [417, 79] width 78 height 19
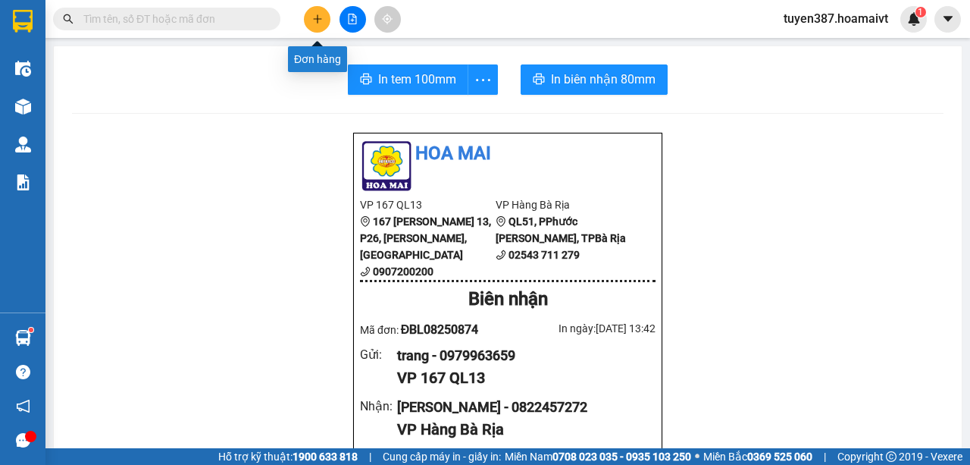
click at [321, 17] on icon "plus" at bounding box center [317, 19] width 11 height 11
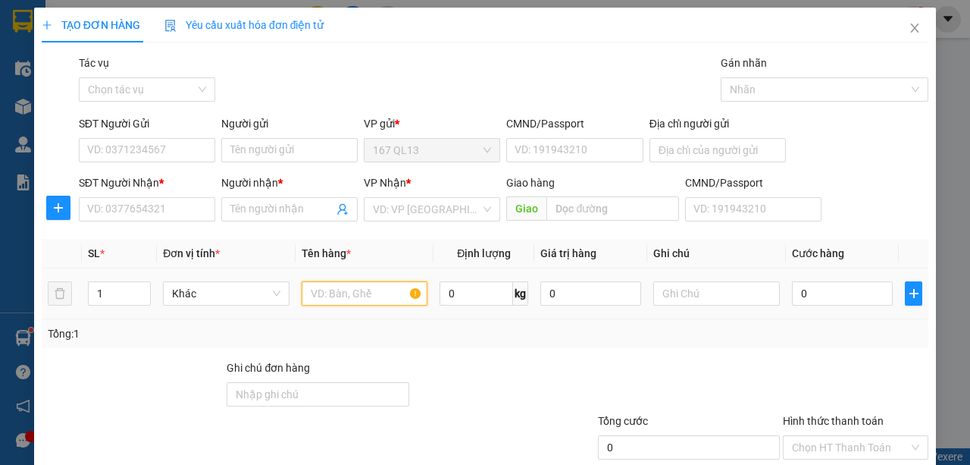
click at [389, 294] on input "text" at bounding box center [365, 293] width 127 height 24
click at [391, 290] on input "text" at bounding box center [365, 293] width 127 height 24
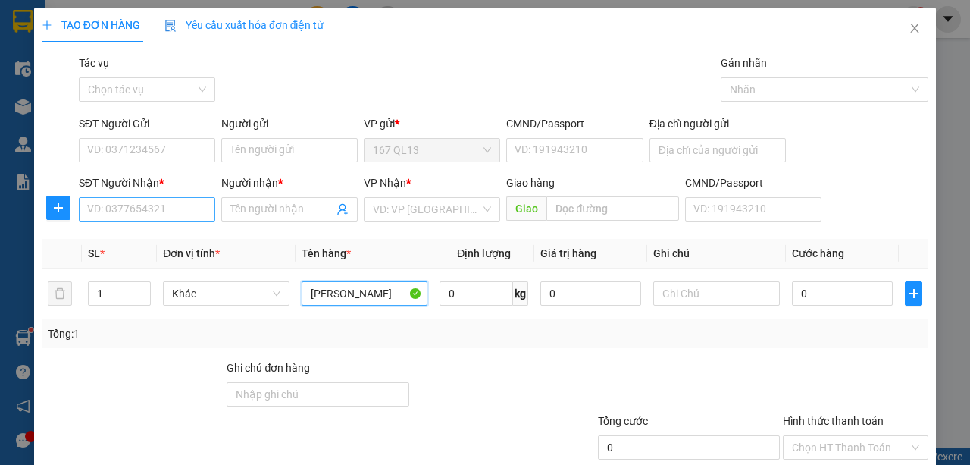
type input "[PERSON_NAME]"
click at [186, 208] on input "SĐT Người Nhận *" at bounding box center [147, 209] width 136 height 24
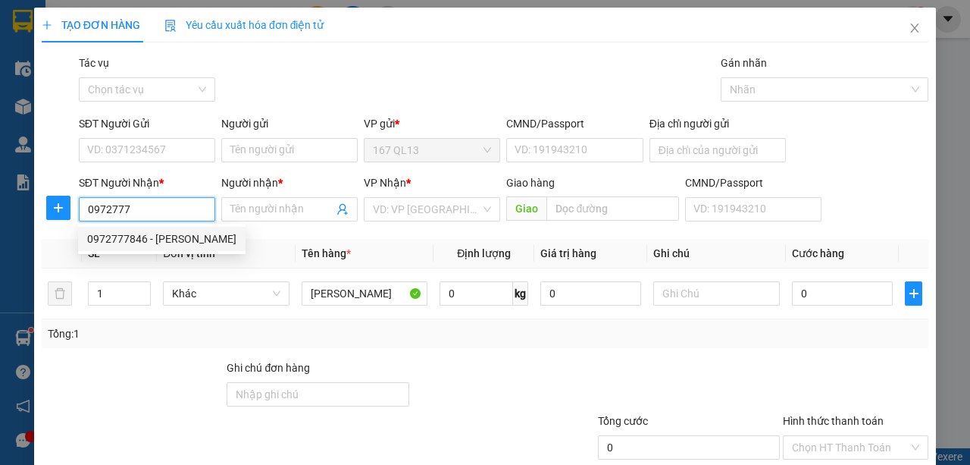
click at [190, 237] on div "0972777846 - [PERSON_NAME]" at bounding box center [161, 238] width 149 height 17
type input "0972777846"
type input "[PERSON_NAME]"
type input "long phuoch"
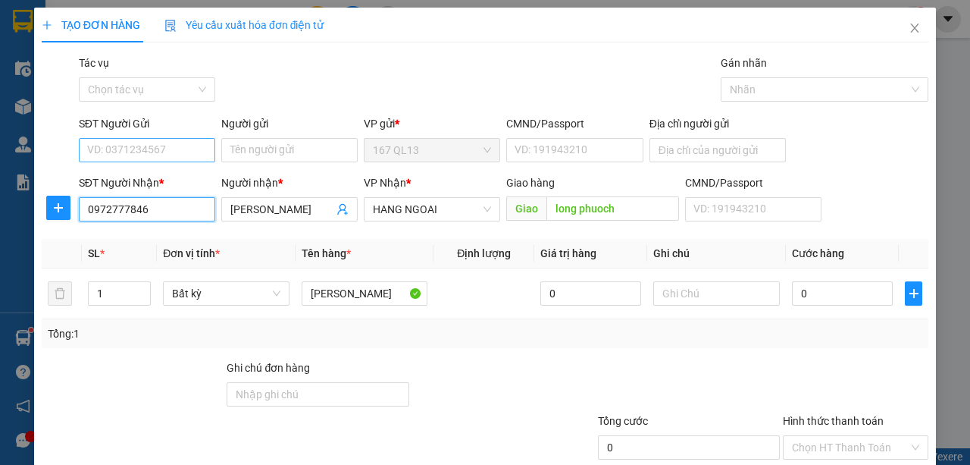
type input "0972777846"
click at [186, 148] on input "SĐT Người Gửi" at bounding box center [147, 150] width 136 height 24
click at [184, 175] on div "0966491493 - minh" at bounding box center [146, 179] width 118 height 17
type input "0966491493"
type input "minh"
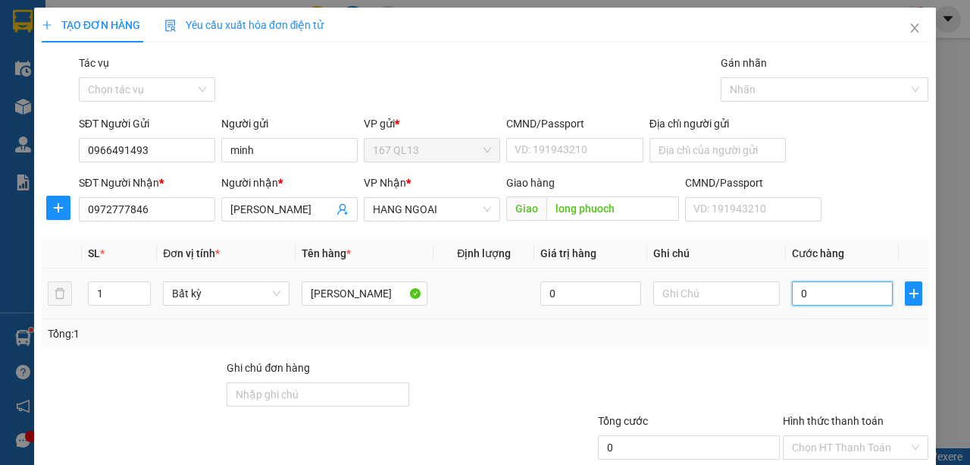
click at [794, 287] on input "0" at bounding box center [842, 293] width 101 height 24
type input "4"
type input "40"
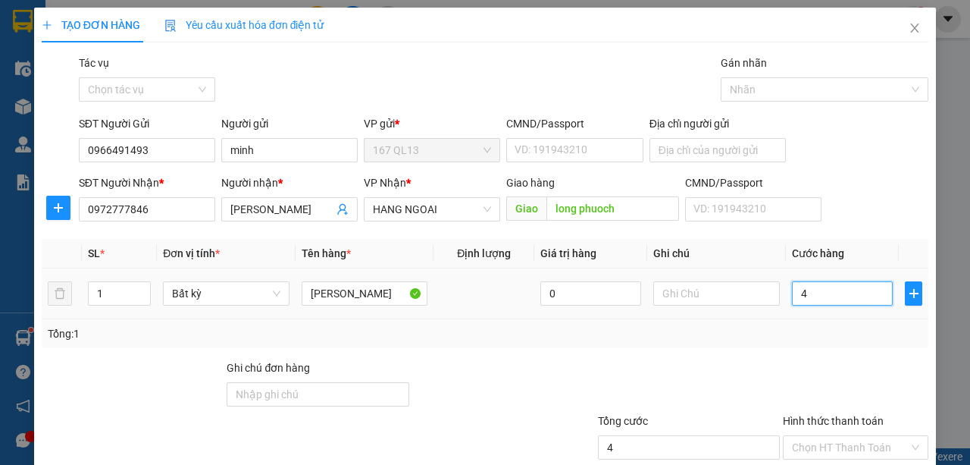
type input "40"
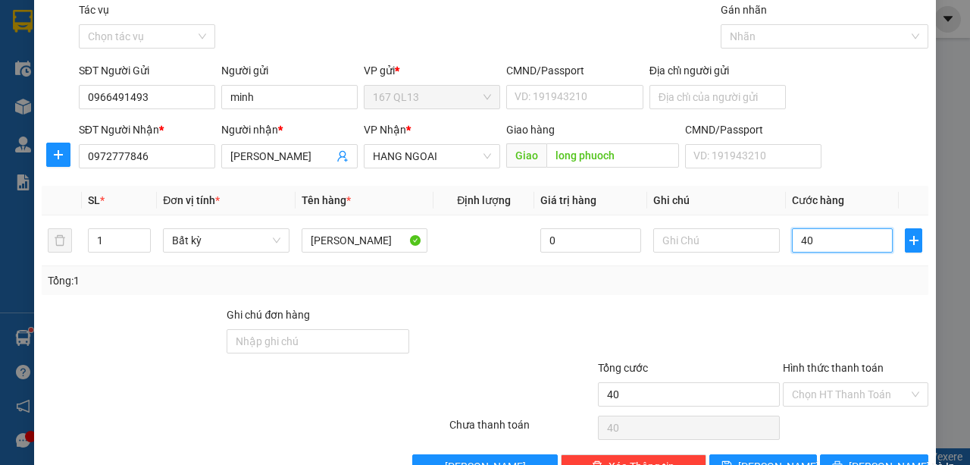
scroll to position [95, 0]
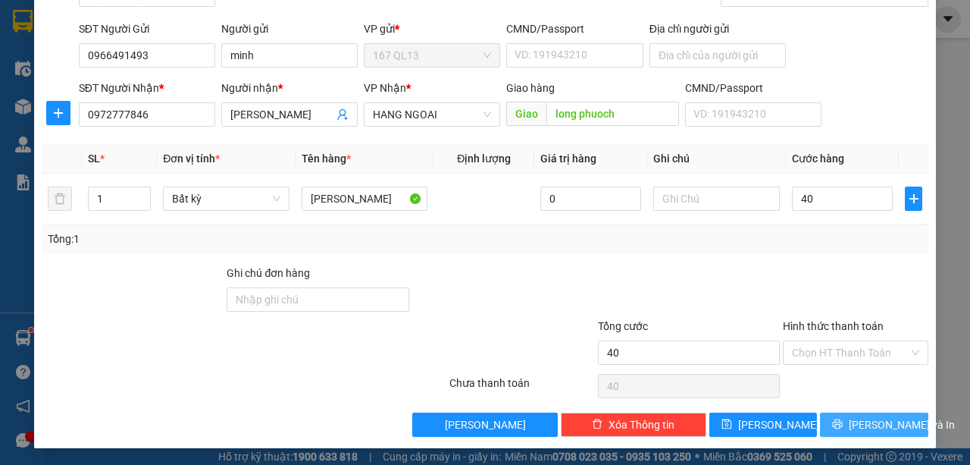
type input "40.000"
click at [872, 419] on span "[PERSON_NAME] và In" at bounding box center [902, 424] width 106 height 17
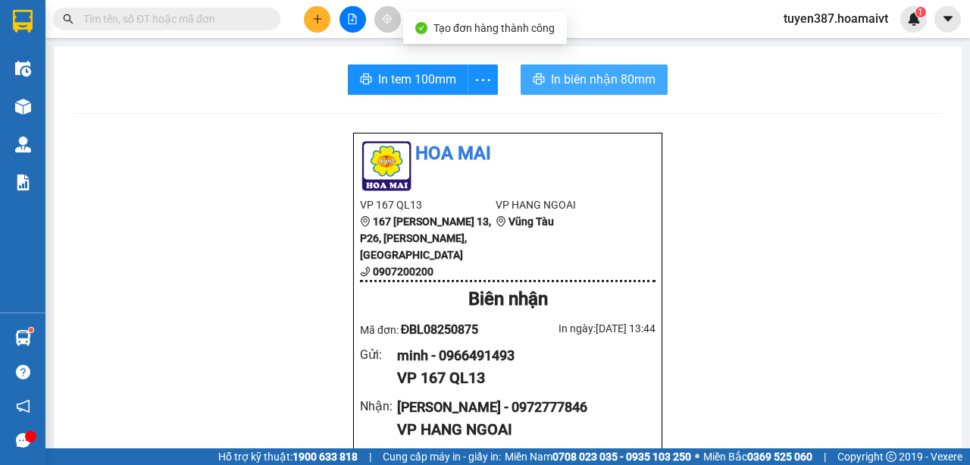
click at [581, 79] on span "In biên nhận 80mm" at bounding box center [603, 79] width 105 height 19
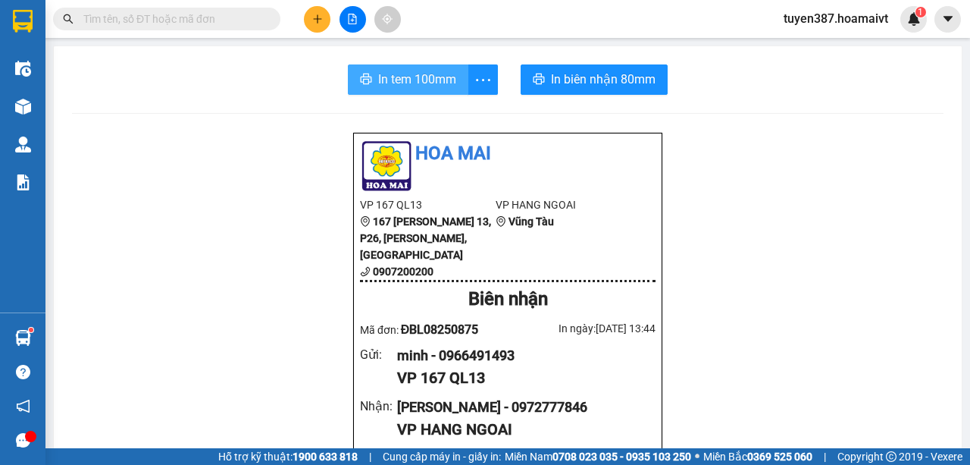
click at [385, 79] on span "In tem 100mm" at bounding box center [417, 79] width 78 height 19
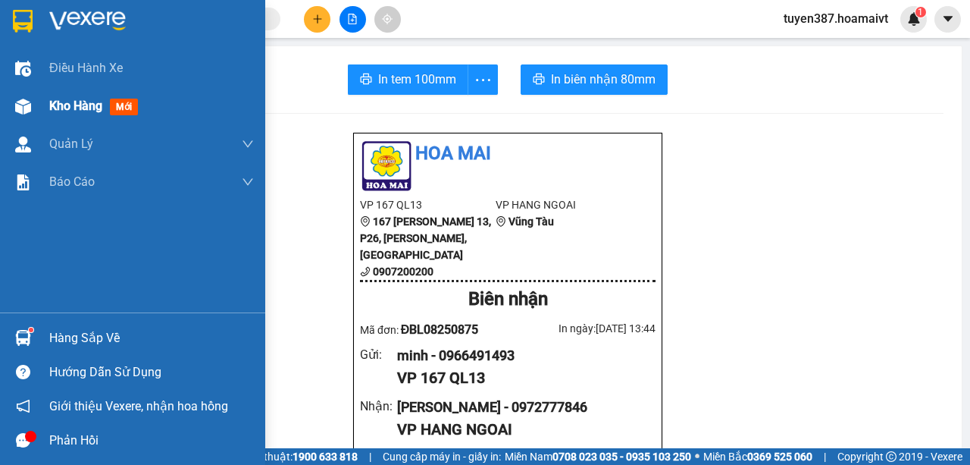
click at [133, 108] on span "mới" at bounding box center [124, 107] width 28 height 17
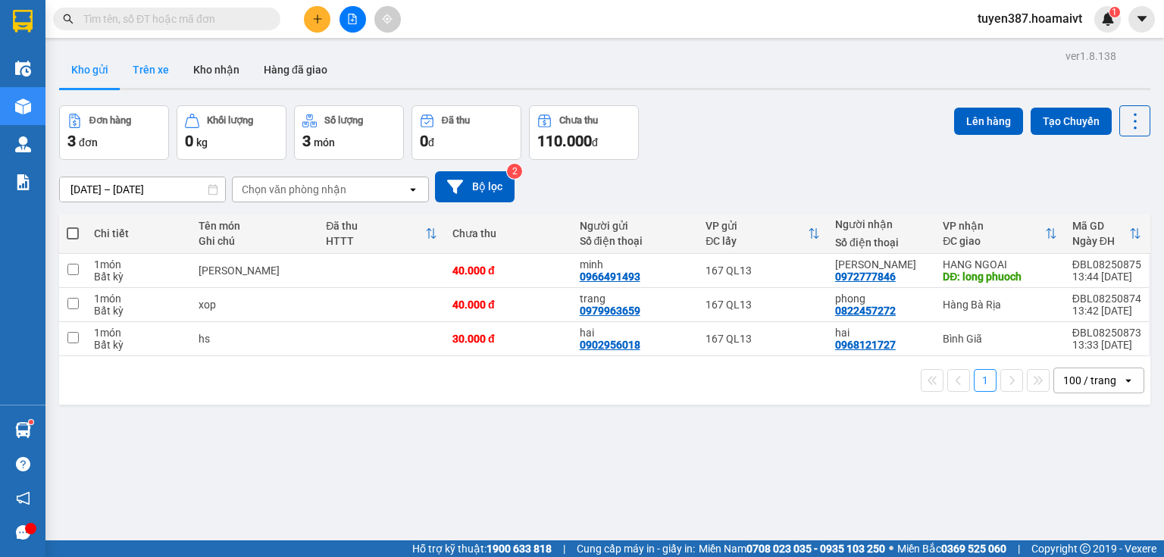
click at [146, 70] on button "Trên xe" at bounding box center [151, 70] width 61 height 36
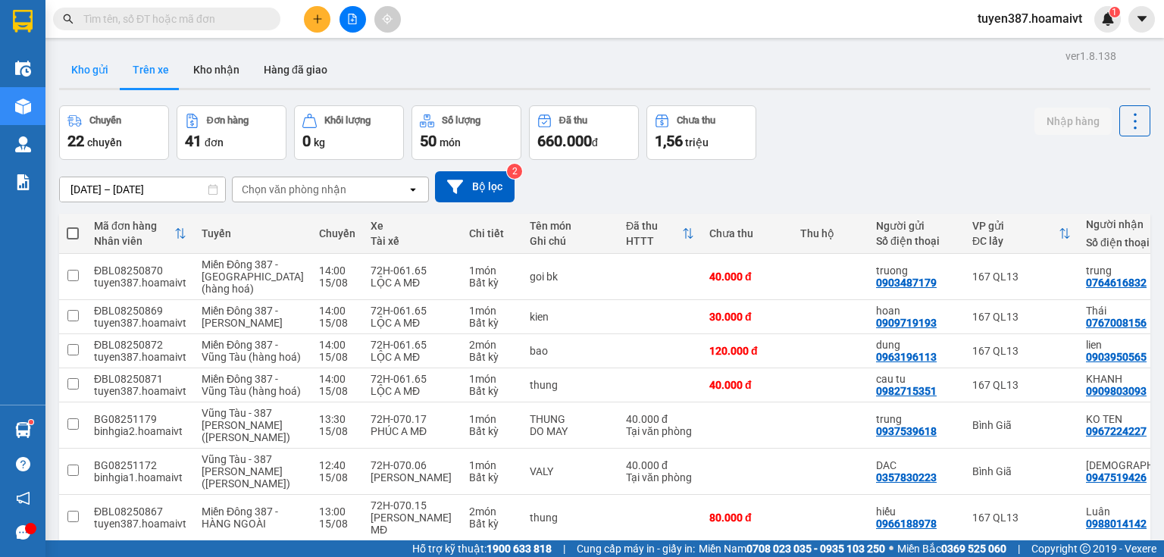
click at [77, 65] on button "Kho gửi" at bounding box center [89, 70] width 61 height 36
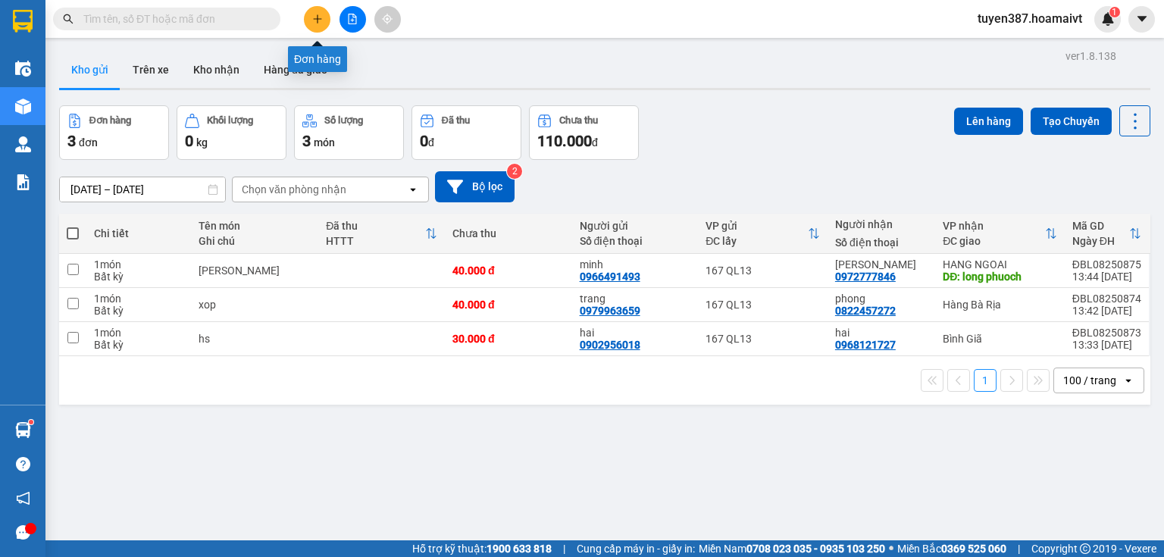
click at [322, 12] on button at bounding box center [317, 19] width 27 height 27
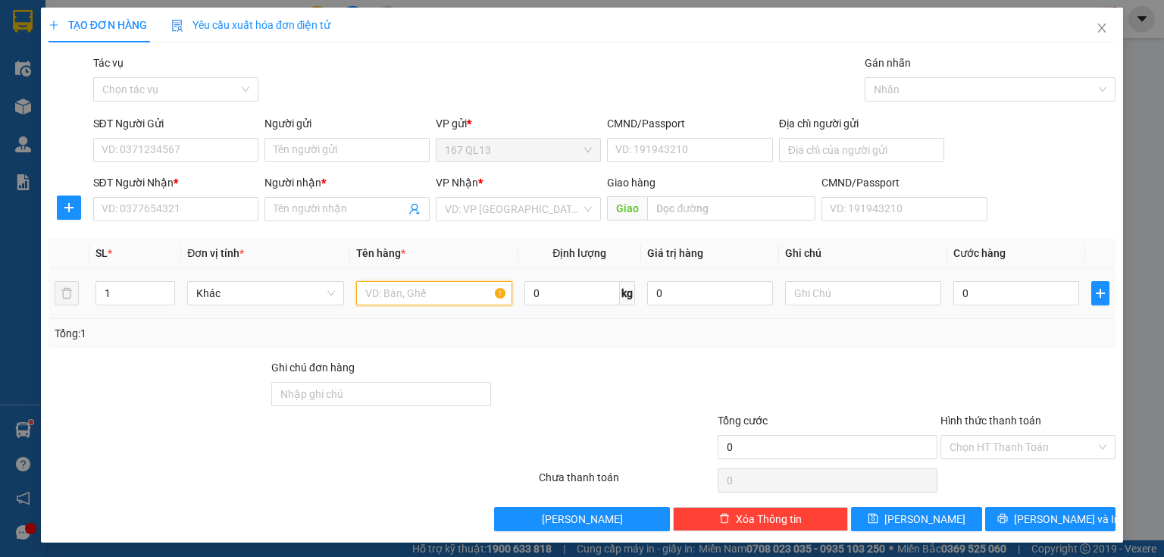
click at [469, 291] on input "text" at bounding box center [434, 293] width 156 height 24
type input "[PERSON_NAME]"
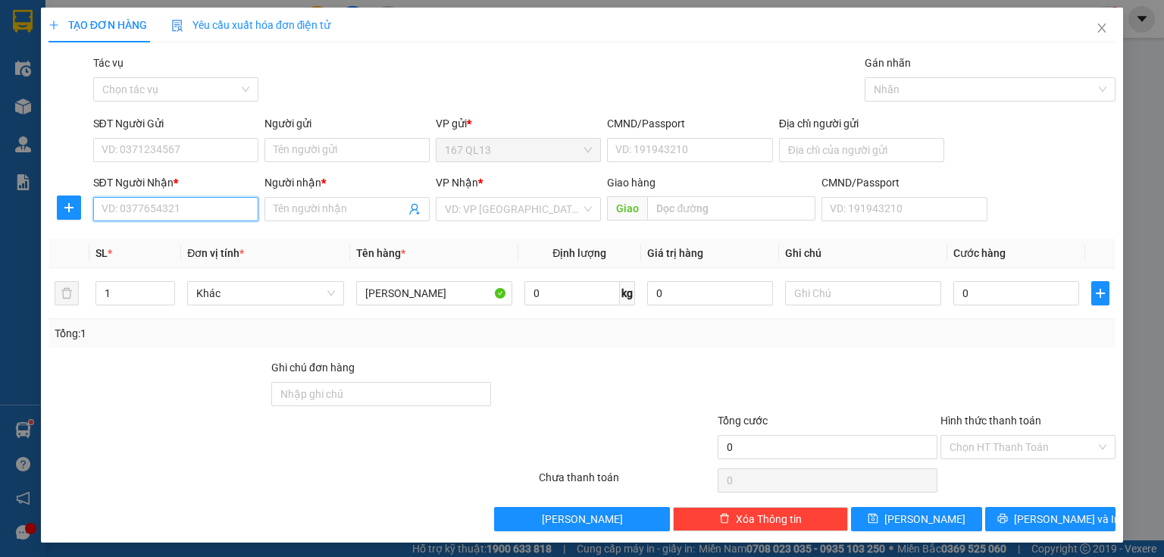
click at [232, 204] on input "SĐT Người Nhận *" at bounding box center [175, 209] width 165 height 24
type input "0906330664"
click at [330, 205] on input "Người nhận *" at bounding box center [340, 209] width 132 height 17
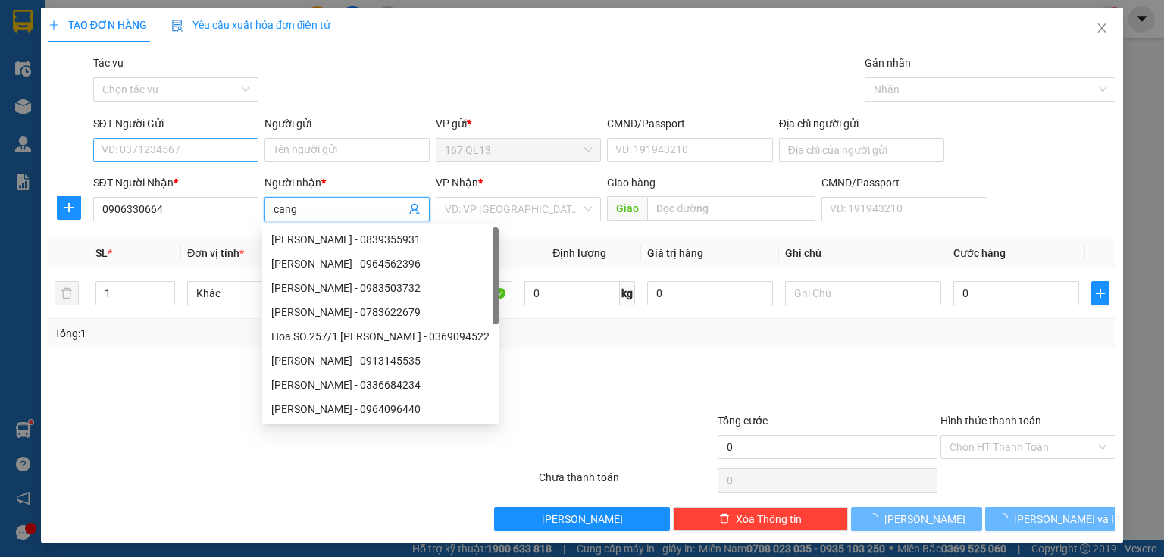
type input "cang"
click at [212, 145] on input "SĐT Người Gửi" at bounding box center [175, 150] width 165 height 24
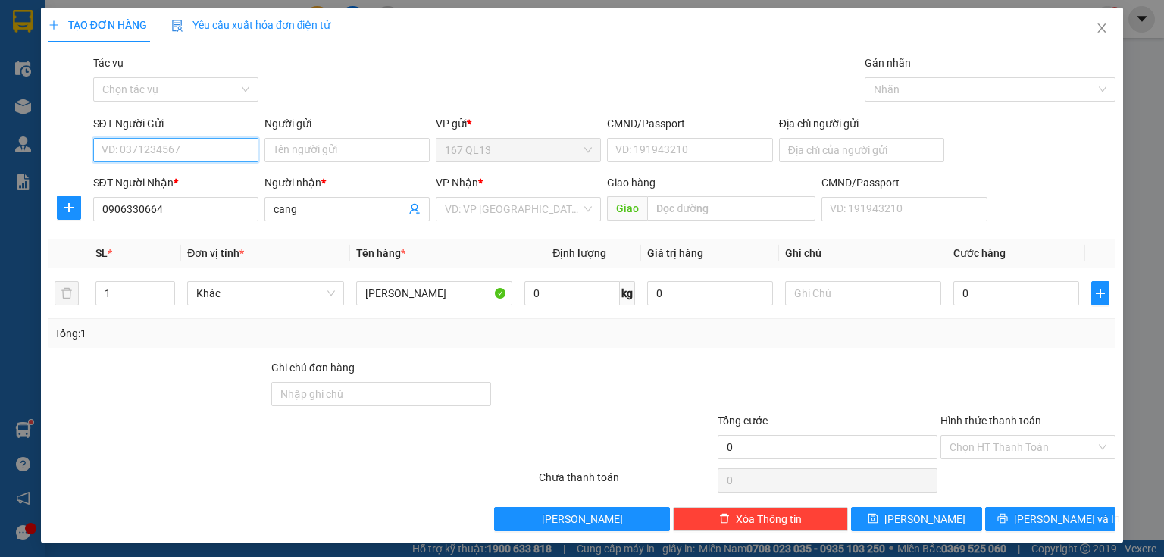
type input "9"
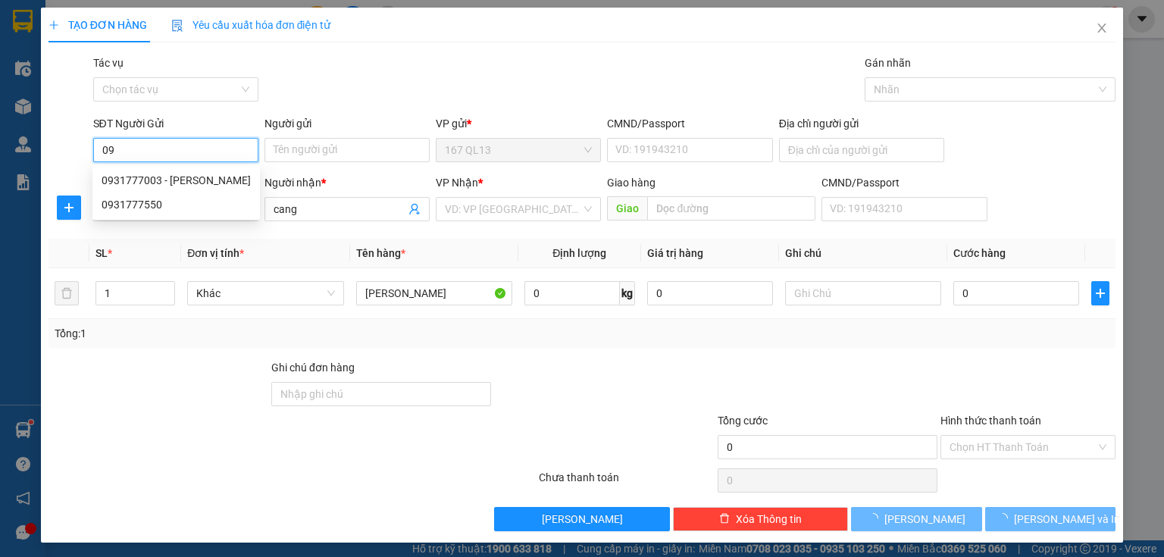
type input "0"
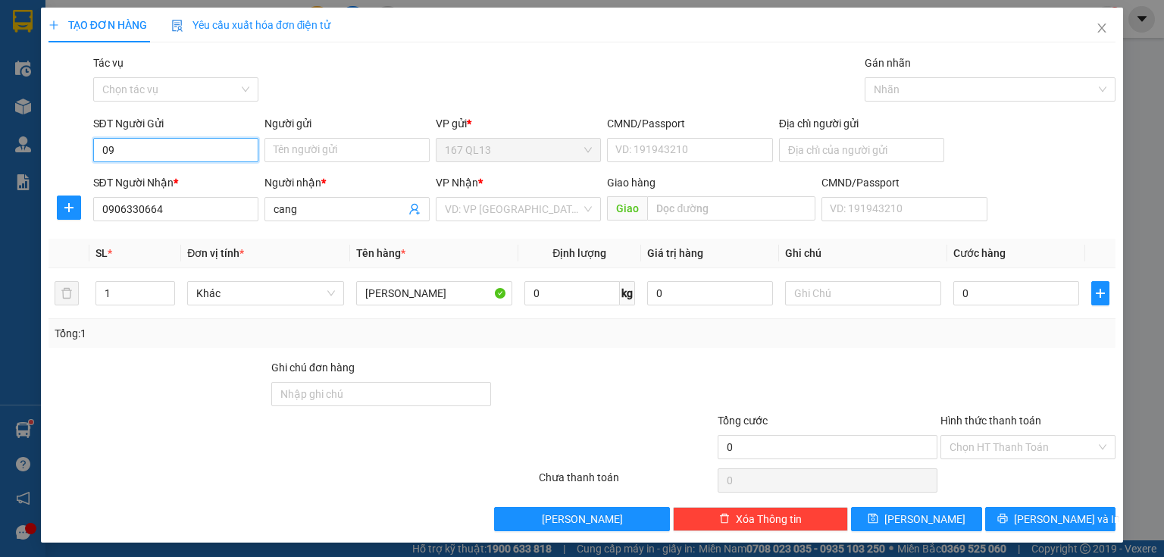
type input "0"
type input "02862771887"
click at [332, 149] on input "Người gửi" at bounding box center [347, 150] width 165 height 24
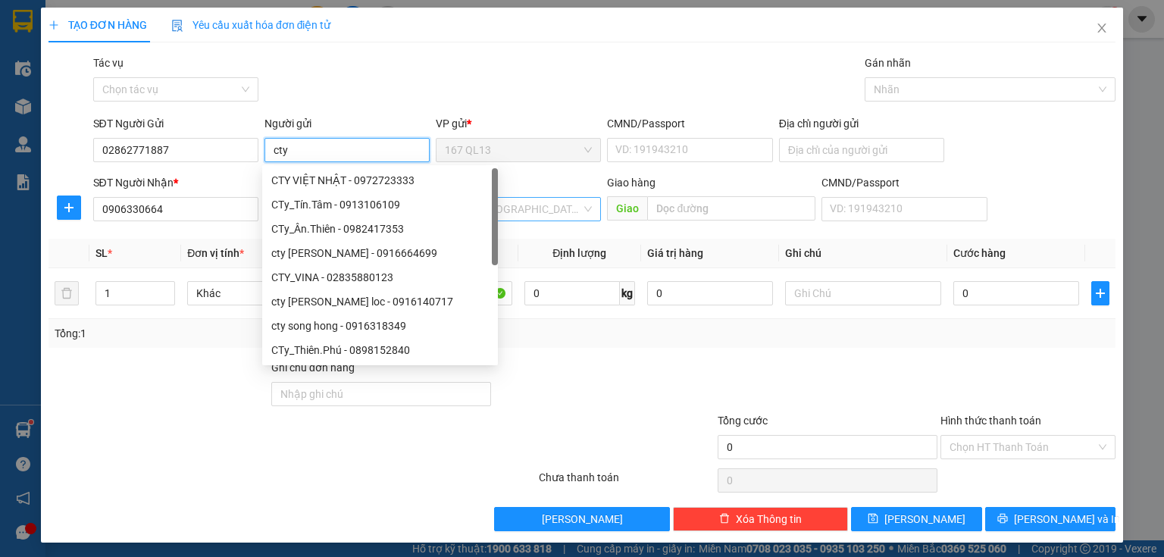
type input "cty"
click at [536, 209] on input "search" at bounding box center [513, 209] width 136 height 23
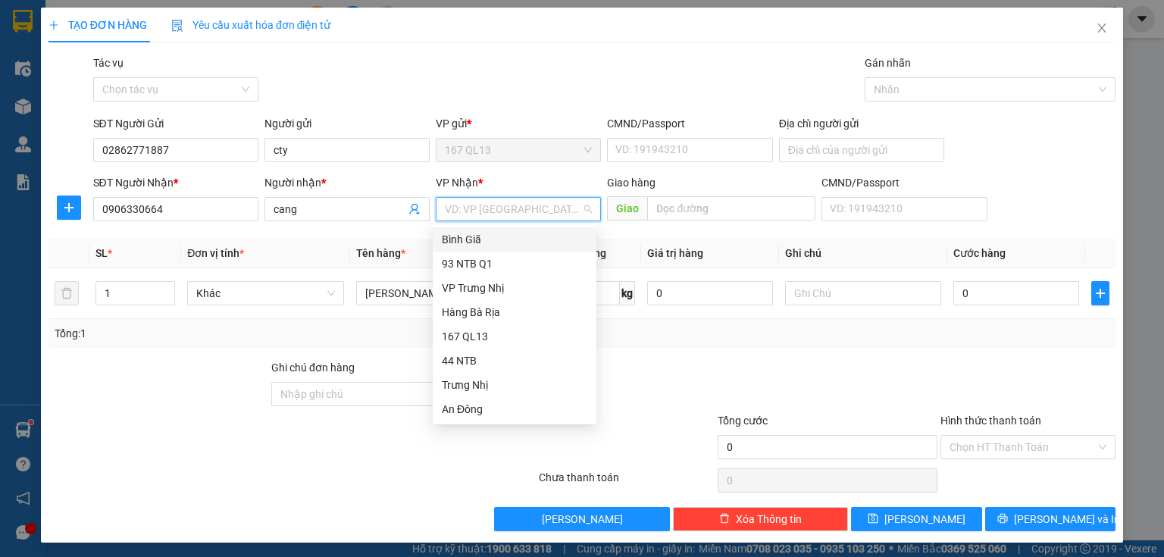
click at [474, 238] on div "Bình Giã" at bounding box center [515, 239] width 146 height 17
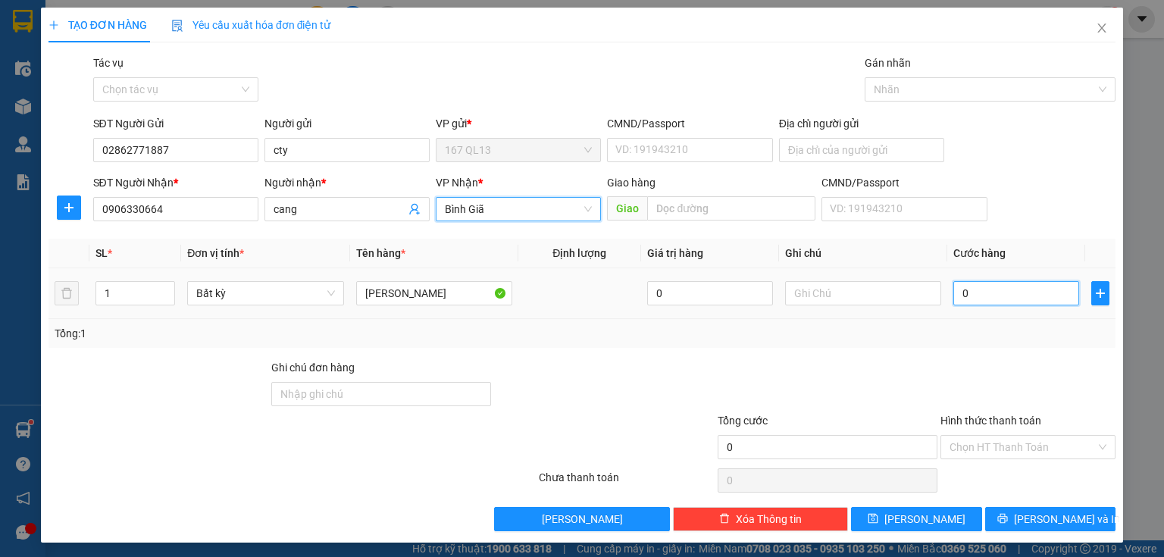
click at [954, 290] on input "0" at bounding box center [1017, 293] width 126 height 24
type input "3"
type input "30"
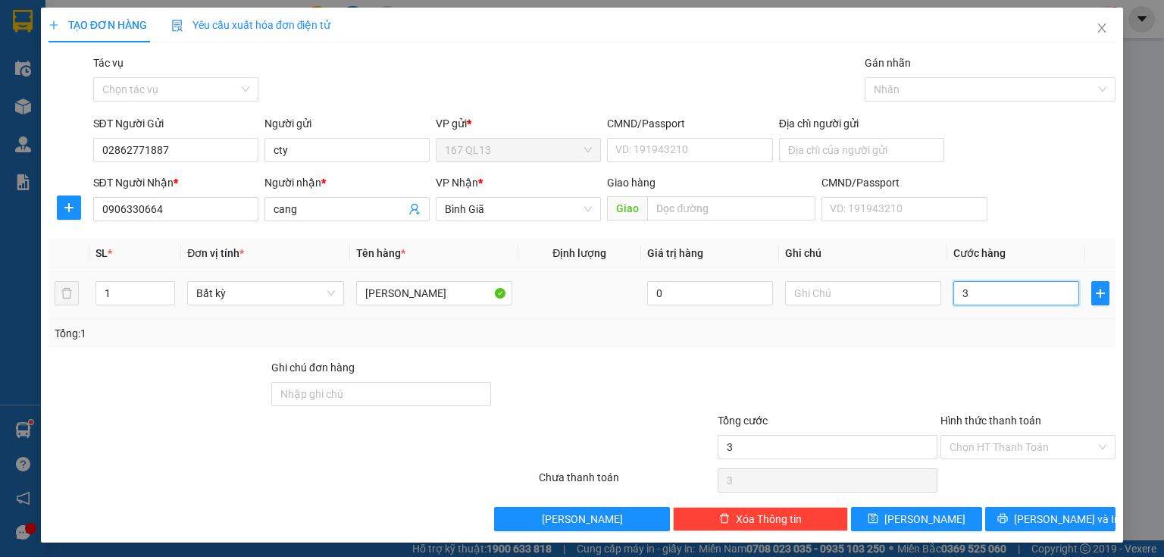
type input "30"
type input "30.000"
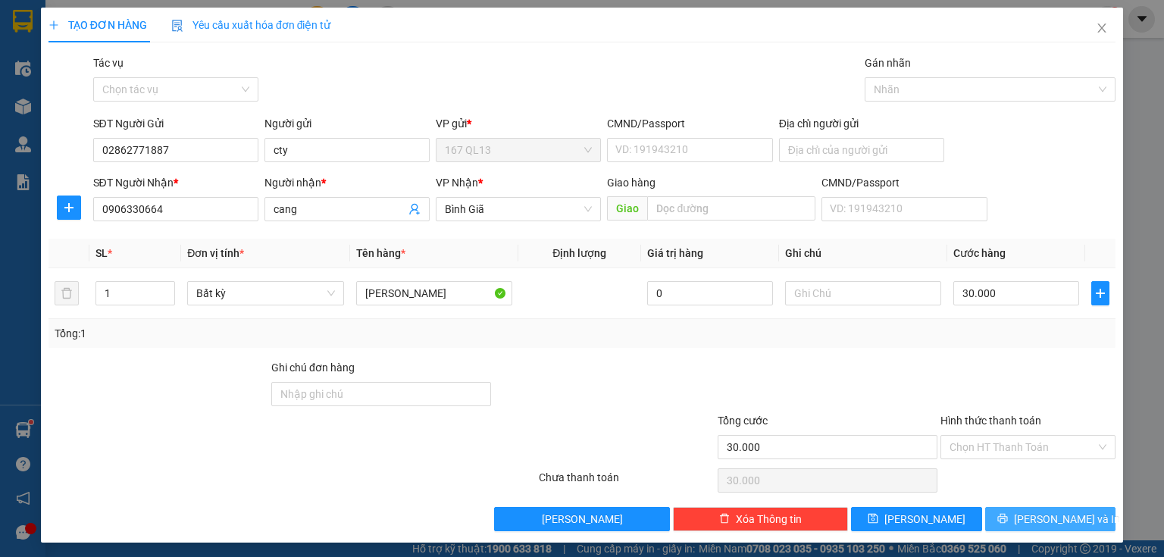
click at [1051, 512] on span "[PERSON_NAME] và In" at bounding box center [1067, 519] width 106 height 17
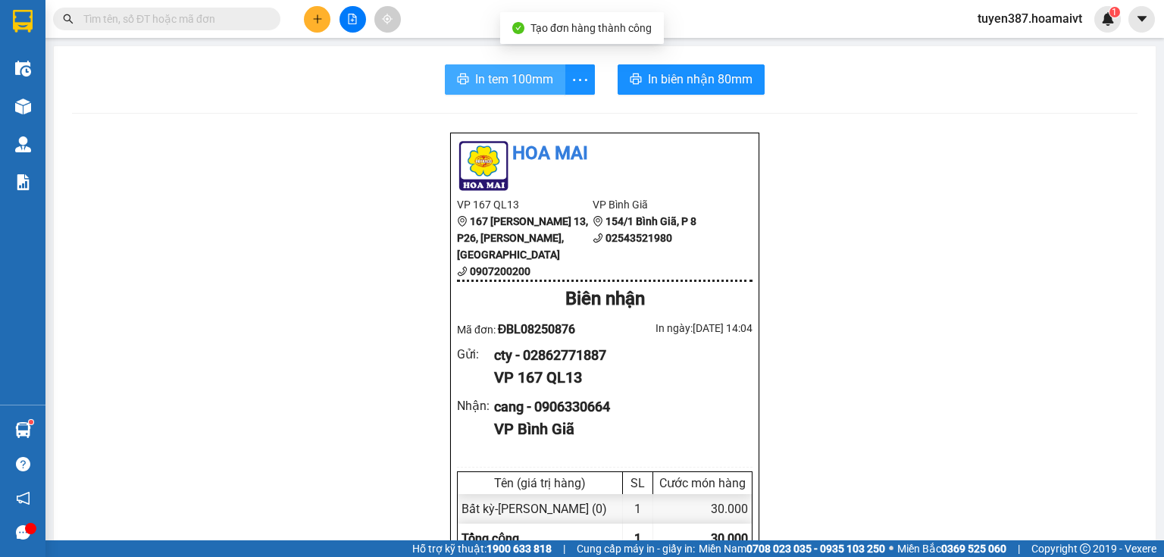
click at [505, 77] on span "In tem 100mm" at bounding box center [514, 79] width 78 height 19
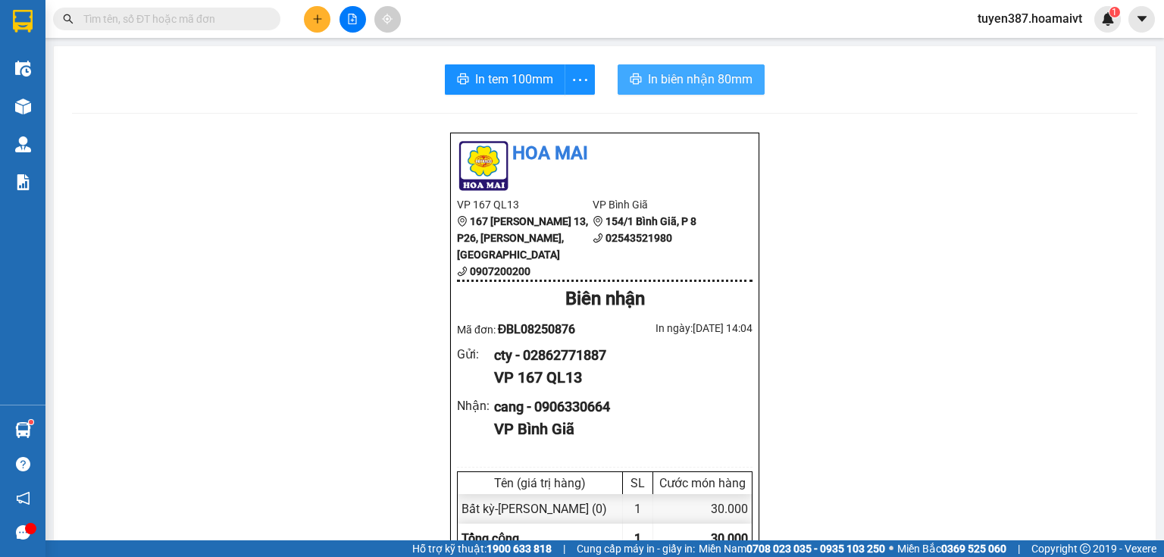
click at [660, 81] on span "In biên nhận 80mm" at bounding box center [700, 79] width 105 height 19
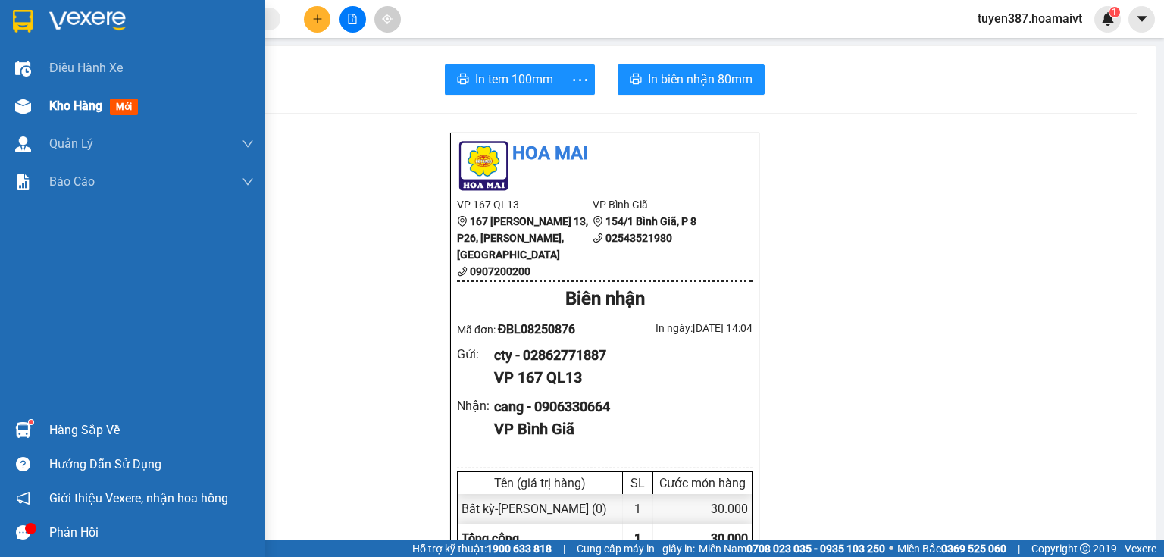
click at [124, 103] on span "mới" at bounding box center [124, 107] width 28 height 17
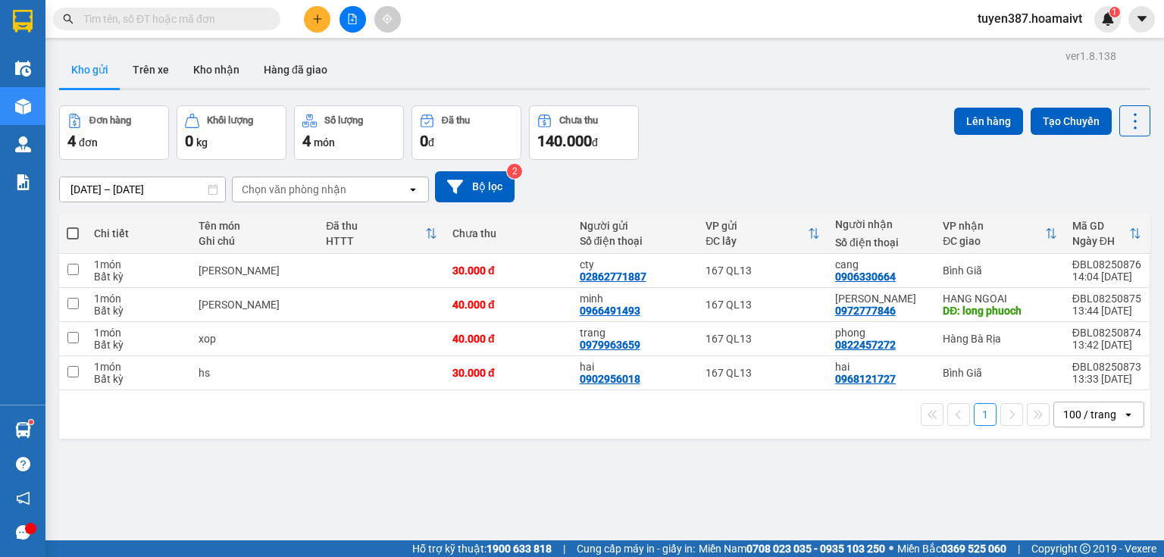
click at [349, 188] on div "Chọn văn phòng nhận" at bounding box center [320, 189] width 174 height 24
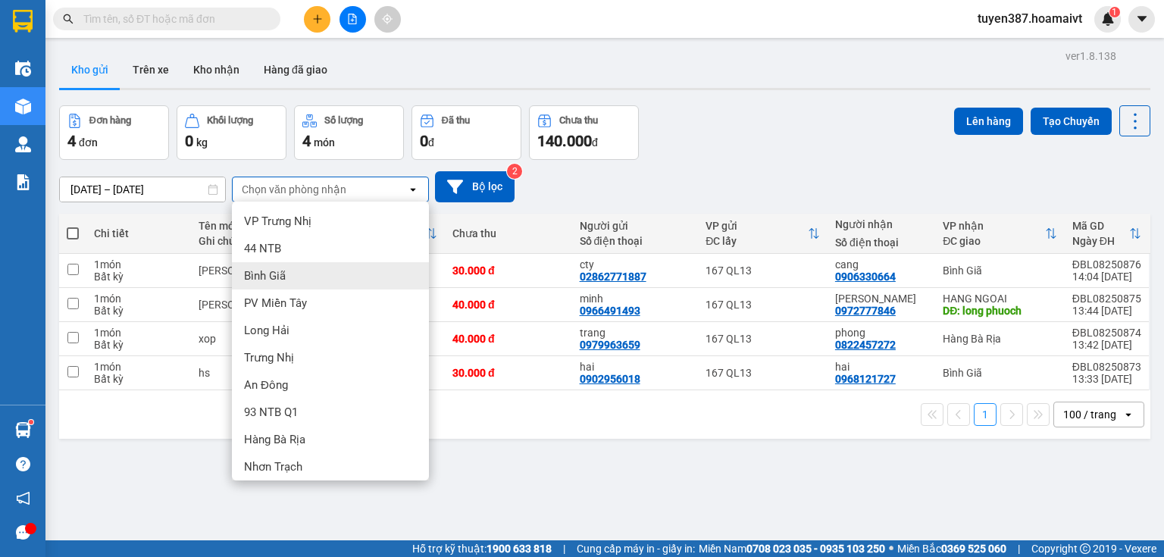
click at [278, 275] on span "Bình Giã" at bounding box center [265, 275] width 42 height 15
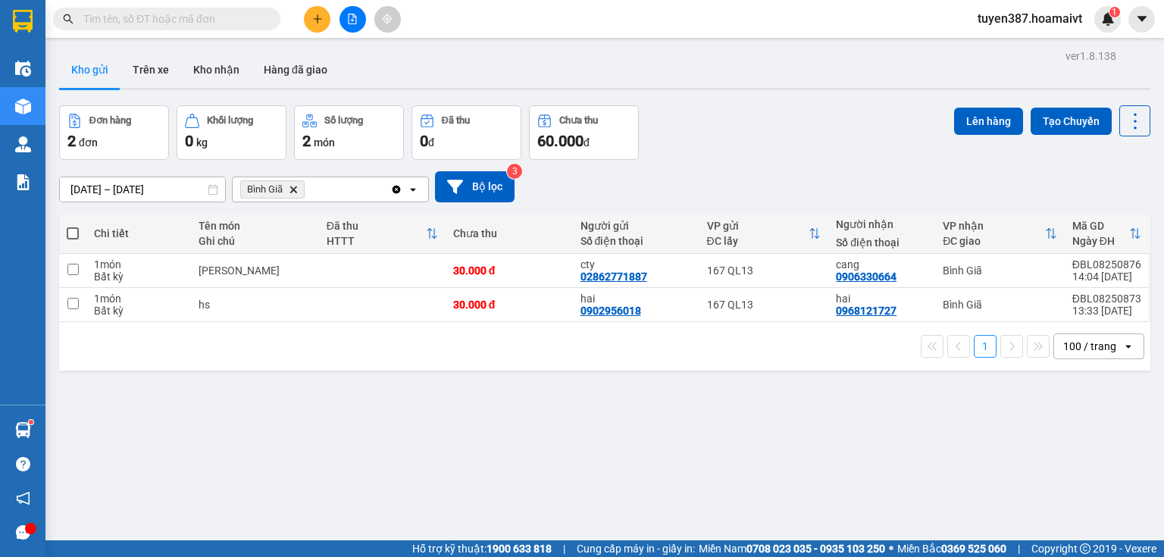
click at [74, 230] on span at bounding box center [73, 233] width 12 height 12
click at [73, 226] on input "checkbox" at bounding box center [73, 226] width 0 height 0
checkbox input "true"
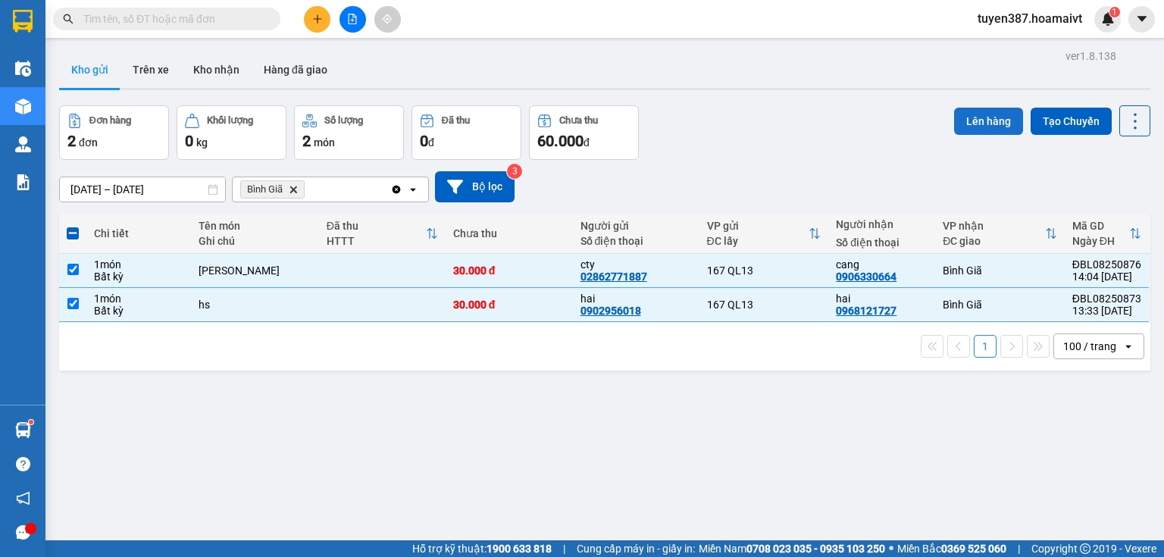
click at [976, 119] on button "Lên hàng" at bounding box center [988, 121] width 69 height 27
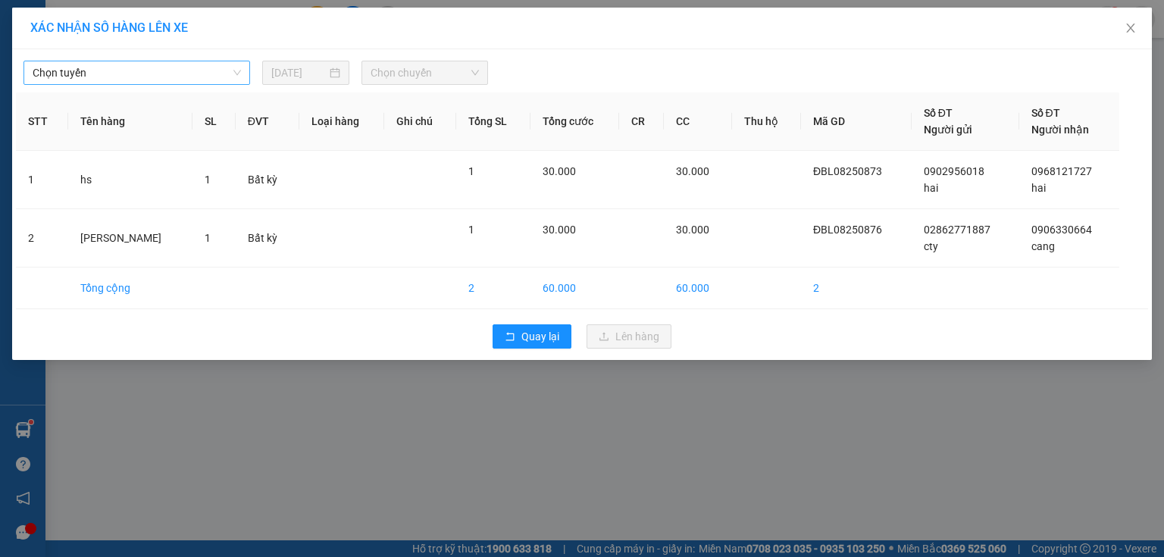
click at [167, 74] on span "Chọn tuyến" at bounding box center [137, 72] width 208 height 23
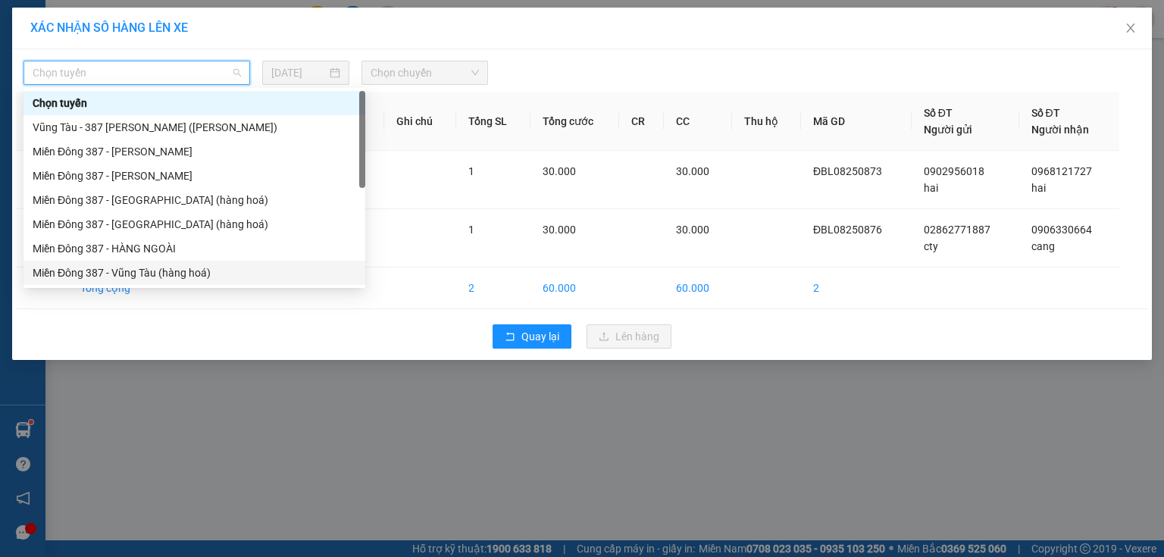
click at [142, 268] on div "Miền Đông 387 - Vũng Tàu (hàng hoá)" at bounding box center [195, 273] width 324 height 17
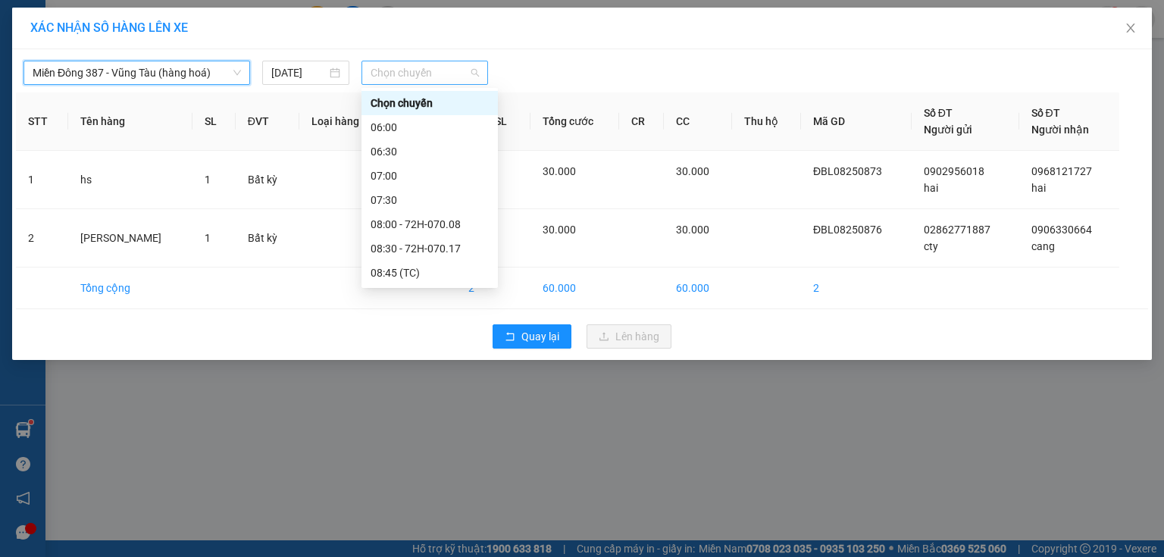
click at [450, 74] on span "Chọn chuyến" at bounding box center [425, 72] width 109 height 23
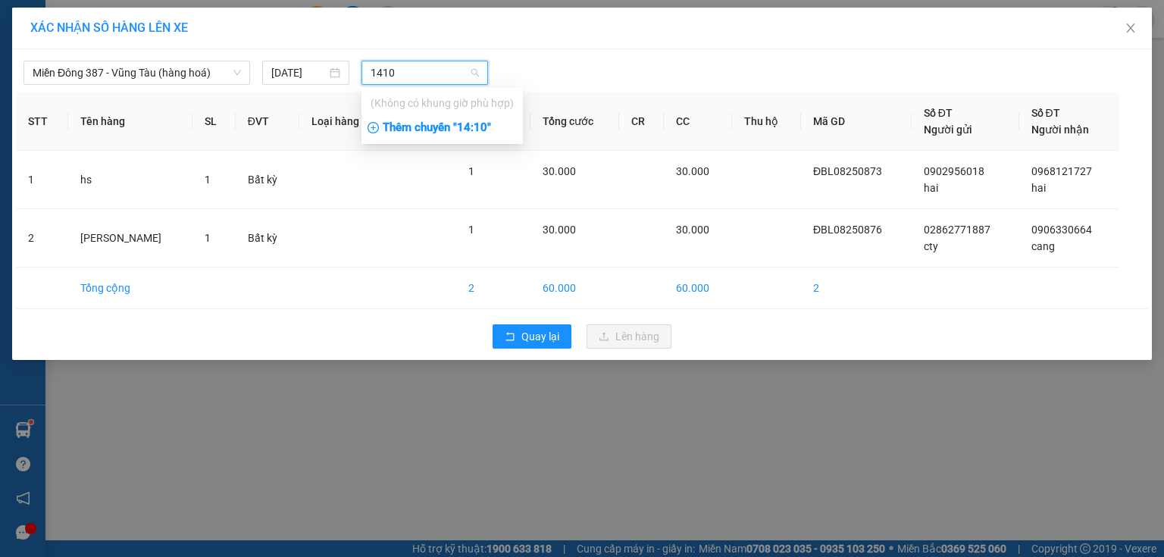
type input "1410"
click at [479, 127] on div "Thêm chuyến " 14:10 "" at bounding box center [442, 128] width 161 height 26
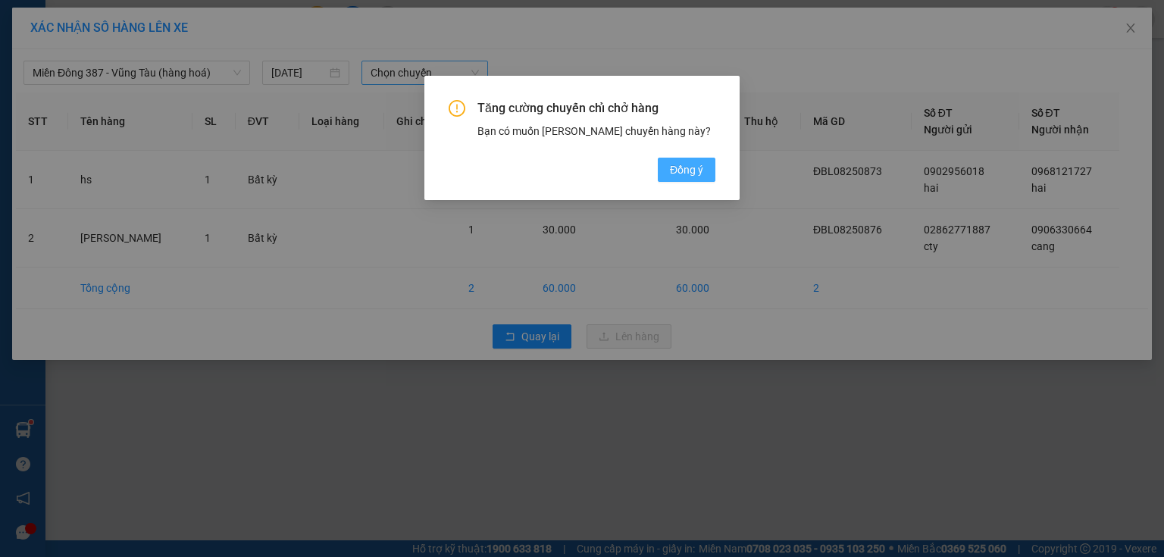
click at [685, 167] on span "Đồng ý" at bounding box center [686, 169] width 33 height 17
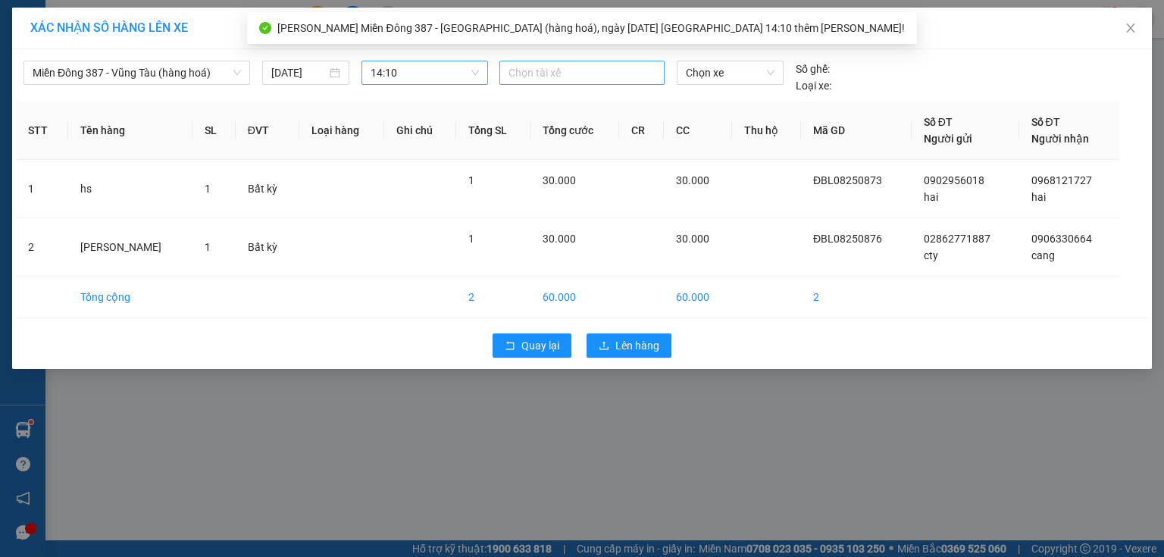
click at [547, 71] on div at bounding box center [582, 73] width 158 height 18
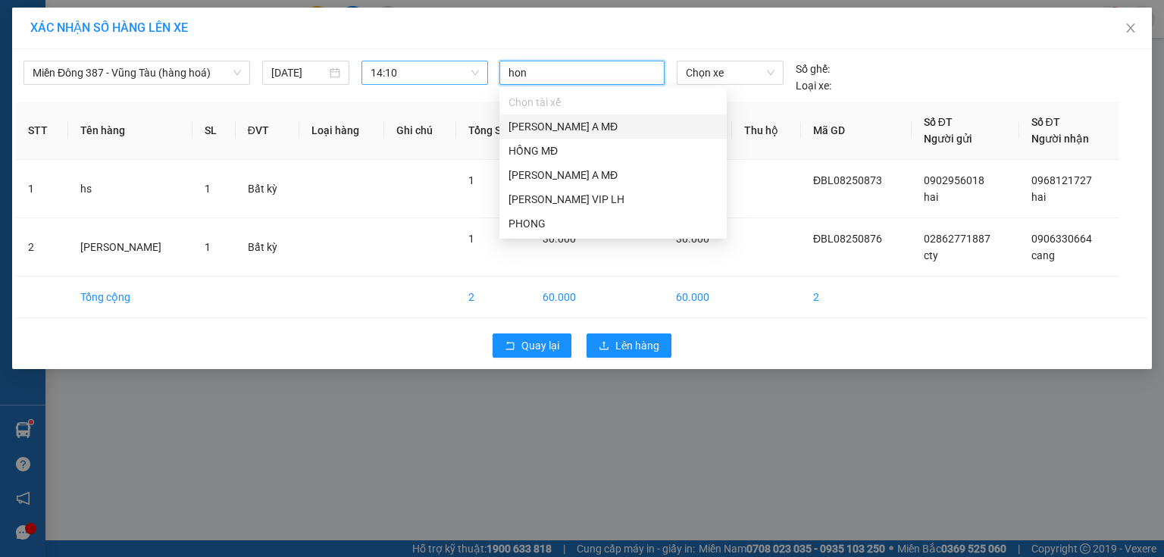
type input "hong"
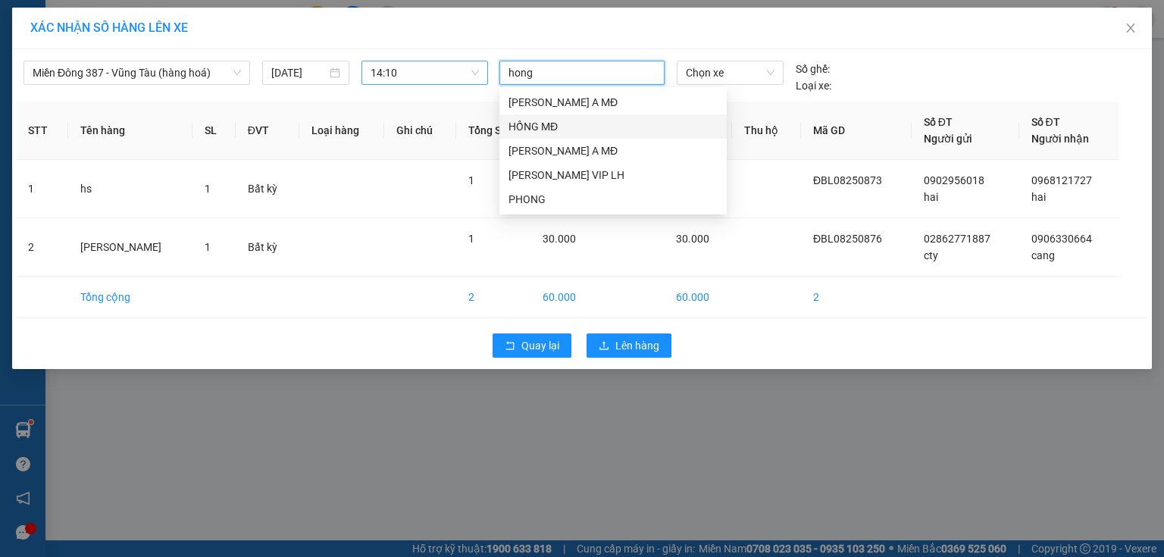
click at [537, 124] on div "HỒNG MĐ" at bounding box center [613, 126] width 209 height 17
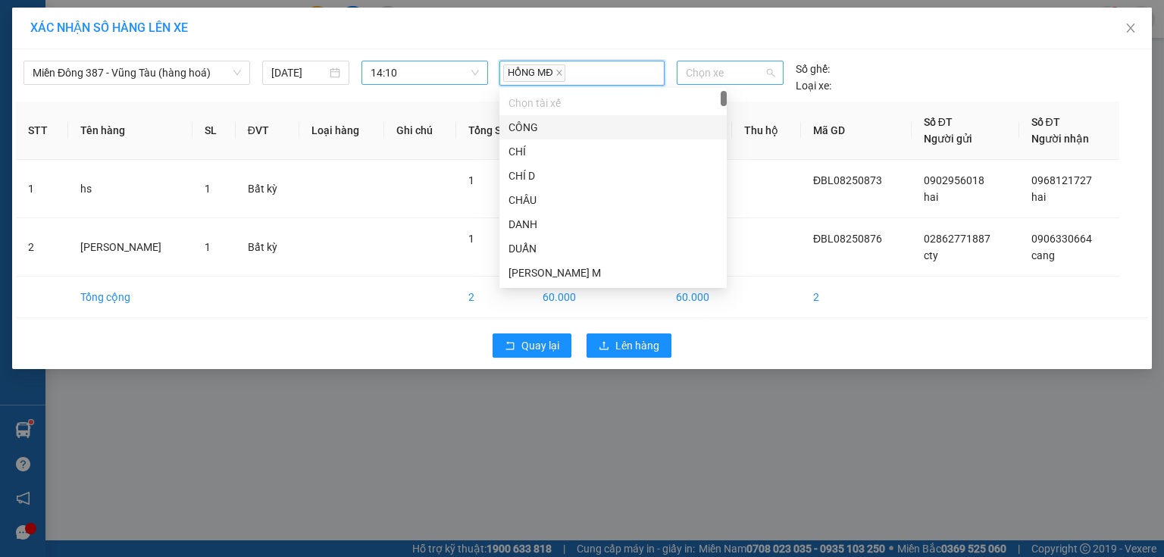
click at [741, 77] on span "Chọn xe" at bounding box center [730, 72] width 88 height 23
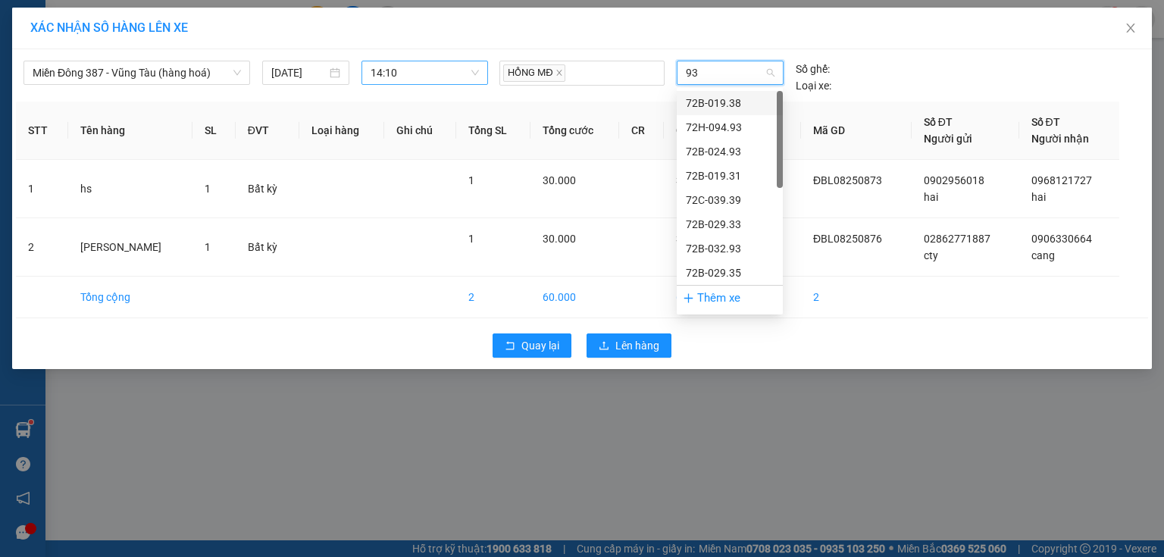
type input "938"
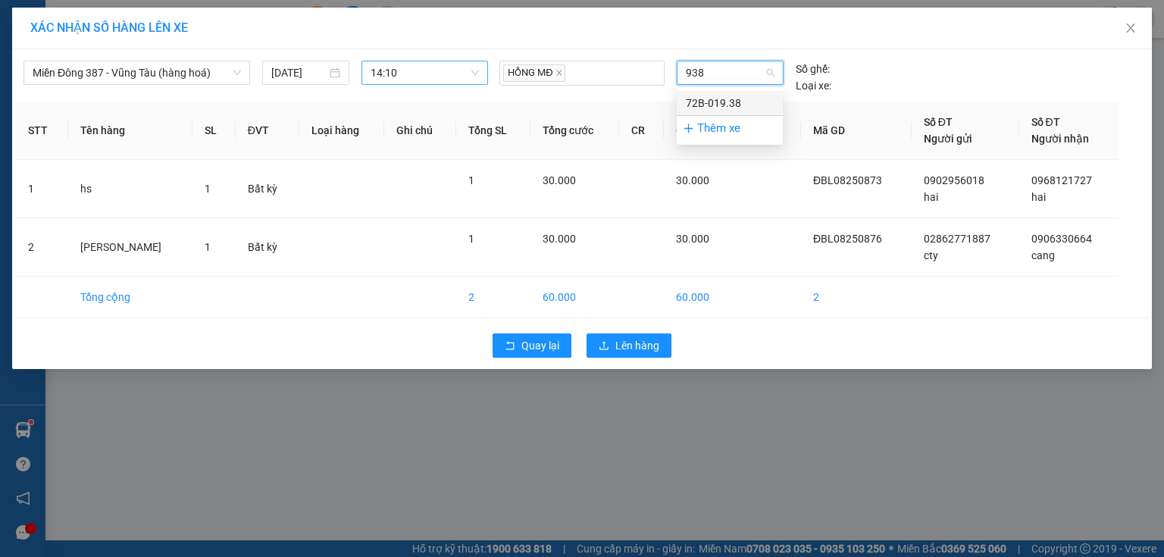
click at [729, 99] on div "72B-019.38" at bounding box center [730, 103] width 88 height 17
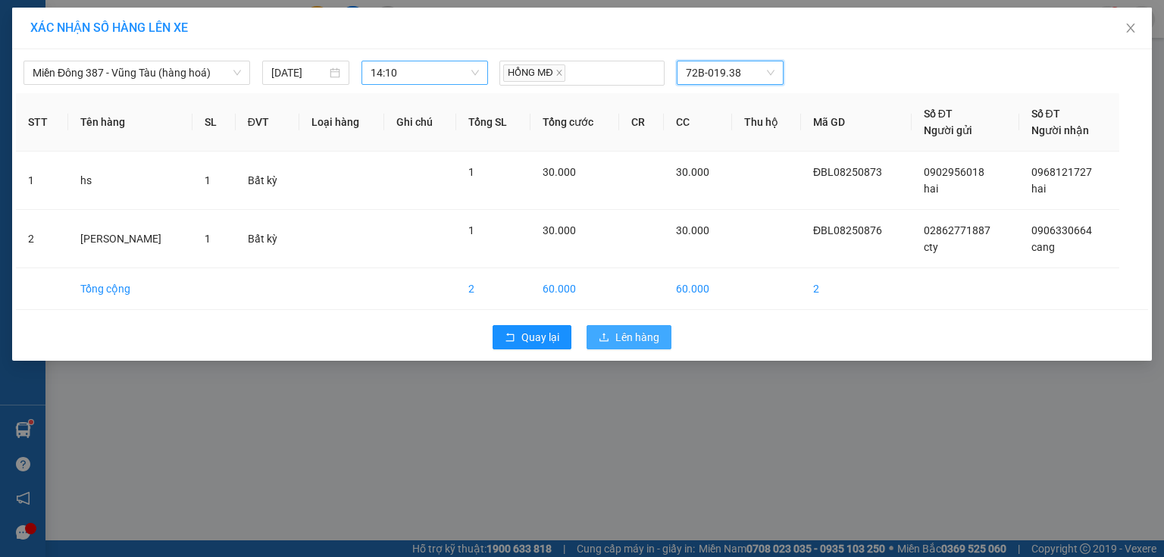
click at [639, 336] on span "Lên hàng" at bounding box center [638, 337] width 44 height 17
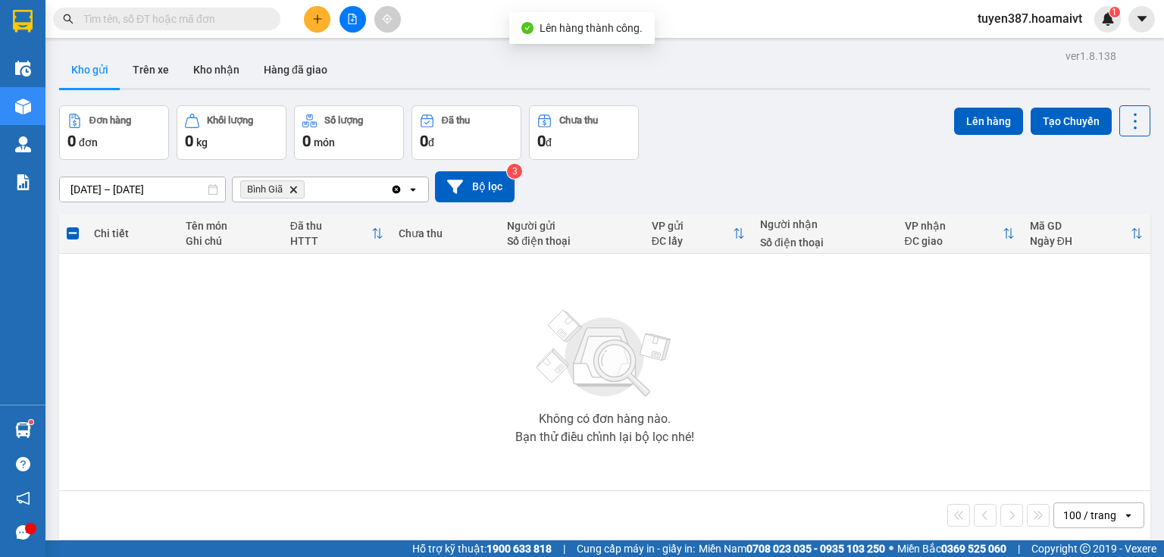
click at [294, 187] on icon "Delete" at bounding box center [293, 189] width 9 height 9
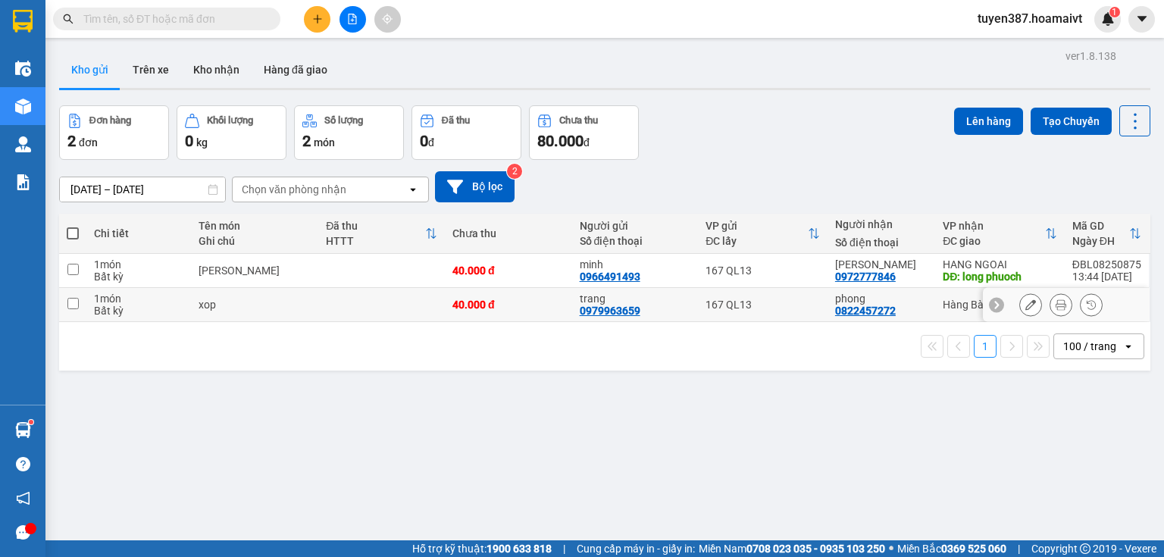
drag, startPoint x: 74, startPoint y: 300, endPoint x: 152, endPoint y: 290, distance: 78.0
click at [75, 299] on input "checkbox" at bounding box center [72, 303] width 11 height 11
checkbox input "true"
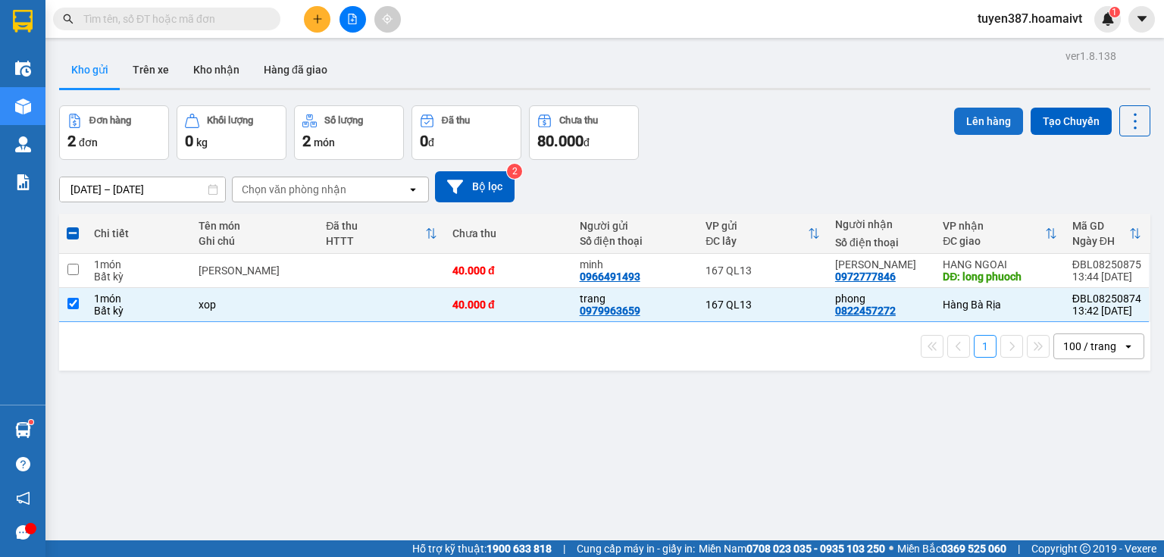
click at [981, 123] on button "Lên hàng" at bounding box center [988, 121] width 69 height 27
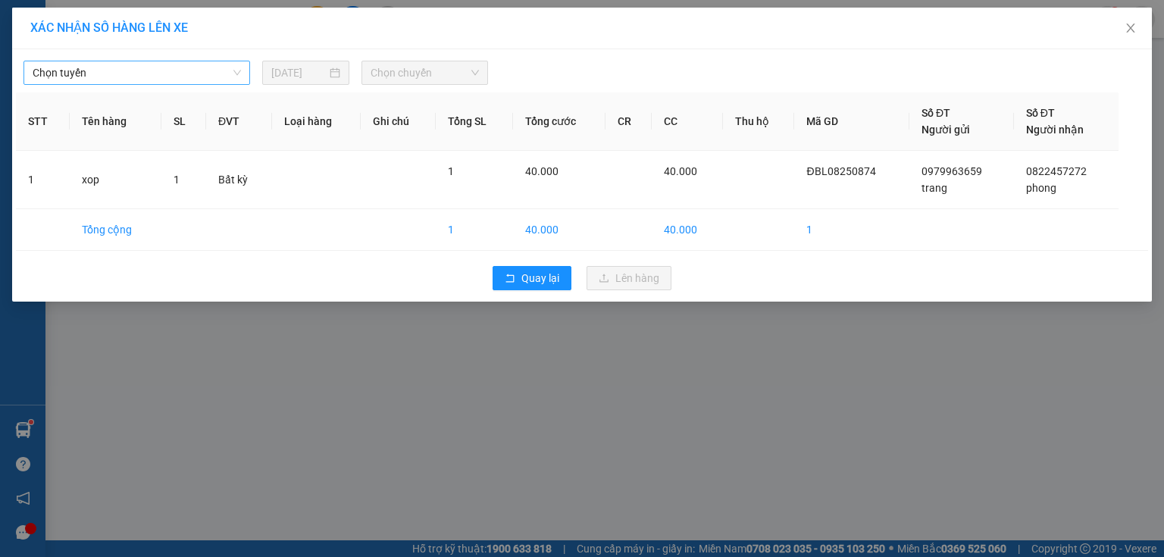
click at [150, 69] on span "Chọn tuyến" at bounding box center [137, 72] width 208 height 23
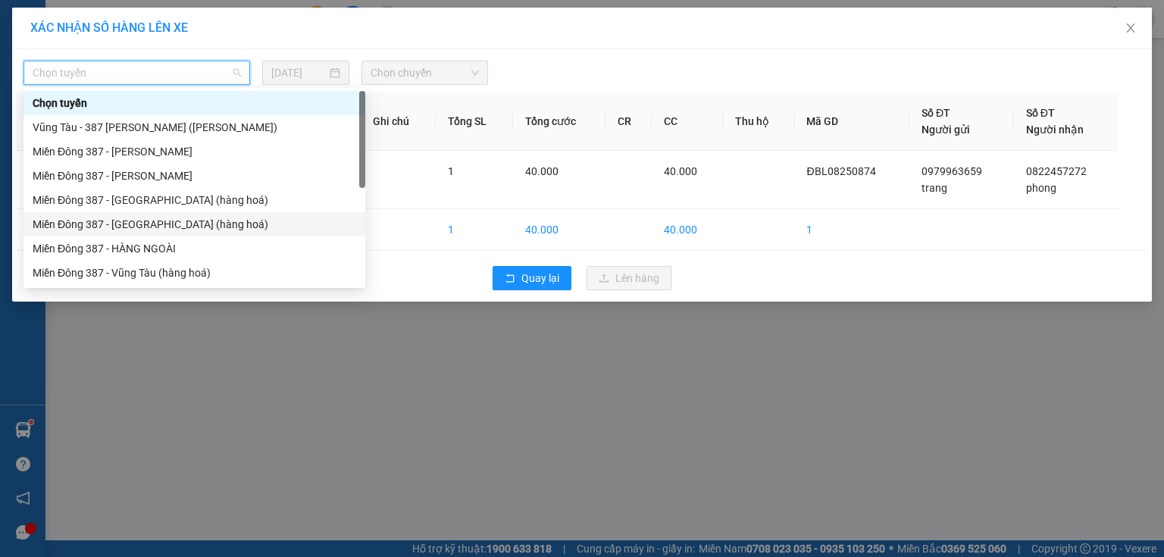
click at [126, 224] on div "Miền Đông 387 - [GEOGRAPHIC_DATA] (hàng hoá)" at bounding box center [195, 224] width 324 height 17
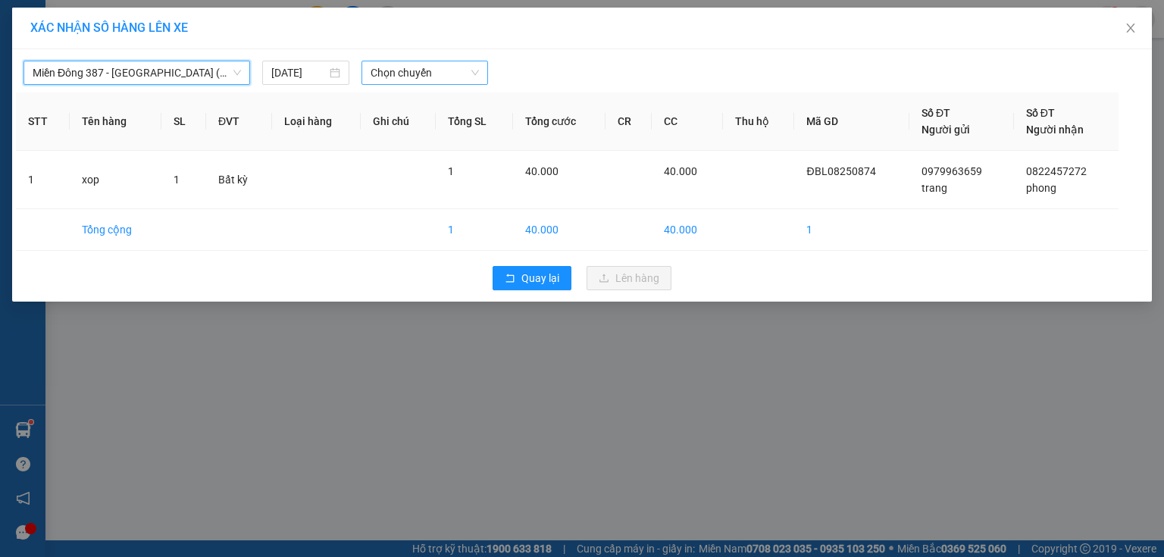
click at [449, 74] on span "Chọn chuyến" at bounding box center [425, 72] width 109 height 23
type input "1415"
click at [482, 127] on div "Thêm chuyến " 14:15 "" at bounding box center [442, 128] width 161 height 26
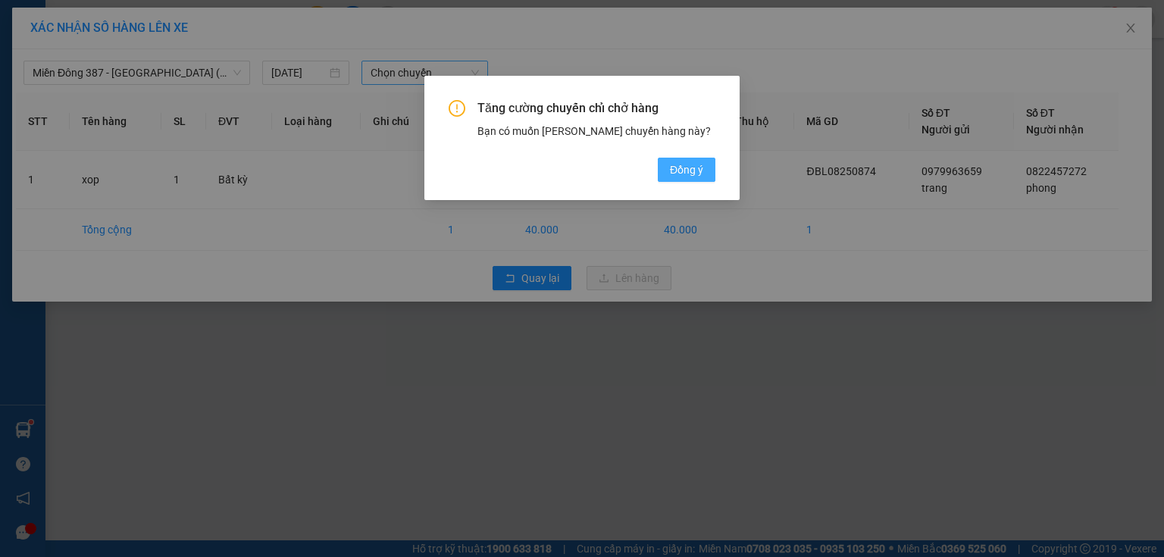
click at [682, 168] on span "Đồng ý" at bounding box center [686, 169] width 33 height 17
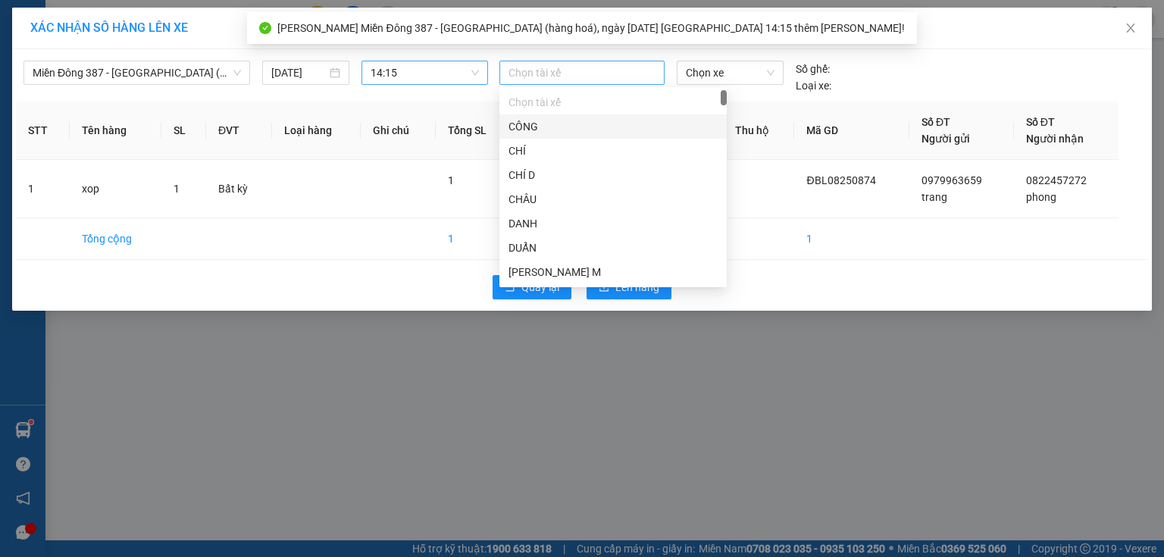
click at [549, 76] on div at bounding box center [582, 73] width 158 height 18
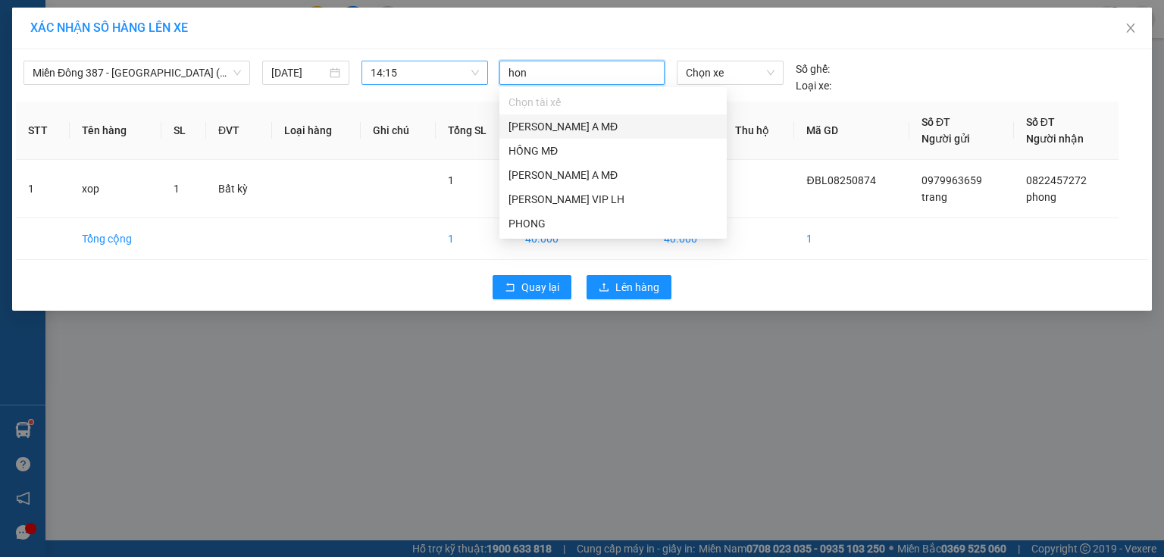
type input "hong"
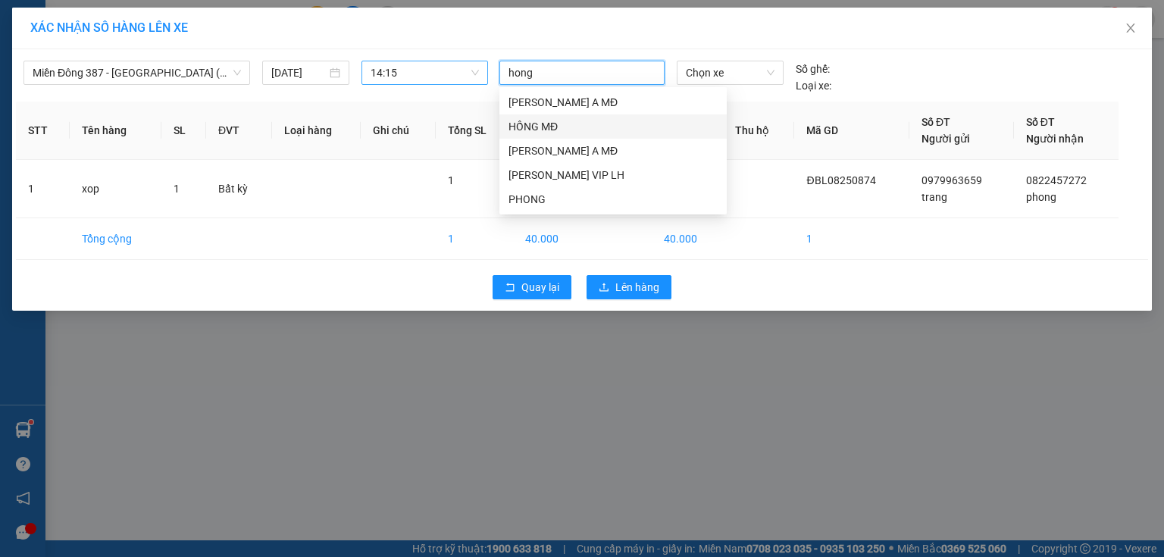
click at [534, 123] on div "HỒNG MĐ" at bounding box center [613, 126] width 209 height 17
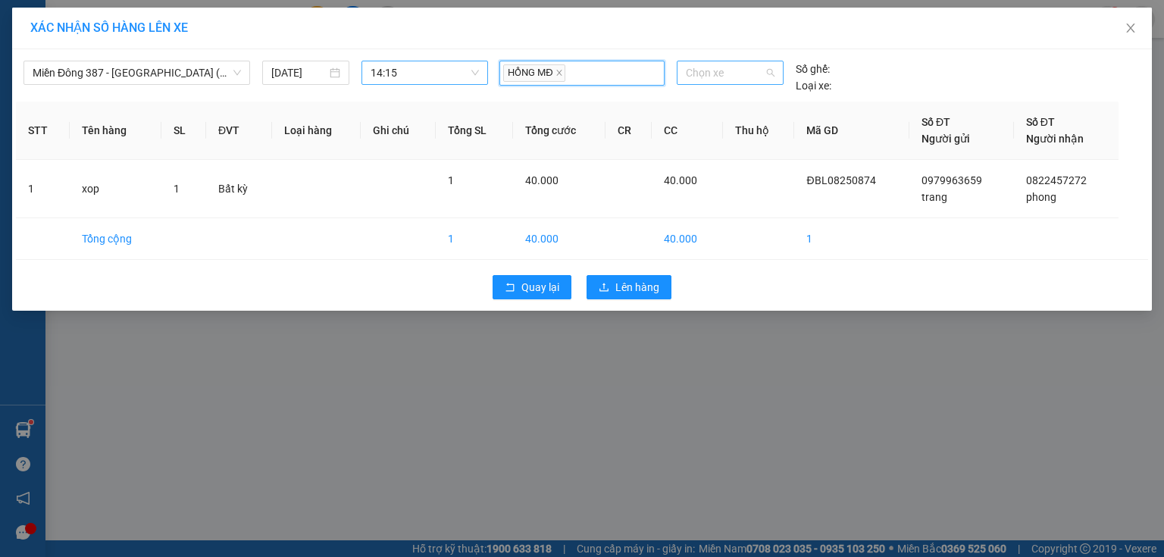
click at [752, 75] on span "Chọn xe" at bounding box center [730, 72] width 88 height 23
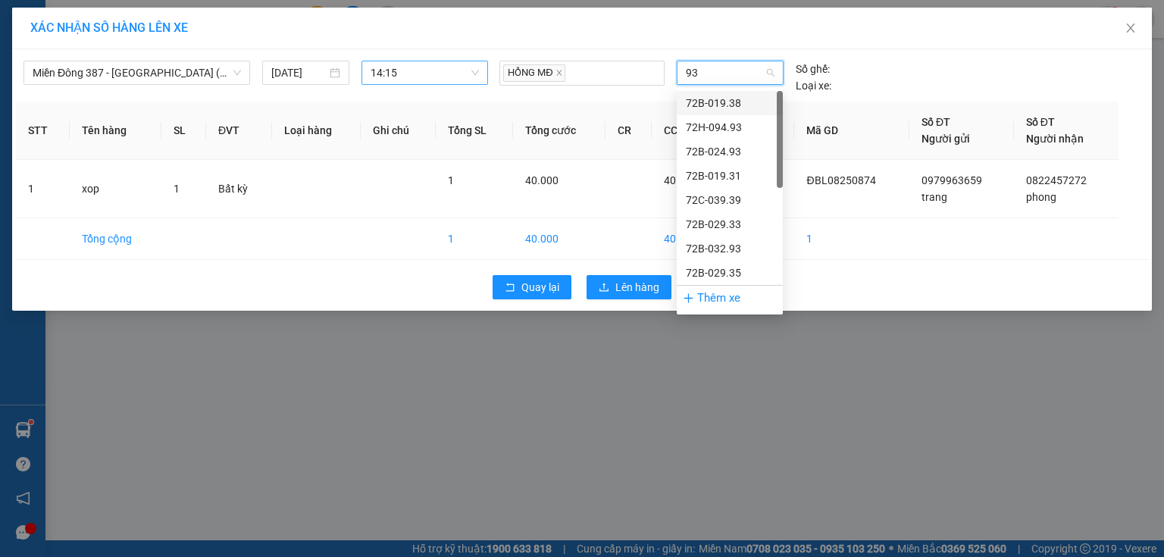
type input "938"
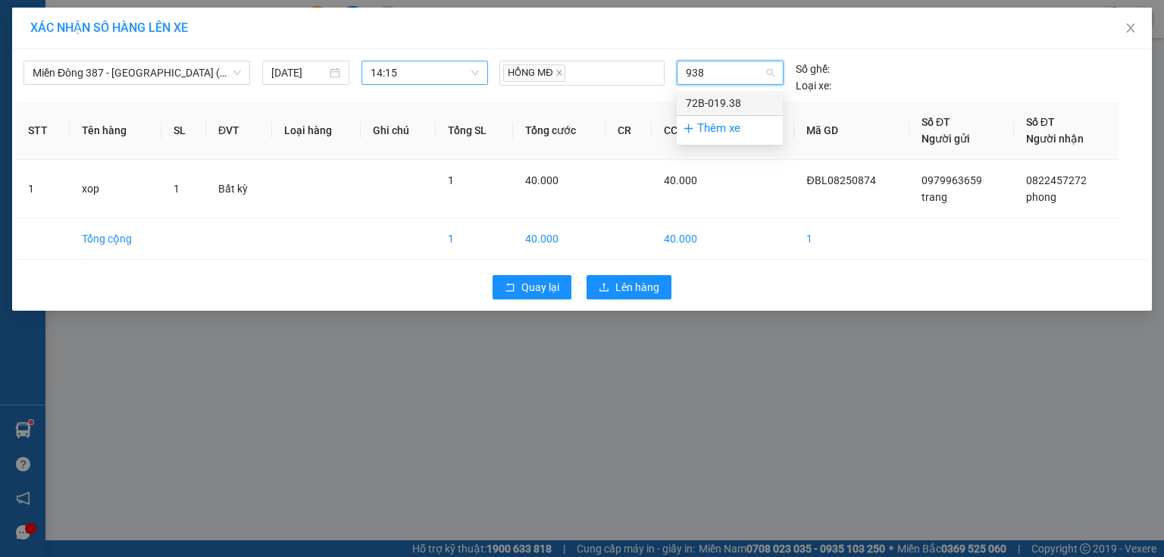
click at [728, 98] on div "72B-019.38" at bounding box center [730, 103] width 88 height 17
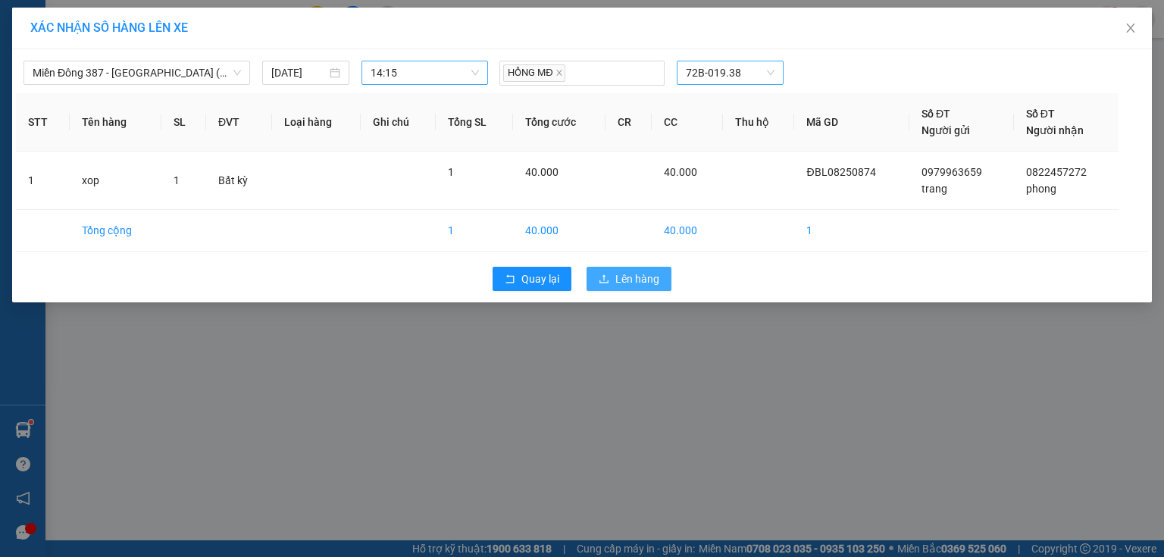
click at [634, 271] on span "Lên hàng" at bounding box center [638, 279] width 44 height 17
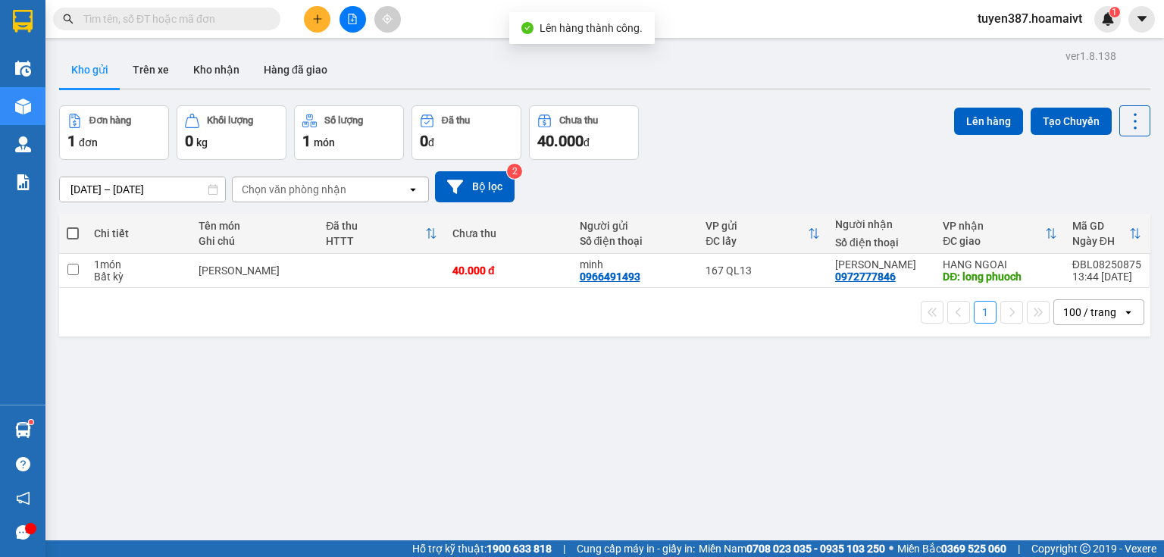
click at [69, 227] on span at bounding box center [73, 233] width 12 height 12
click at [73, 226] on input "checkbox" at bounding box center [73, 226] width 0 height 0
checkbox input "true"
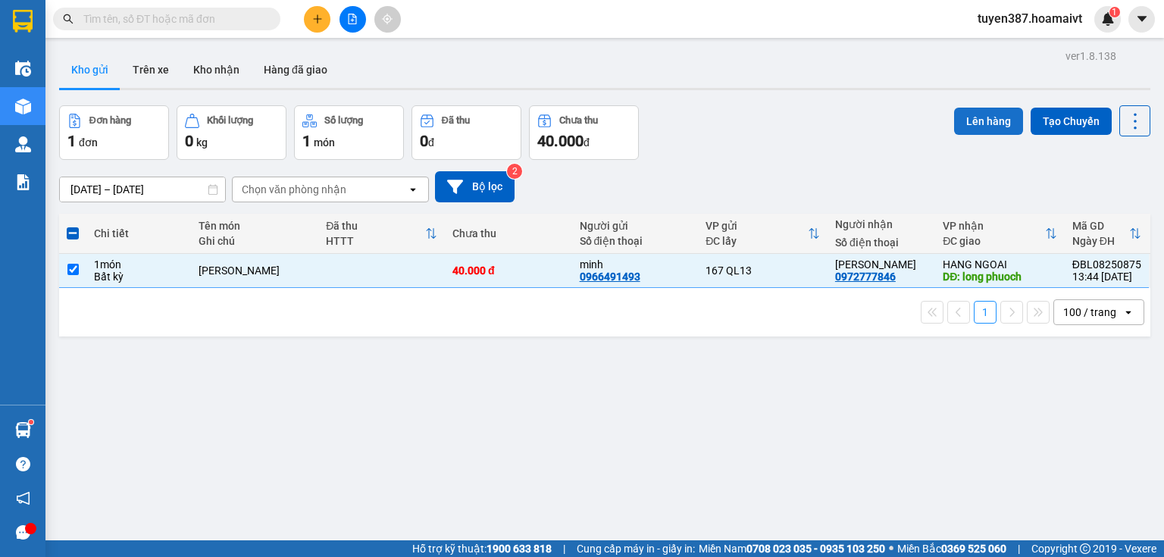
click at [973, 117] on button "Lên hàng" at bounding box center [988, 121] width 69 height 27
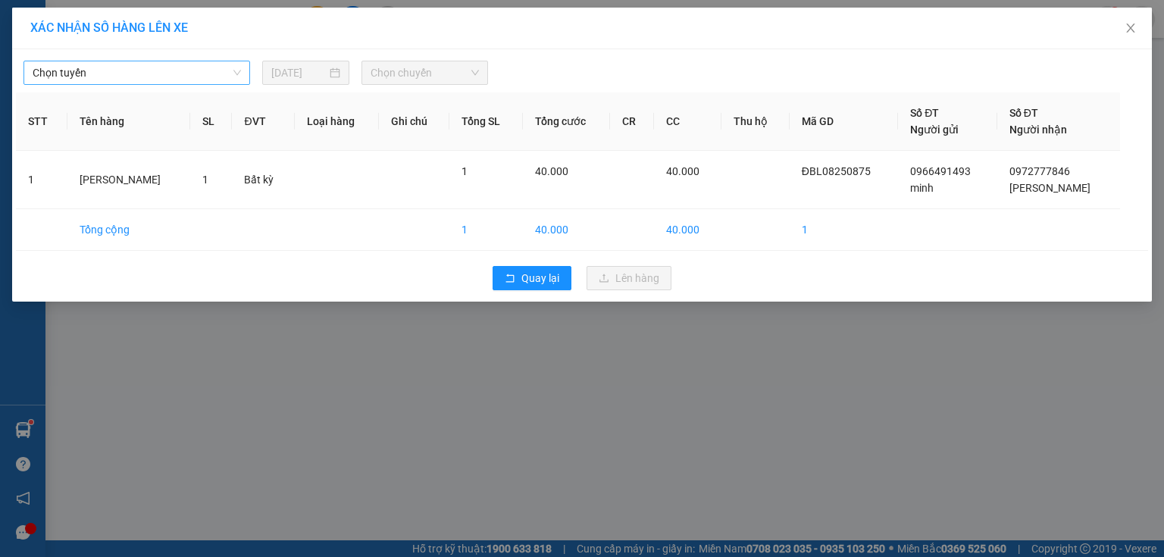
click at [124, 70] on span "Chọn tuyến" at bounding box center [137, 72] width 208 height 23
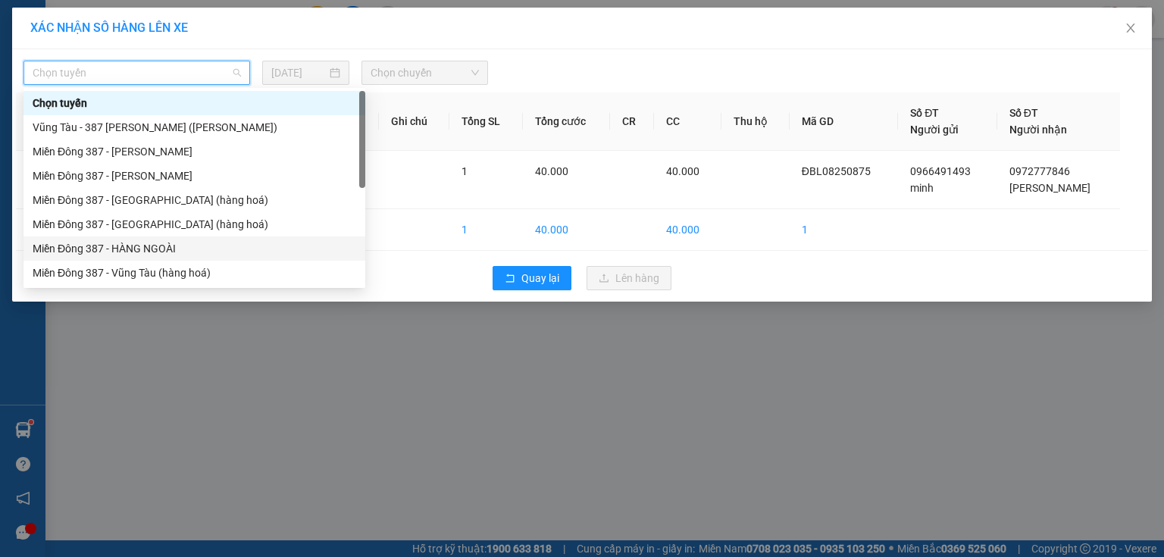
click at [134, 241] on div "Miền Đông 387 - HÀNG NGOÀI" at bounding box center [195, 248] width 324 height 17
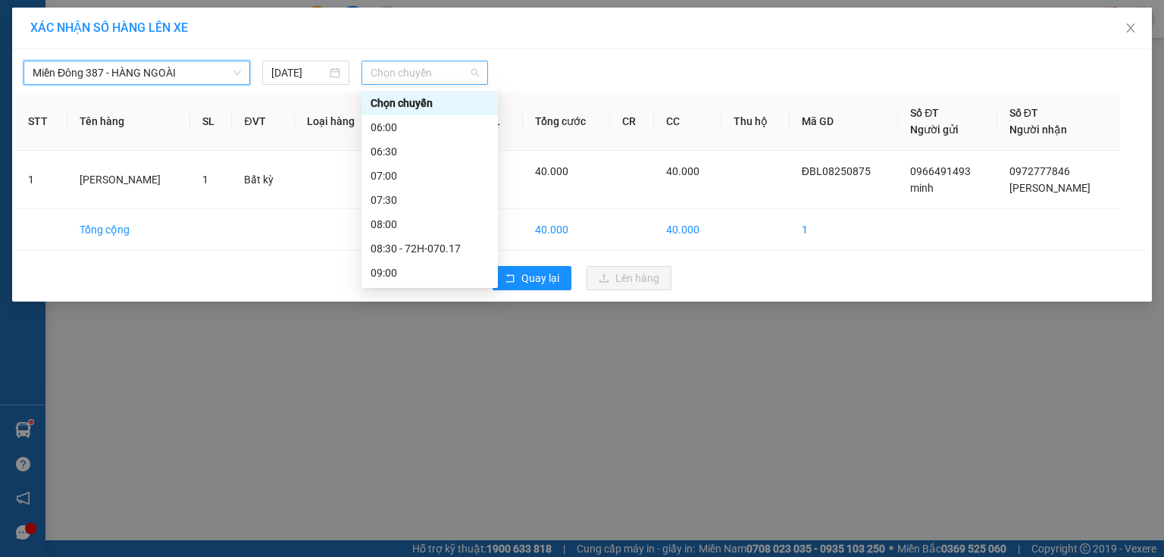
click at [447, 67] on span "Chọn chuyến" at bounding box center [425, 72] width 109 height 23
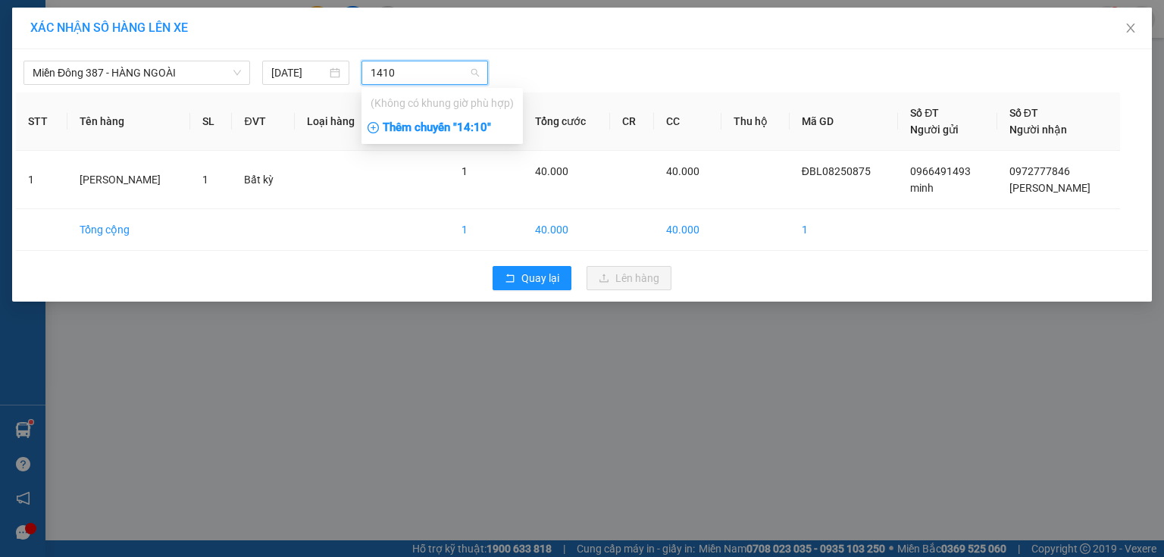
type input "1410"
click at [477, 122] on div "Thêm chuyến " 14:10 "" at bounding box center [442, 128] width 161 height 26
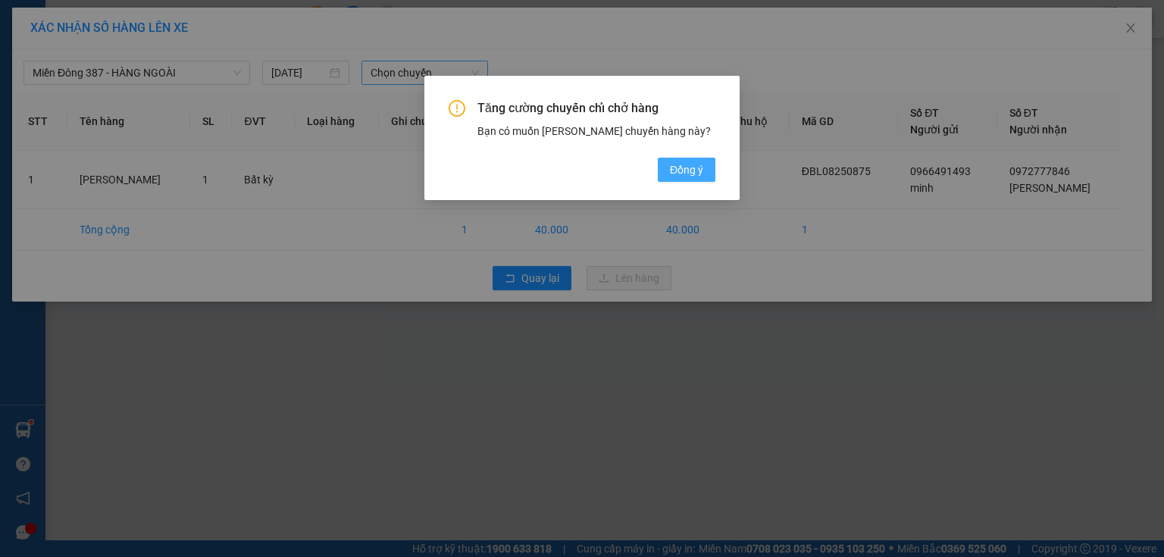
click at [693, 162] on span "Đồng ý" at bounding box center [686, 169] width 33 height 17
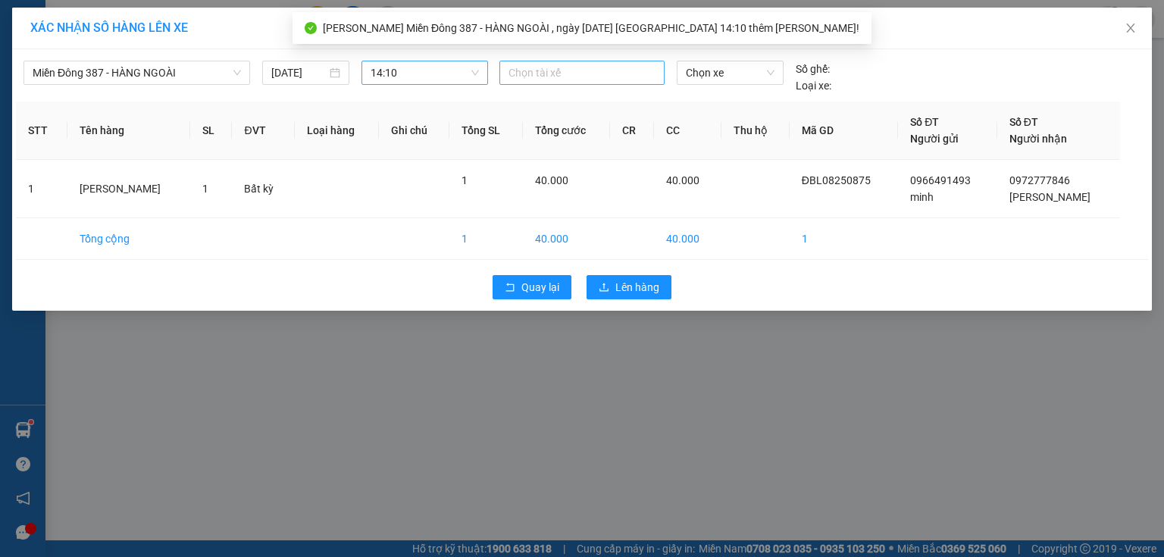
click at [579, 74] on div at bounding box center [582, 73] width 158 height 18
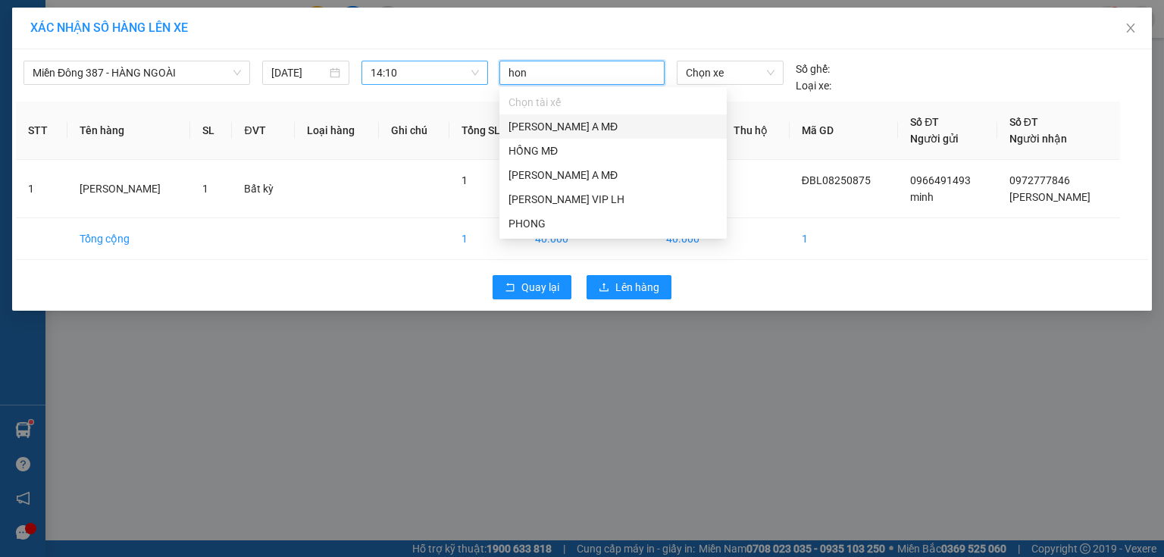
type input "hong"
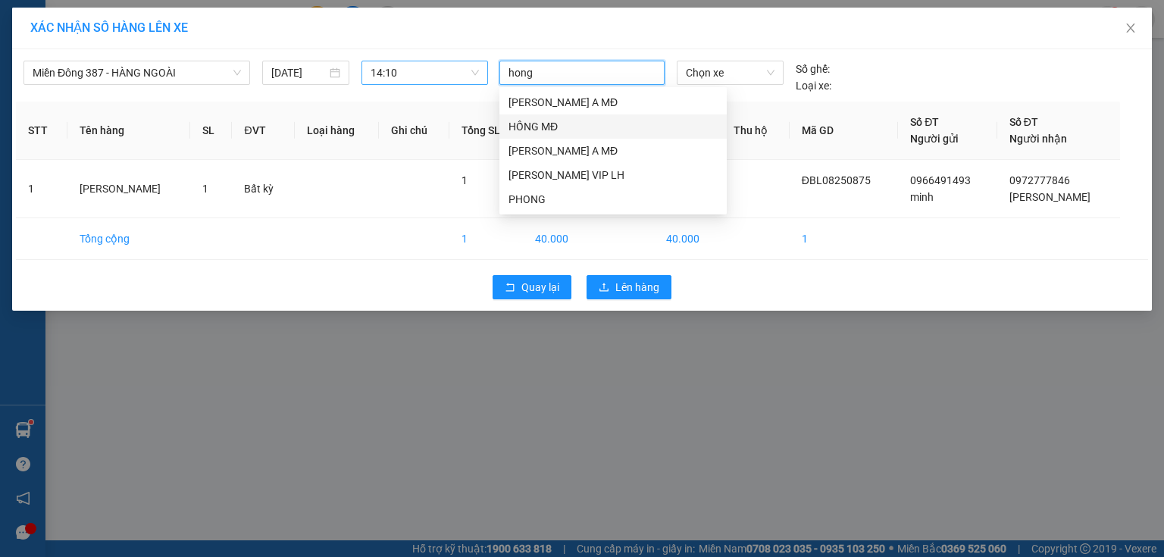
click at [534, 124] on div "HỒNG MĐ" at bounding box center [613, 126] width 209 height 17
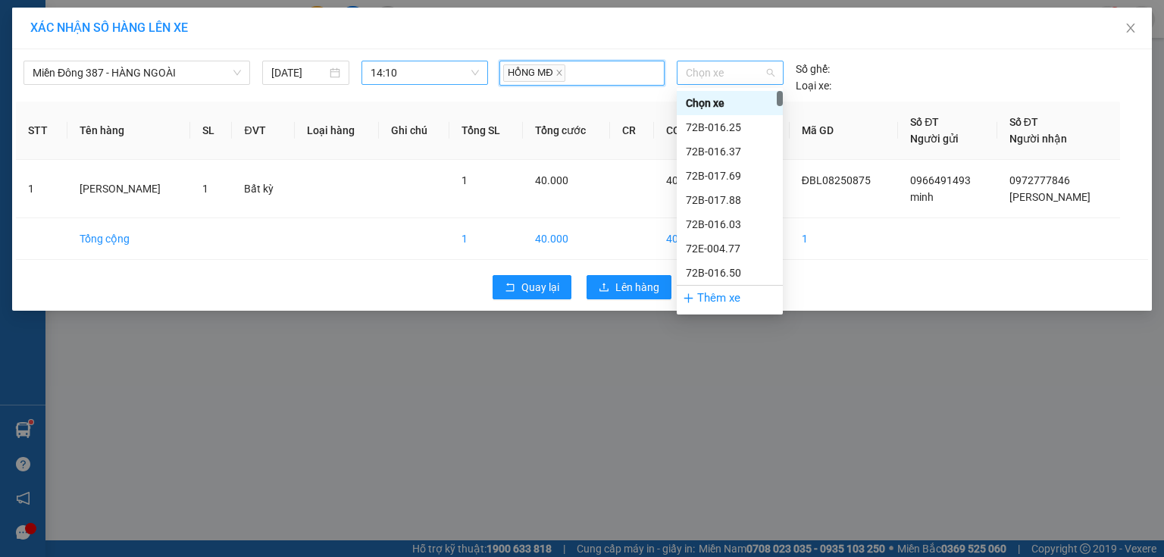
click at [747, 71] on span "Chọn xe" at bounding box center [730, 72] width 88 height 23
type input "938"
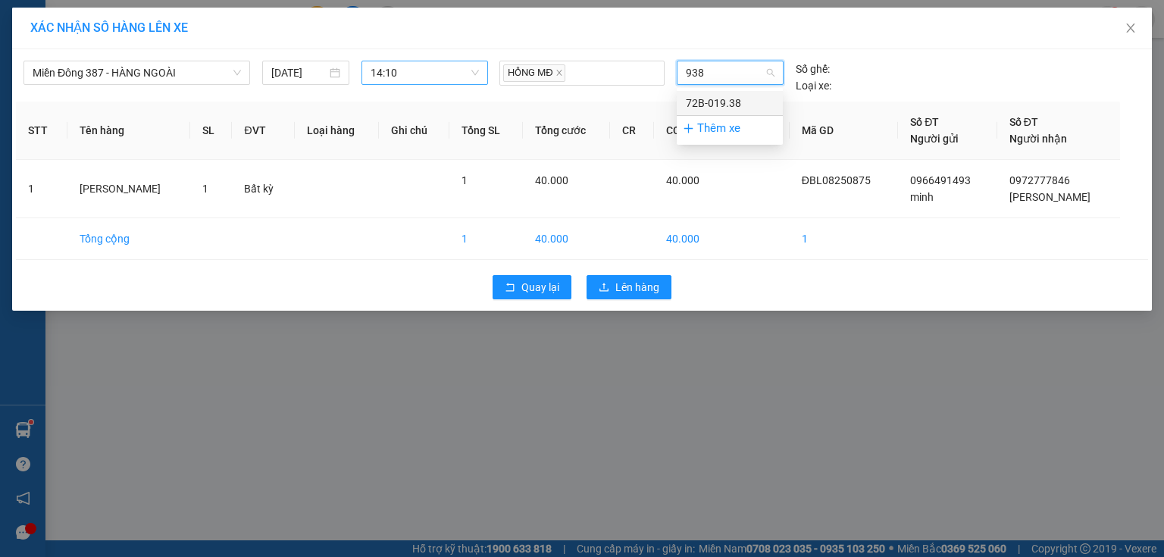
click at [722, 100] on div "72B-019.38" at bounding box center [730, 103] width 88 height 17
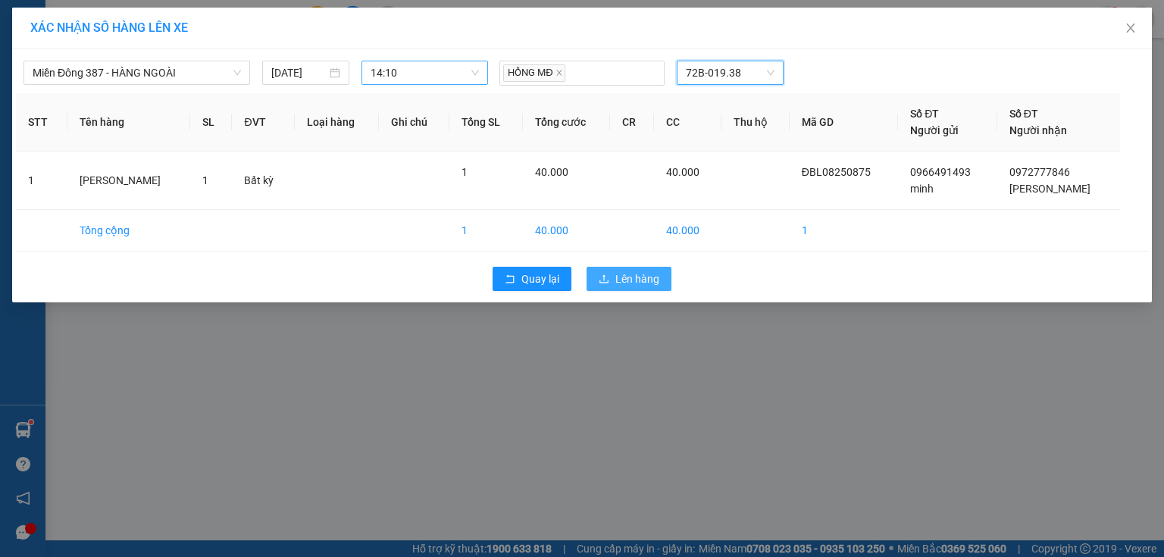
click at [637, 271] on span "Lên hàng" at bounding box center [638, 279] width 44 height 17
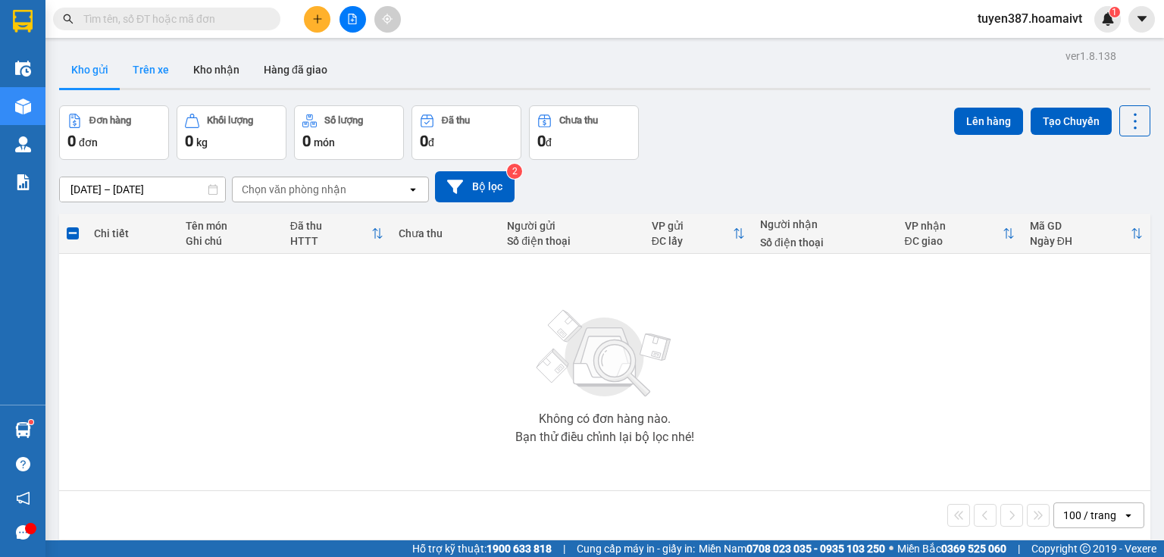
click at [144, 67] on button "Trên xe" at bounding box center [151, 70] width 61 height 36
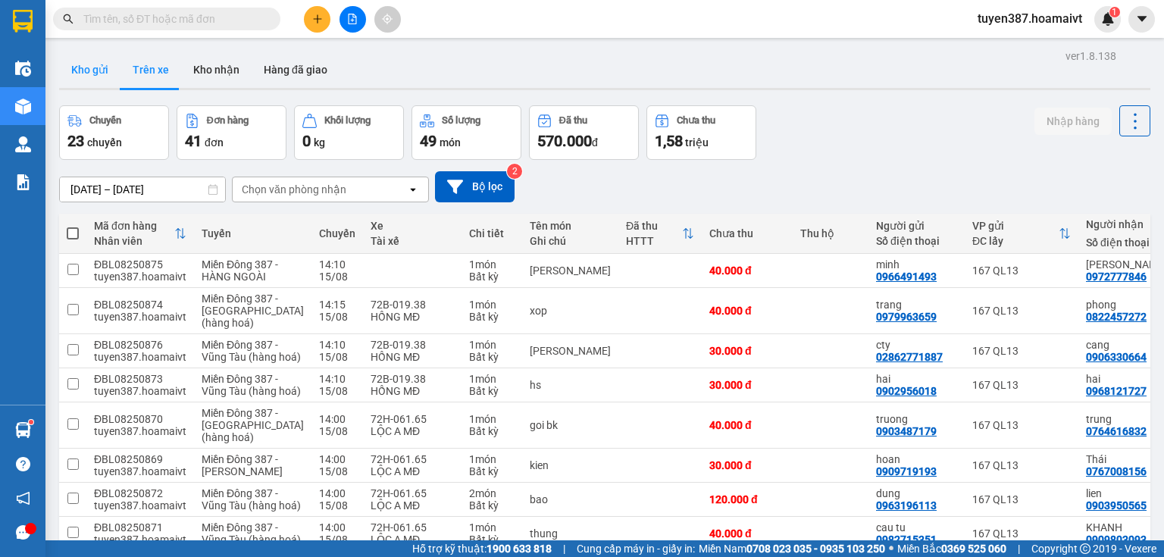
click at [72, 71] on button "Kho gửi" at bounding box center [89, 70] width 61 height 36
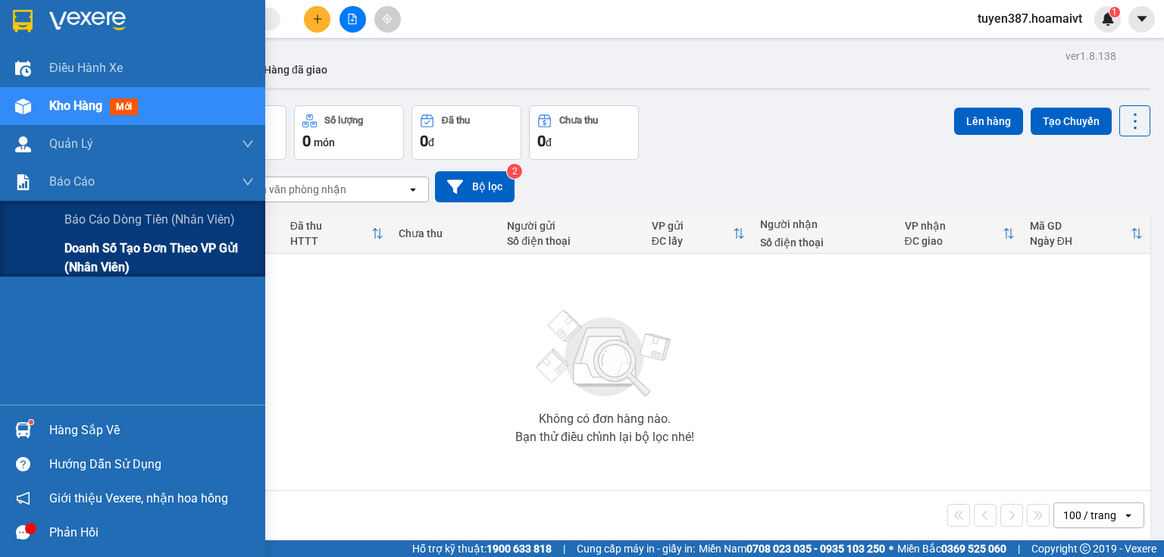
click at [70, 252] on span "Doanh số tạo đơn theo VP gửi (nhân viên)" at bounding box center [159, 258] width 190 height 38
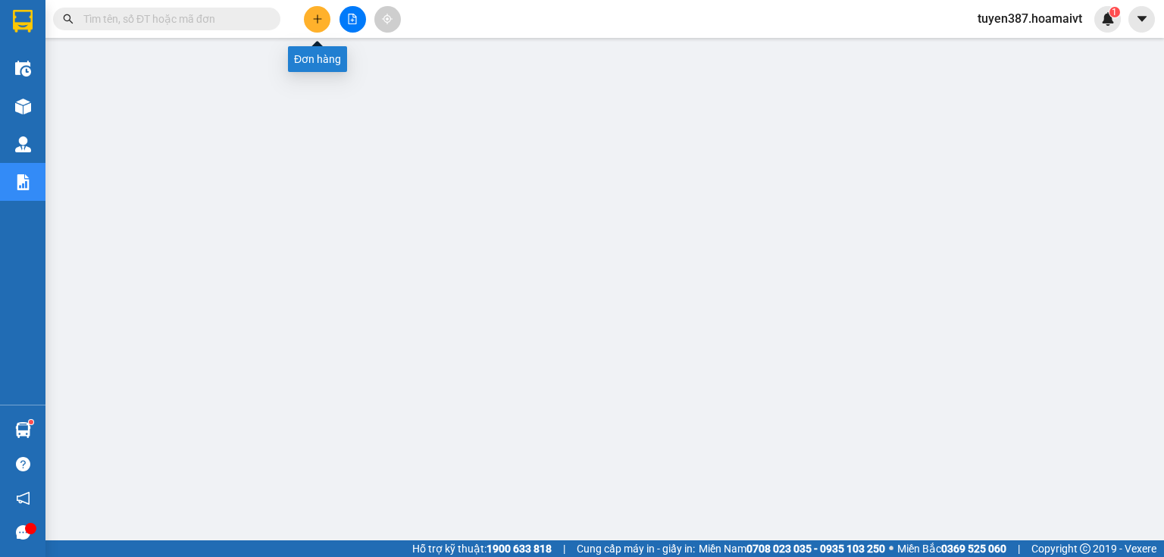
click at [316, 17] on icon "plus" at bounding box center [317, 19] width 11 height 11
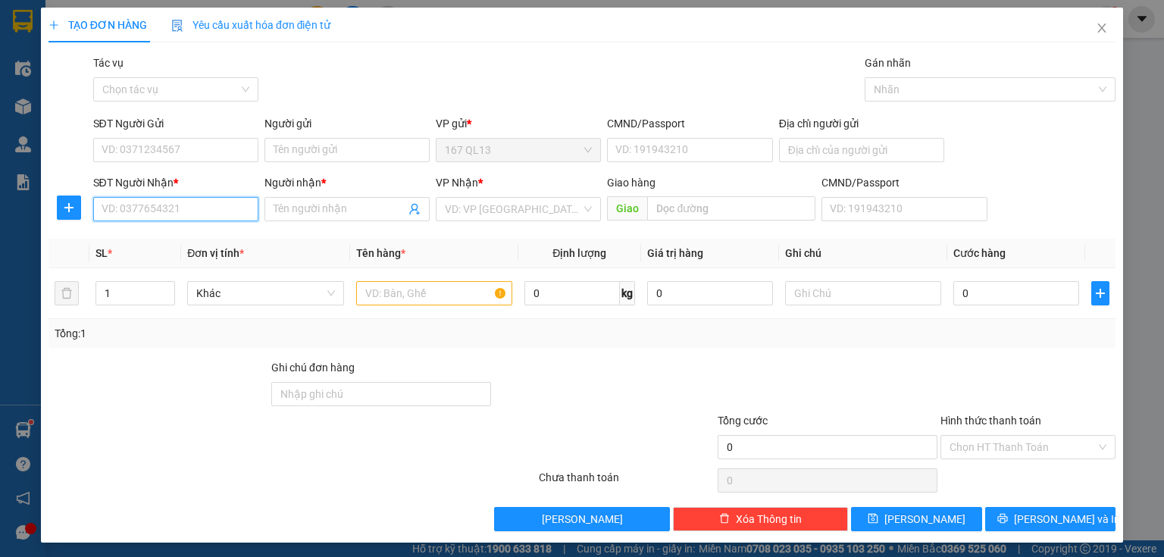
click at [223, 206] on input "SĐT Người Nhận *" at bounding box center [175, 209] width 165 height 24
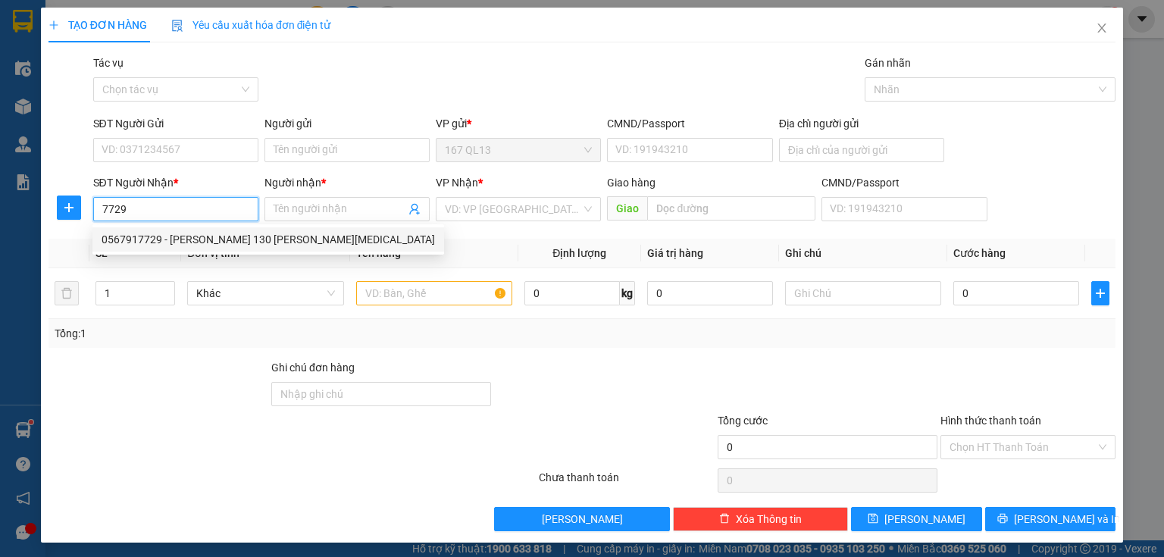
drag, startPoint x: 187, startPoint y: 233, endPoint x: 187, endPoint y: 221, distance: 12.1
click at [187, 232] on div "0567917729 - [PERSON_NAME] 130 [PERSON_NAME][MEDICAL_DATA]" at bounding box center [269, 239] width 334 height 17
type input "0567917729"
type input "[PERSON_NAME] 130 [PERSON_NAME][MEDICAL_DATA]"
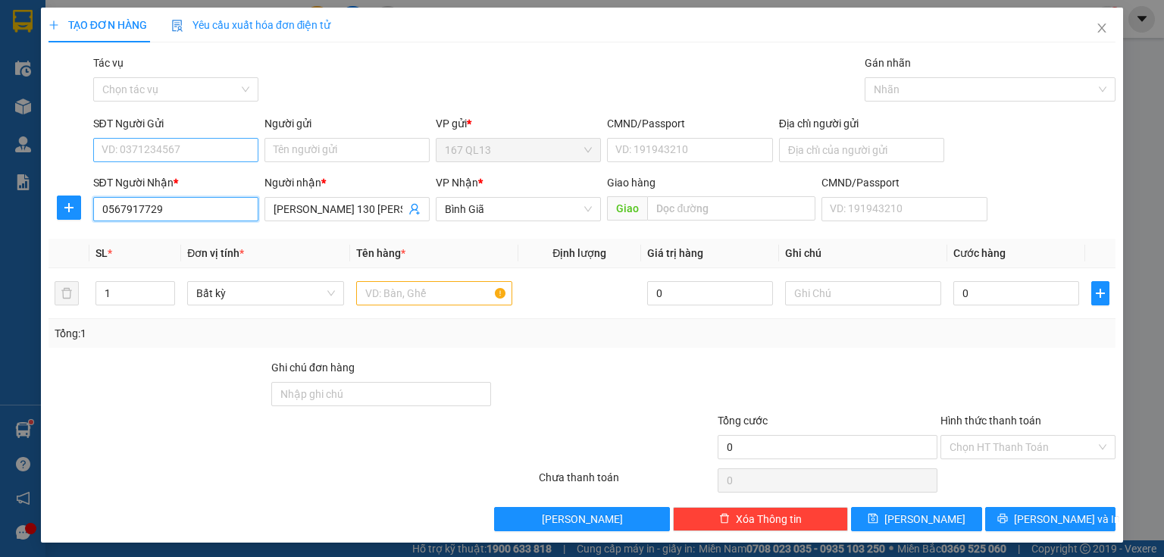
type input "0567917729"
click at [188, 149] on input "SĐT Người Gửi" at bounding box center [175, 150] width 165 height 24
click at [196, 177] on div "0345096221 - [PERSON_NAME]" at bounding box center [176, 180] width 149 height 17
type input "0345096221"
type input "trường"
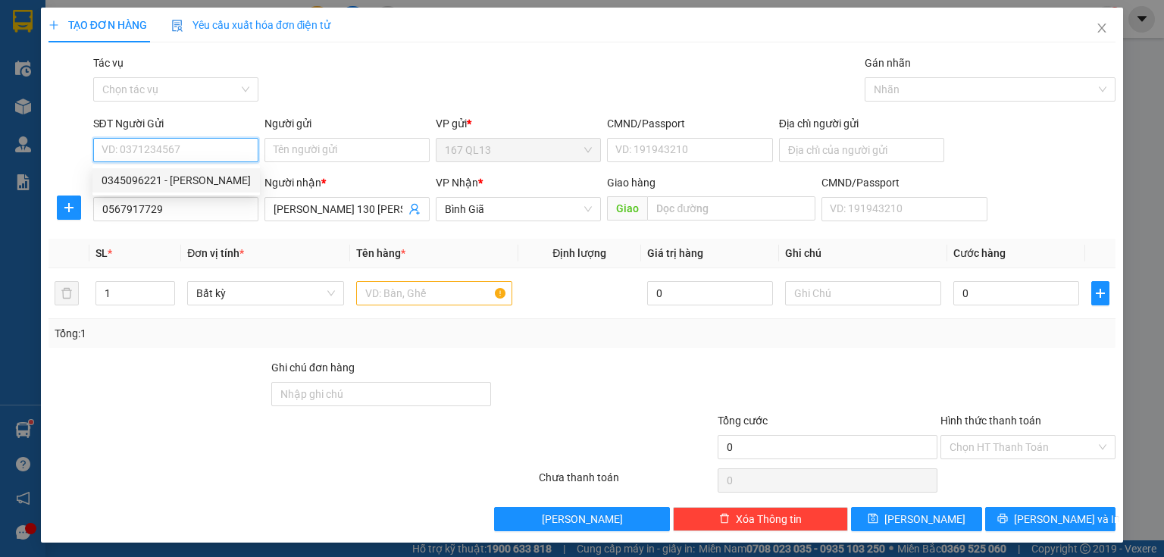
type input "093087012754"
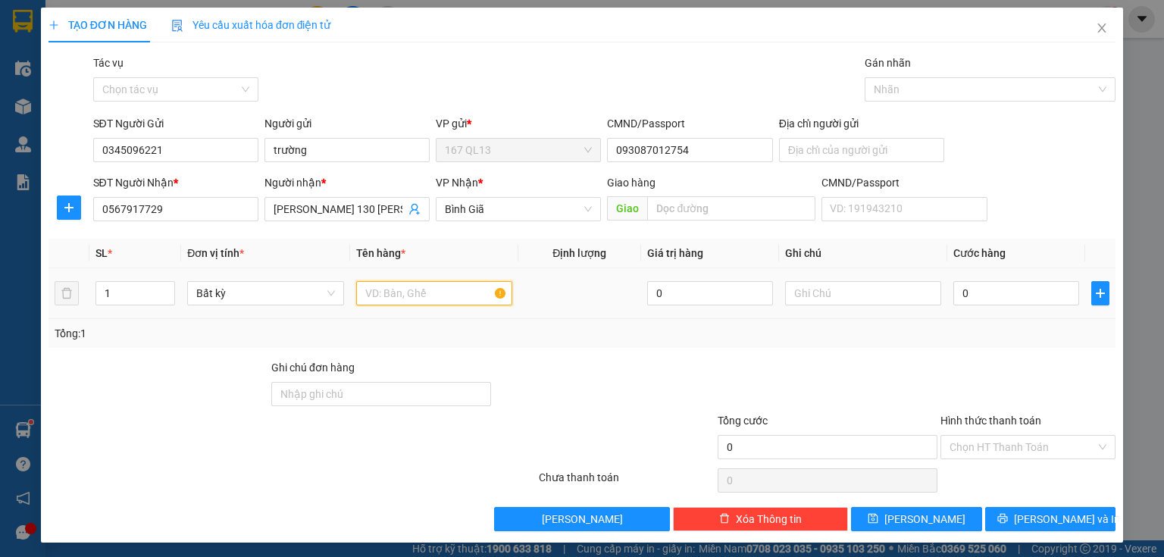
click at [440, 291] on input "text" at bounding box center [434, 293] width 156 height 24
type input "xop +[PERSON_NAME]"
click at [121, 292] on input "1" at bounding box center [135, 293] width 78 height 23
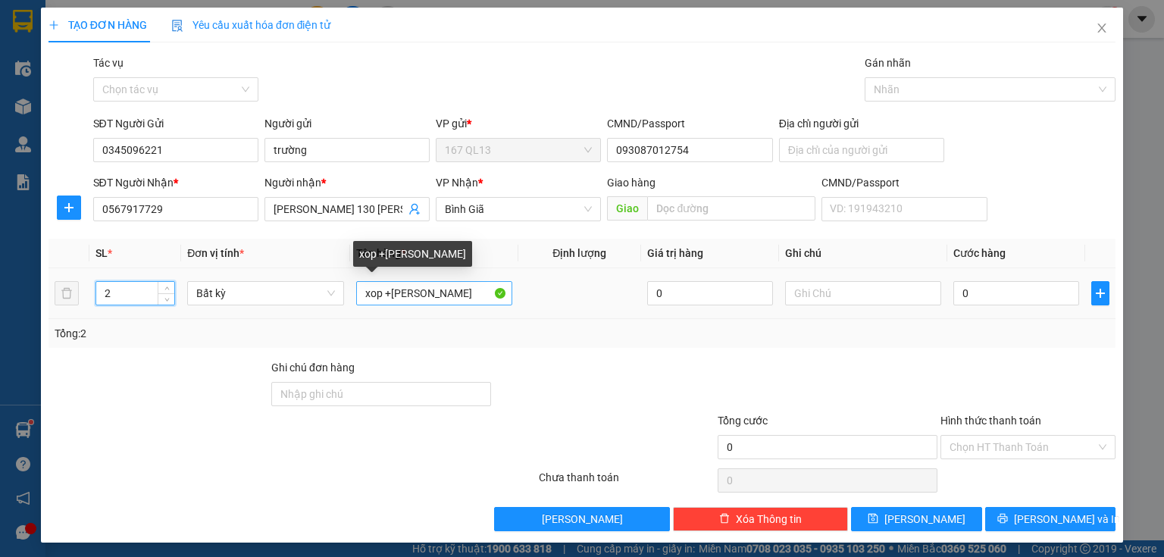
type input "2"
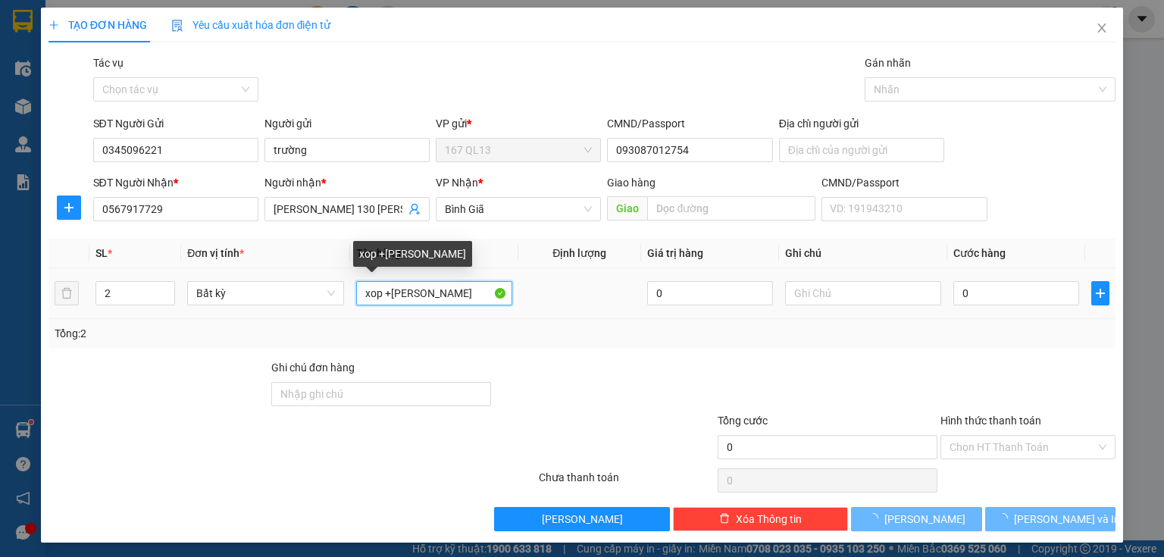
click at [407, 293] on input "xop +[PERSON_NAME]" at bounding box center [434, 293] width 156 height 24
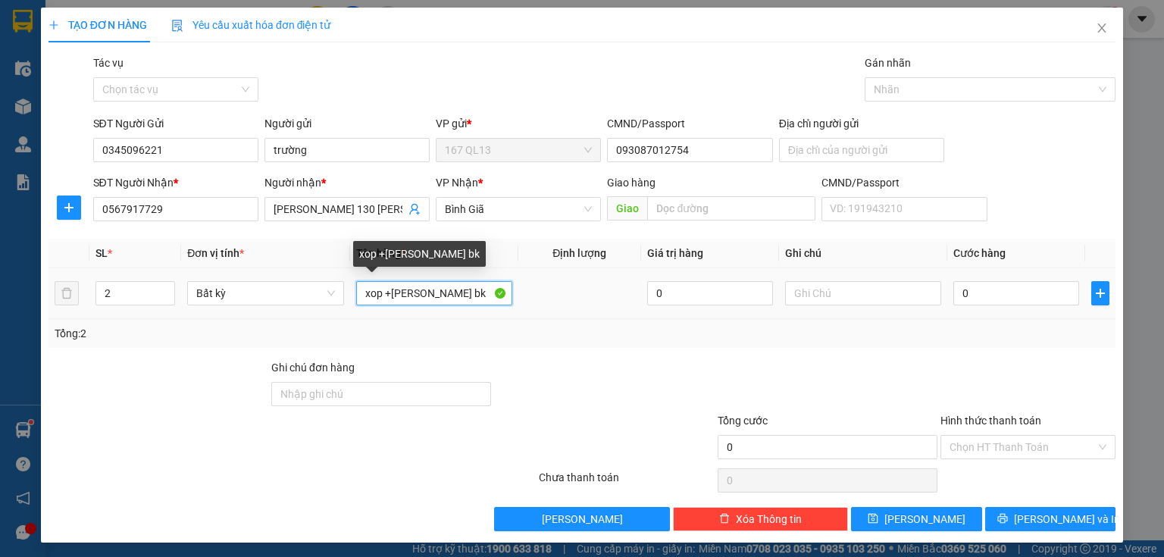
click at [470, 294] on input "xop +[PERSON_NAME] bk" at bounding box center [434, 293] width 156 height 24
type input "xop +[PERSON_NAME] bk"
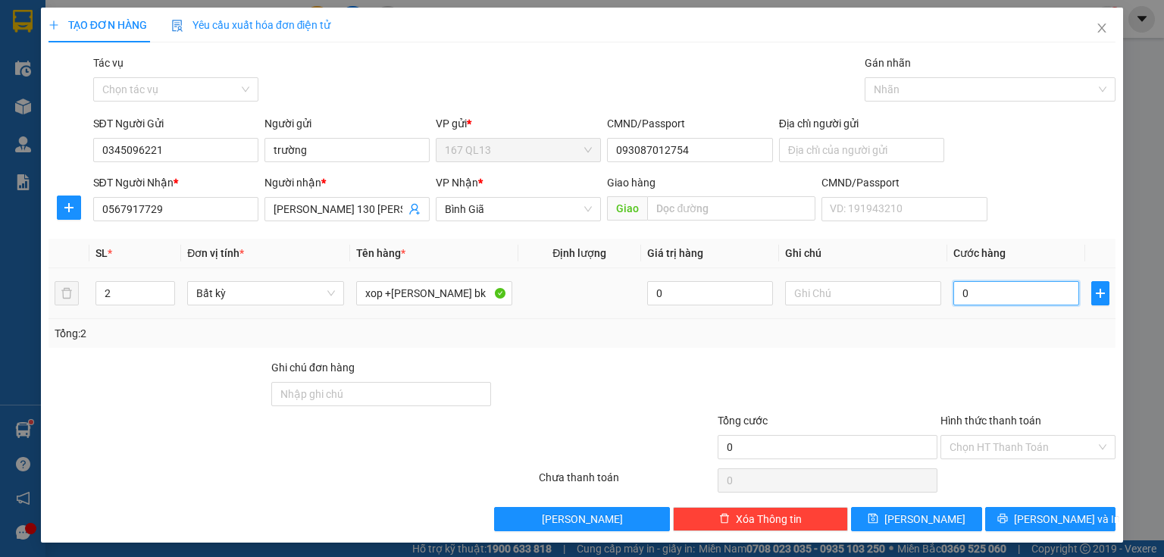
click at [954, 289] on input "0" at bounding box center [1017, 293] width 126 height 24
type input "7"
type input "70"
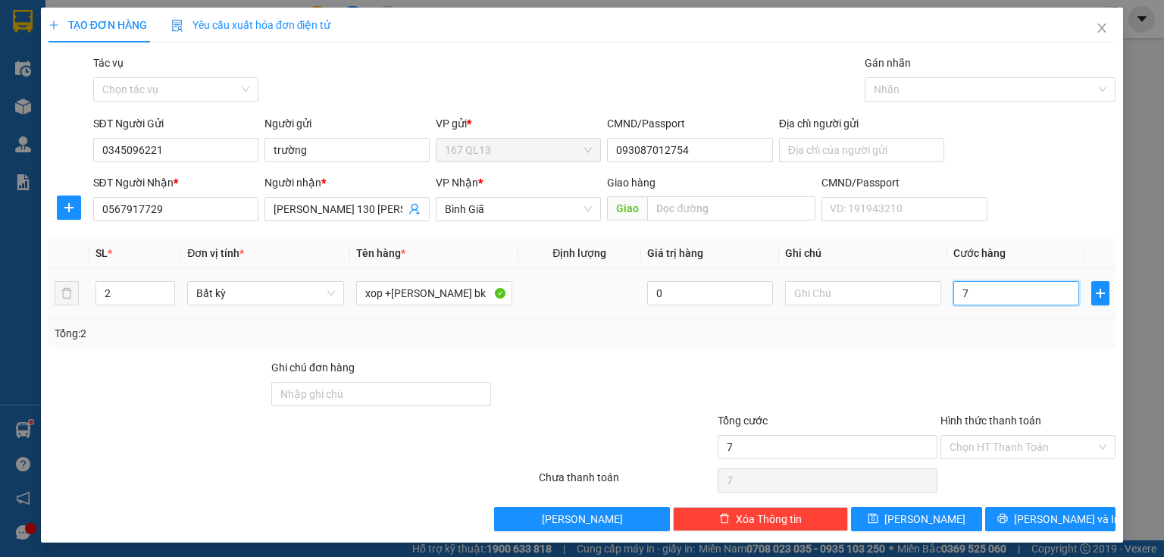
type input "70"
type input "70.000"
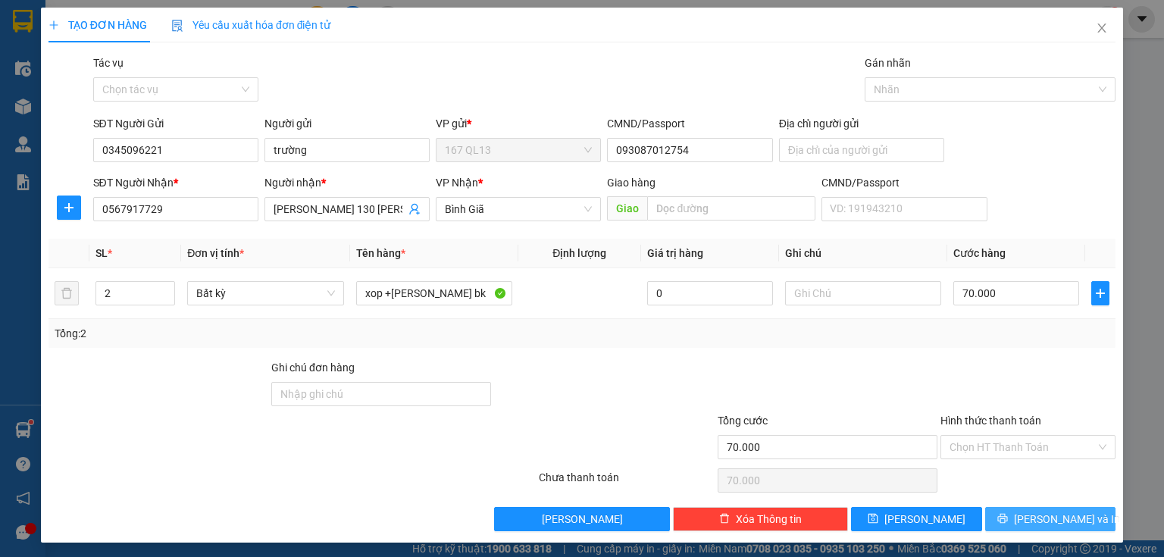
click at [1040, 514] on span "[PERSON_NAME] và In" at bounding box center [1067, 519] width 106 height 17
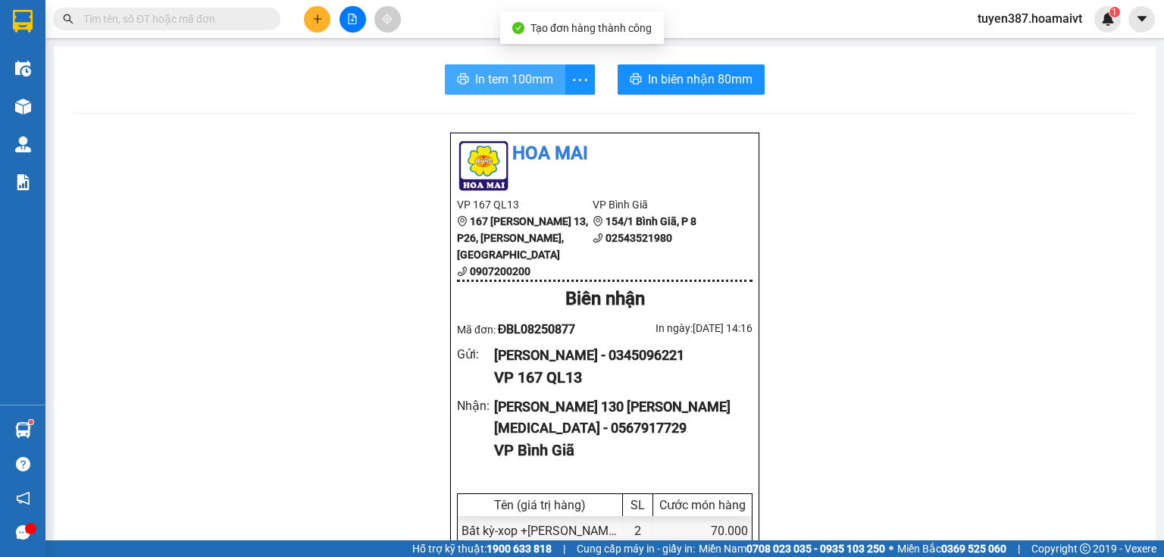
click at [499, 77] on span "In tem 100mm" at bounding box center [514, 79] width 78 height 19
